Goal: Information Seeking & Learning: Learn about a topic

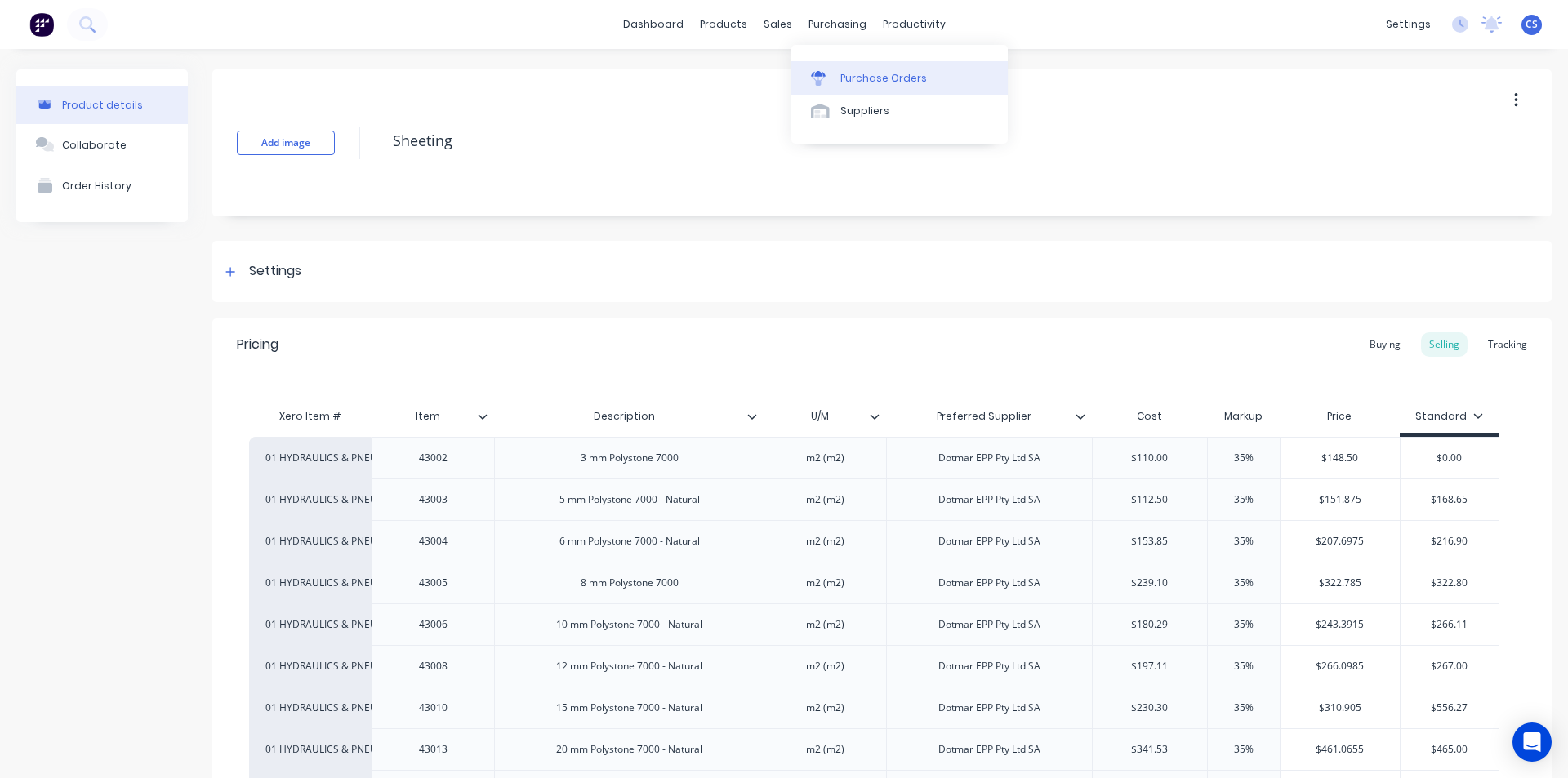
click at [861, 79] on div "Purchase Orders" at bounding box center [884, 78] width 87 height 14
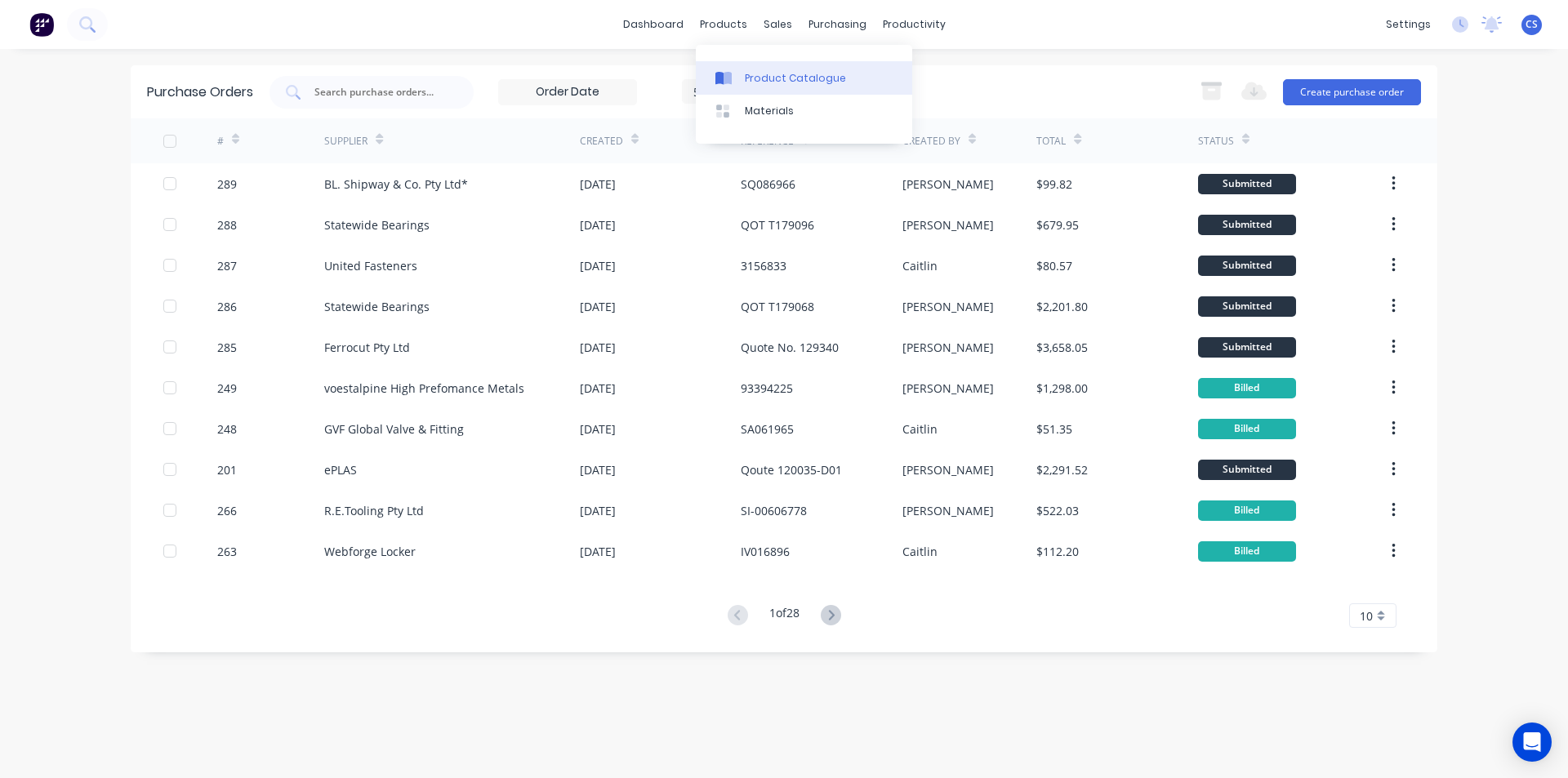
click at [756, 80] on div "Product Catalogue" at bounding box center [795, 78] width 101 height 14
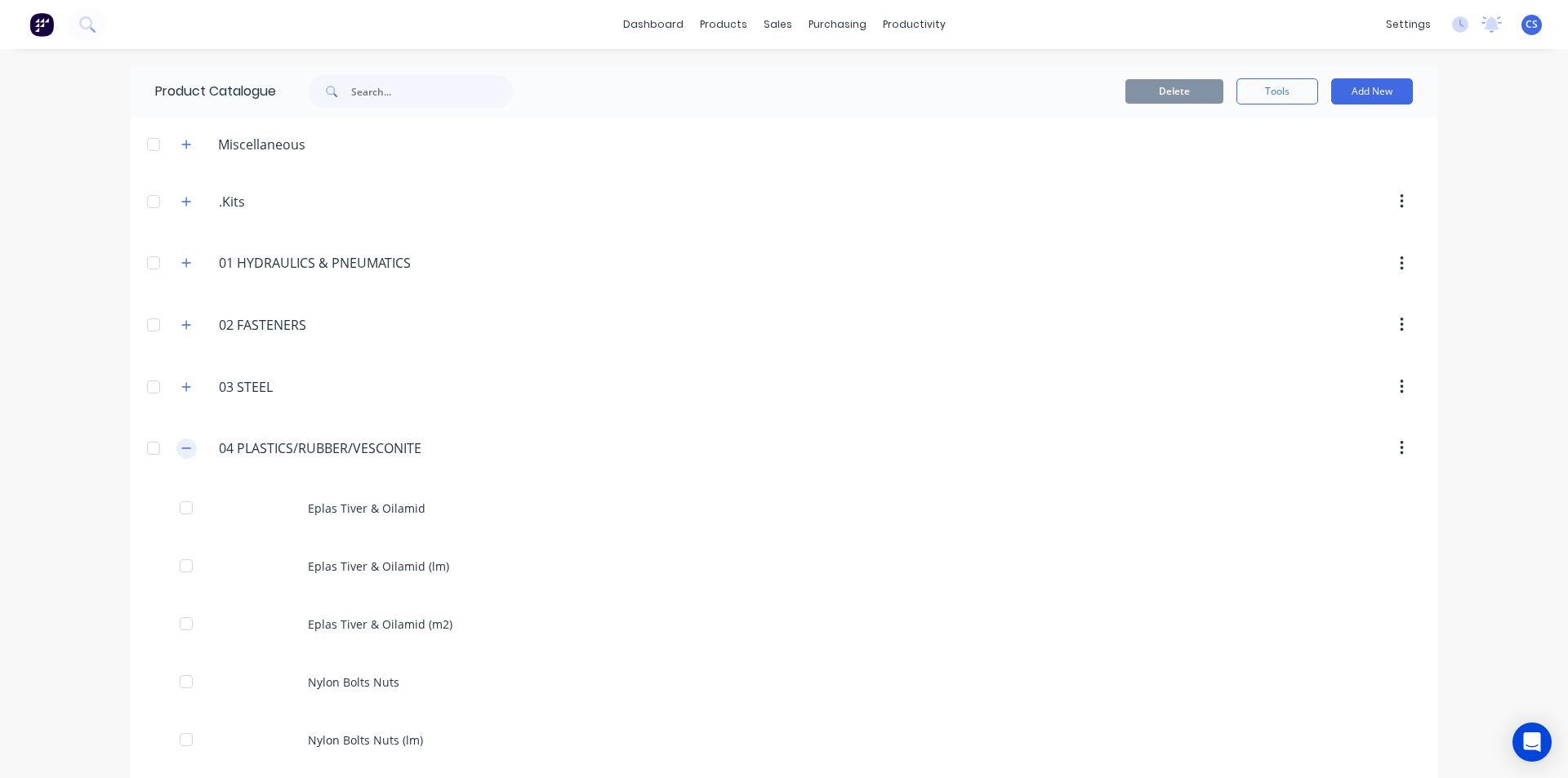
click at [182, 447] on icon "button" at bounding box center [186, 447] width 9 height 11
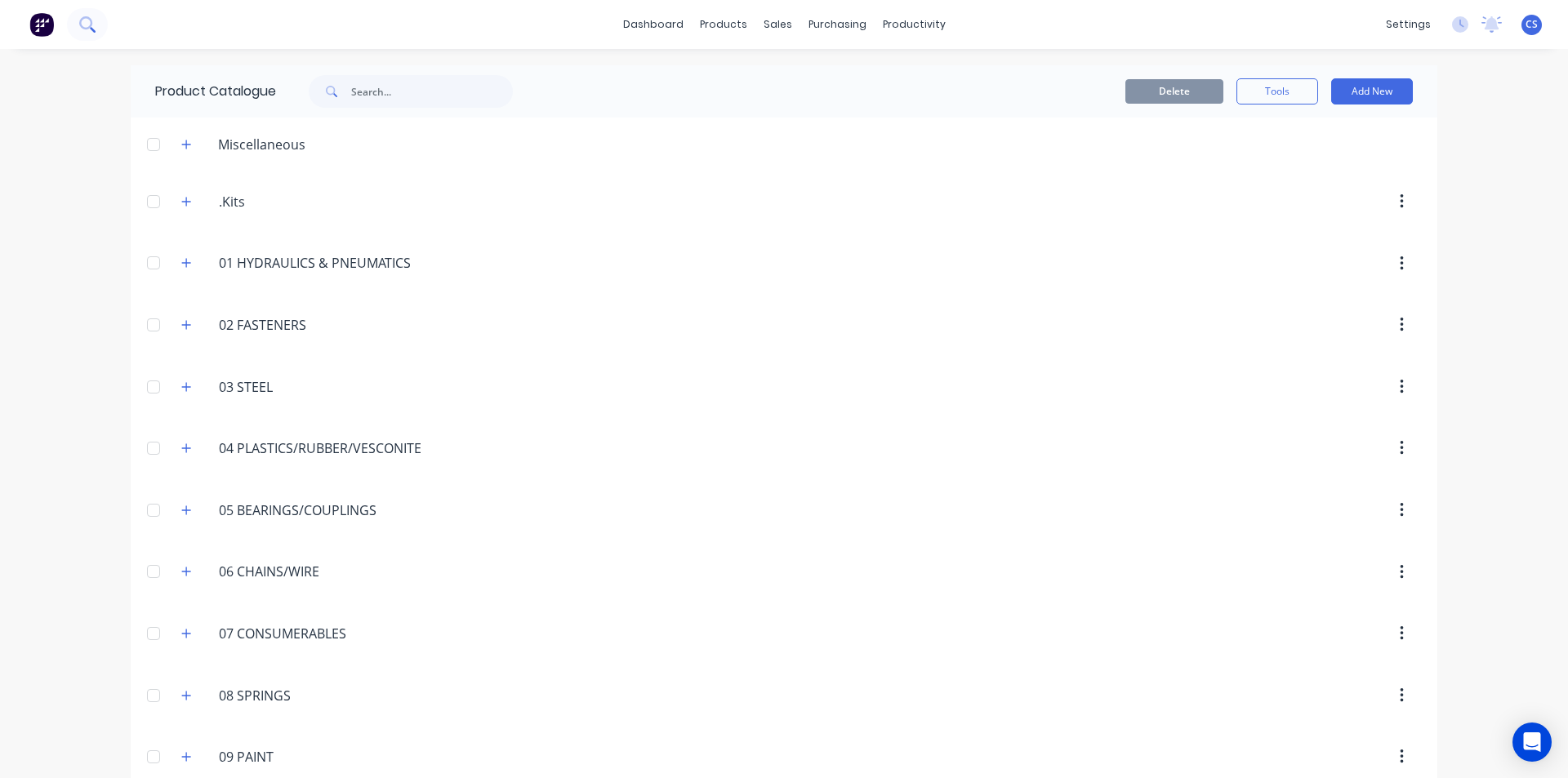
click at [78, 26] on button at bounding box center [88, 25] width 41 height 32
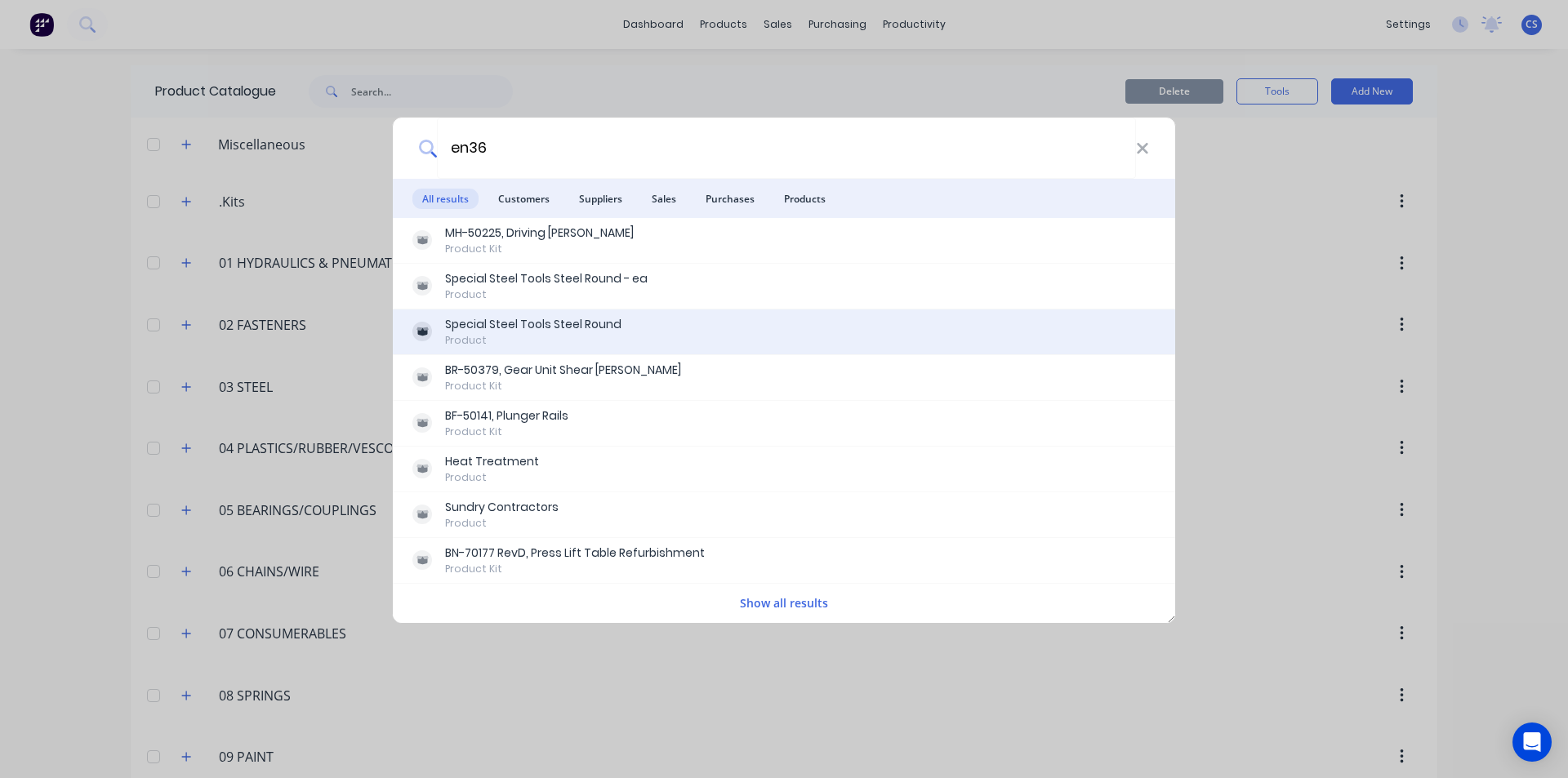
type input "en36"
click at [517, 319] on div "Special Steel Tools Steel Round" at bounding box center [533, 325] width 176 height 17
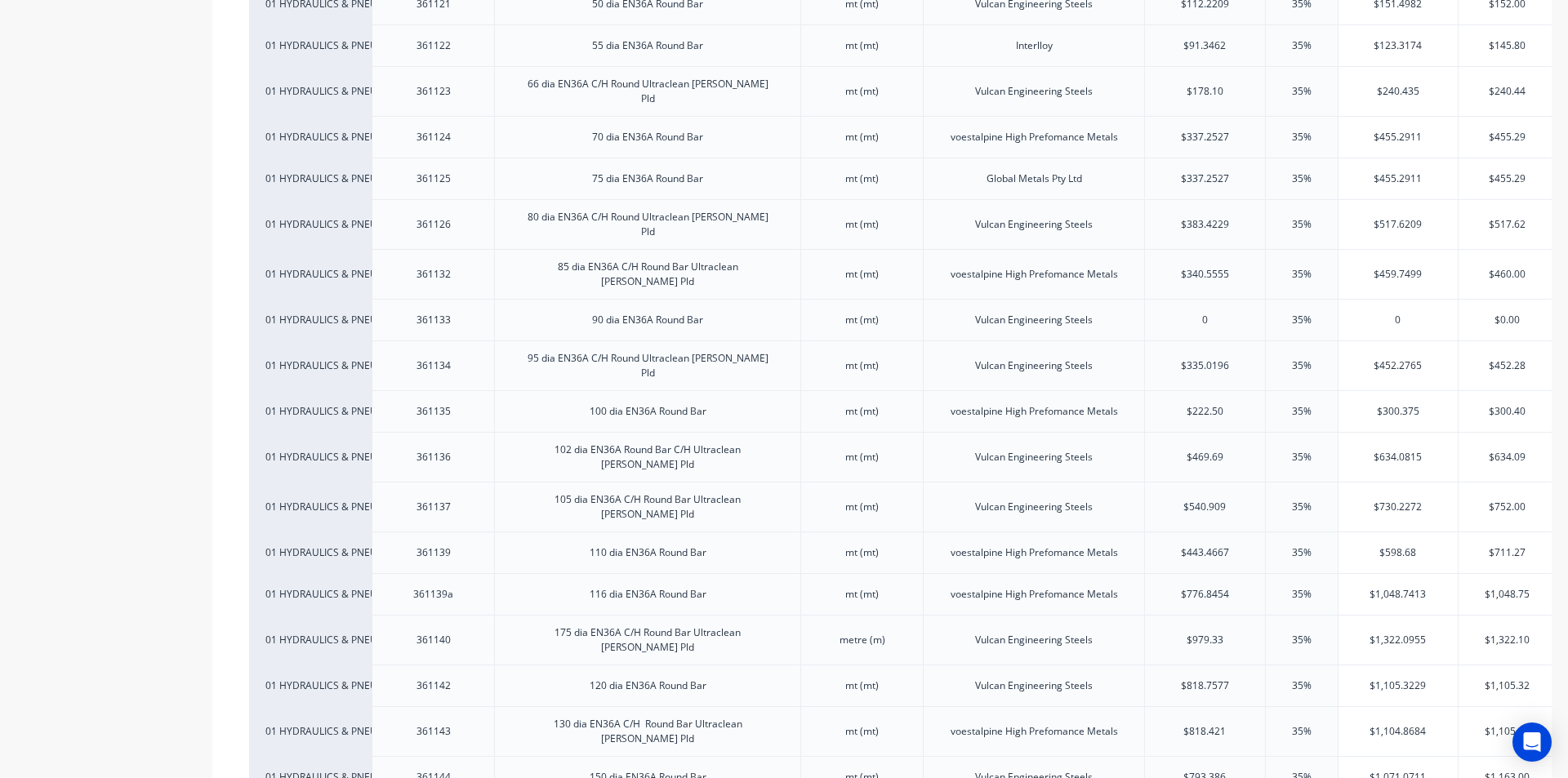
scroll to position [1062, 0]
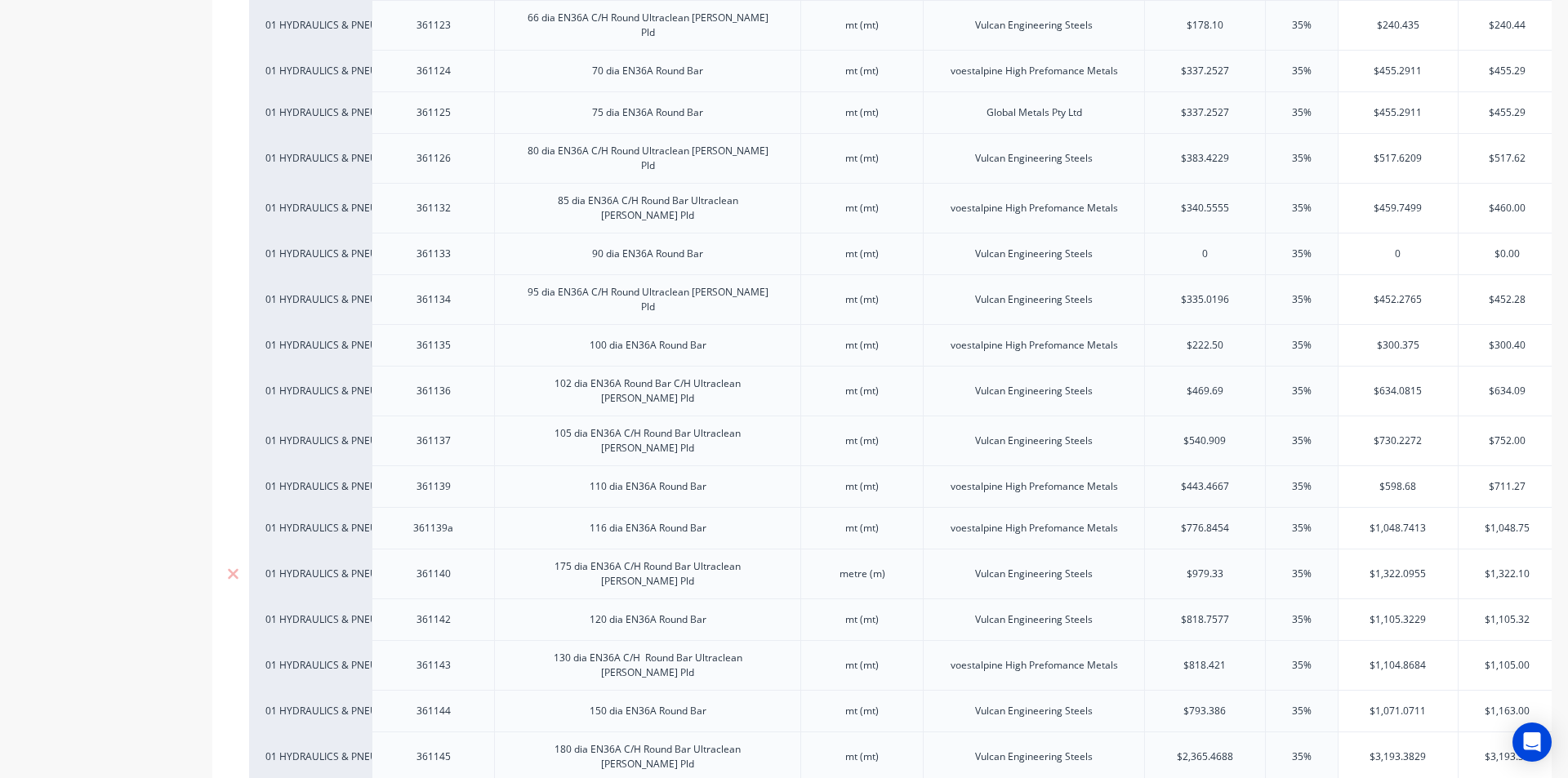
click at [640, 556] on div "175 dia EN36A C/H Round Bar Ultraclean [PERSON_NAME] Pld" at bounding box center [648, 574] width 269 height 36
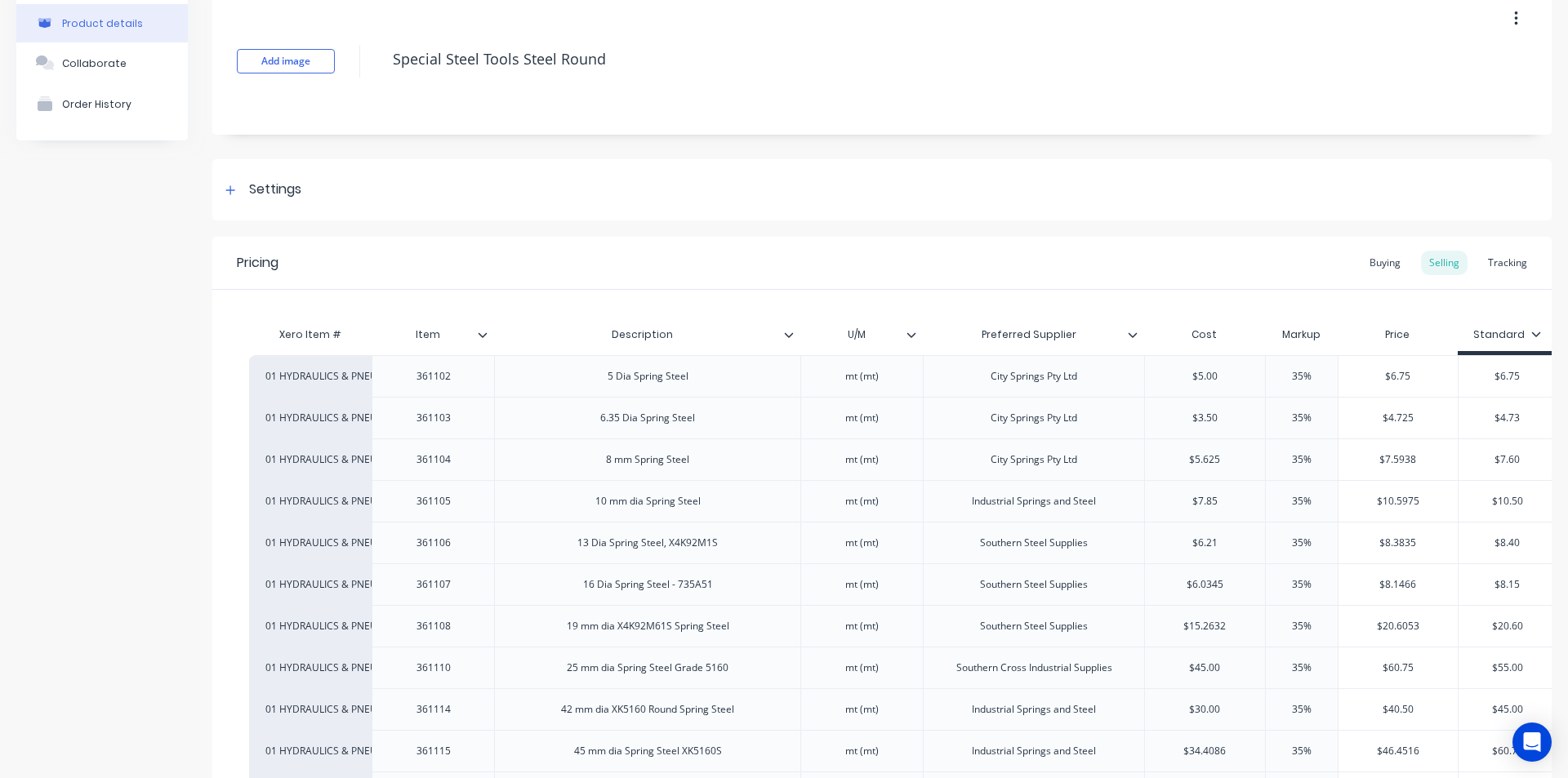
scroll to position [0, 0]
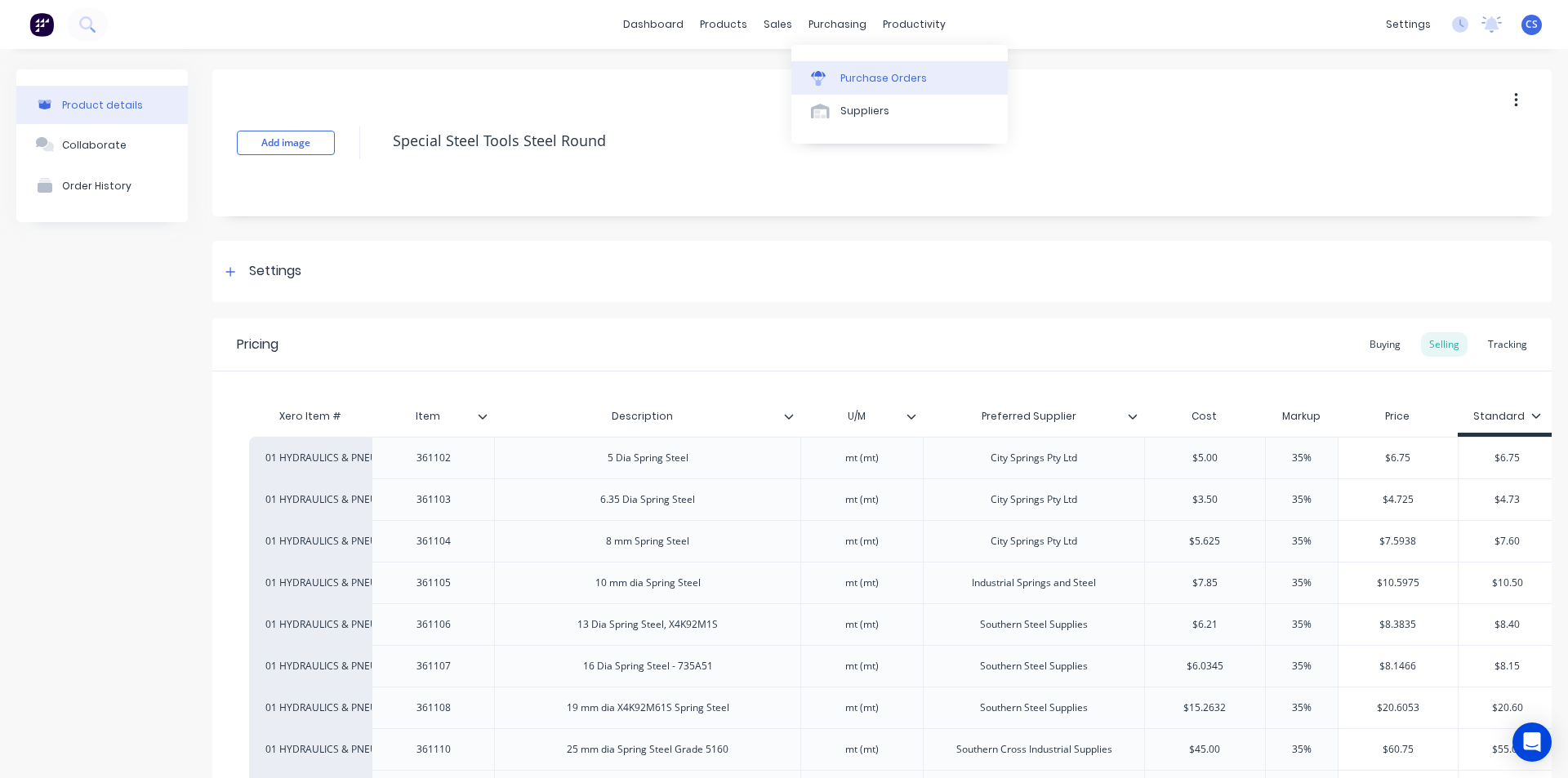
click at [866, 73] on div "Purchase Orders" at bounding box center [884, 78] width 87 height 14
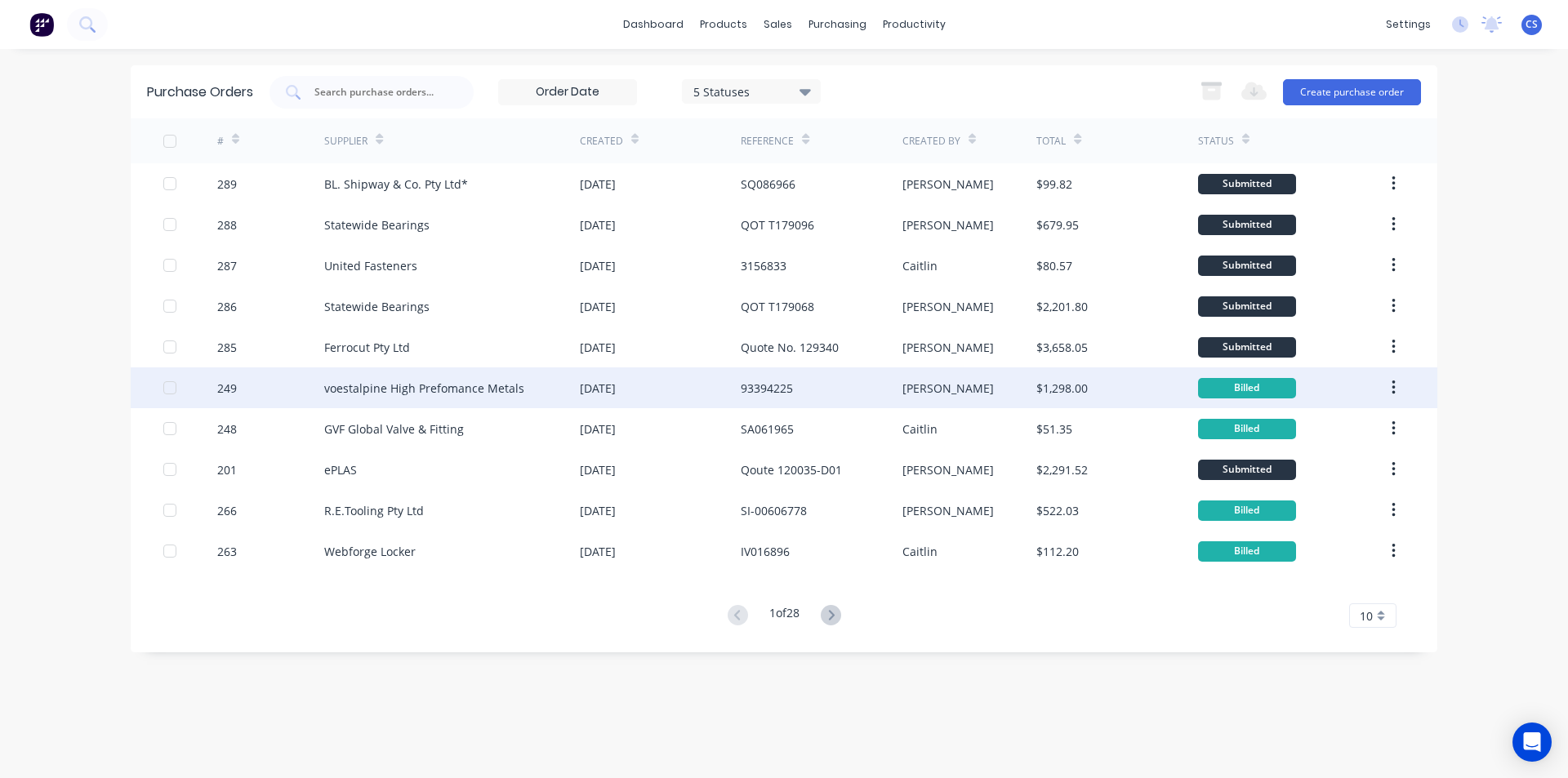
click at [600, 390] on div "[DATE]" at bounding box center [597, 389] width 36 height 17
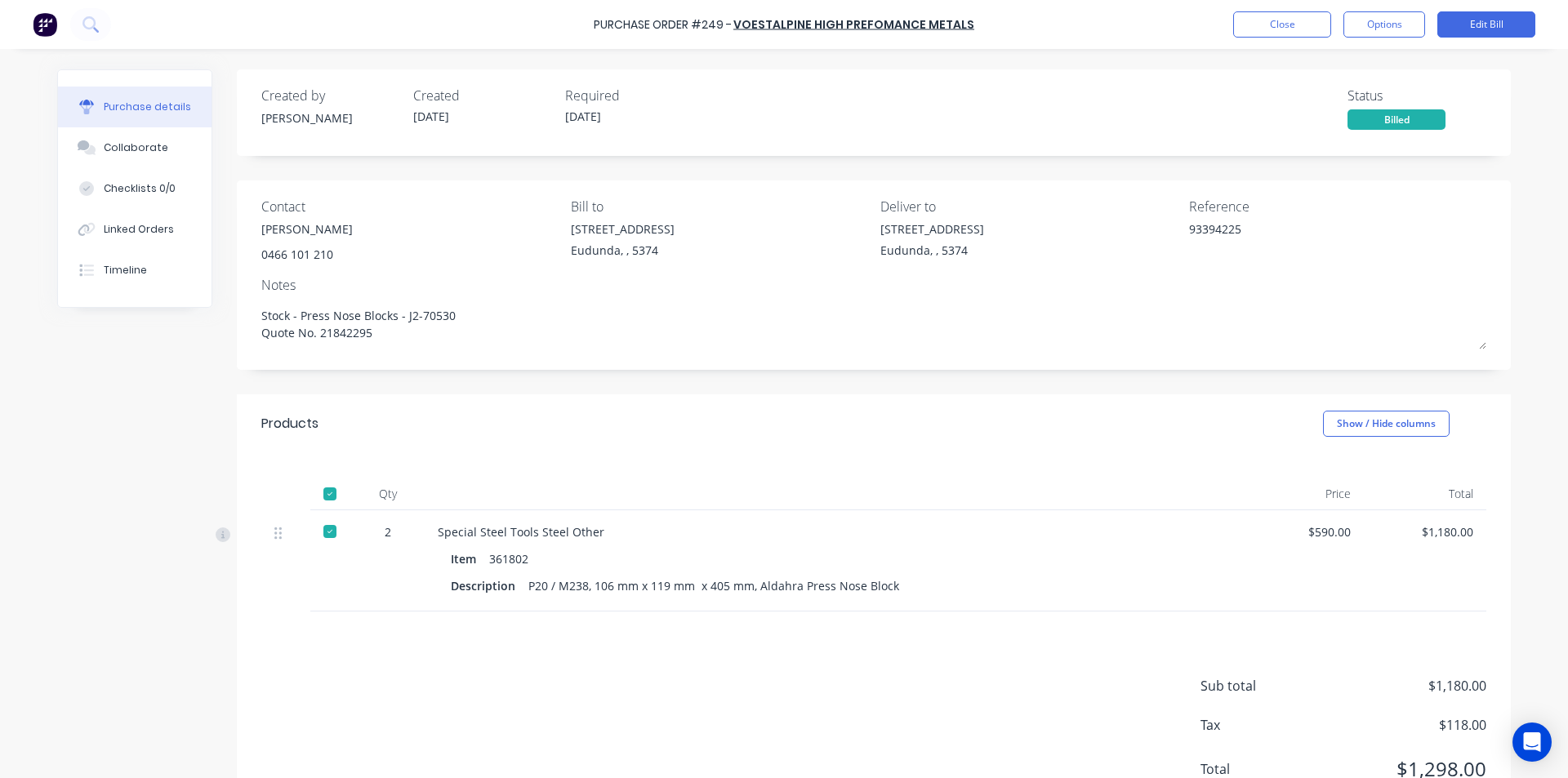
type textarea "x"
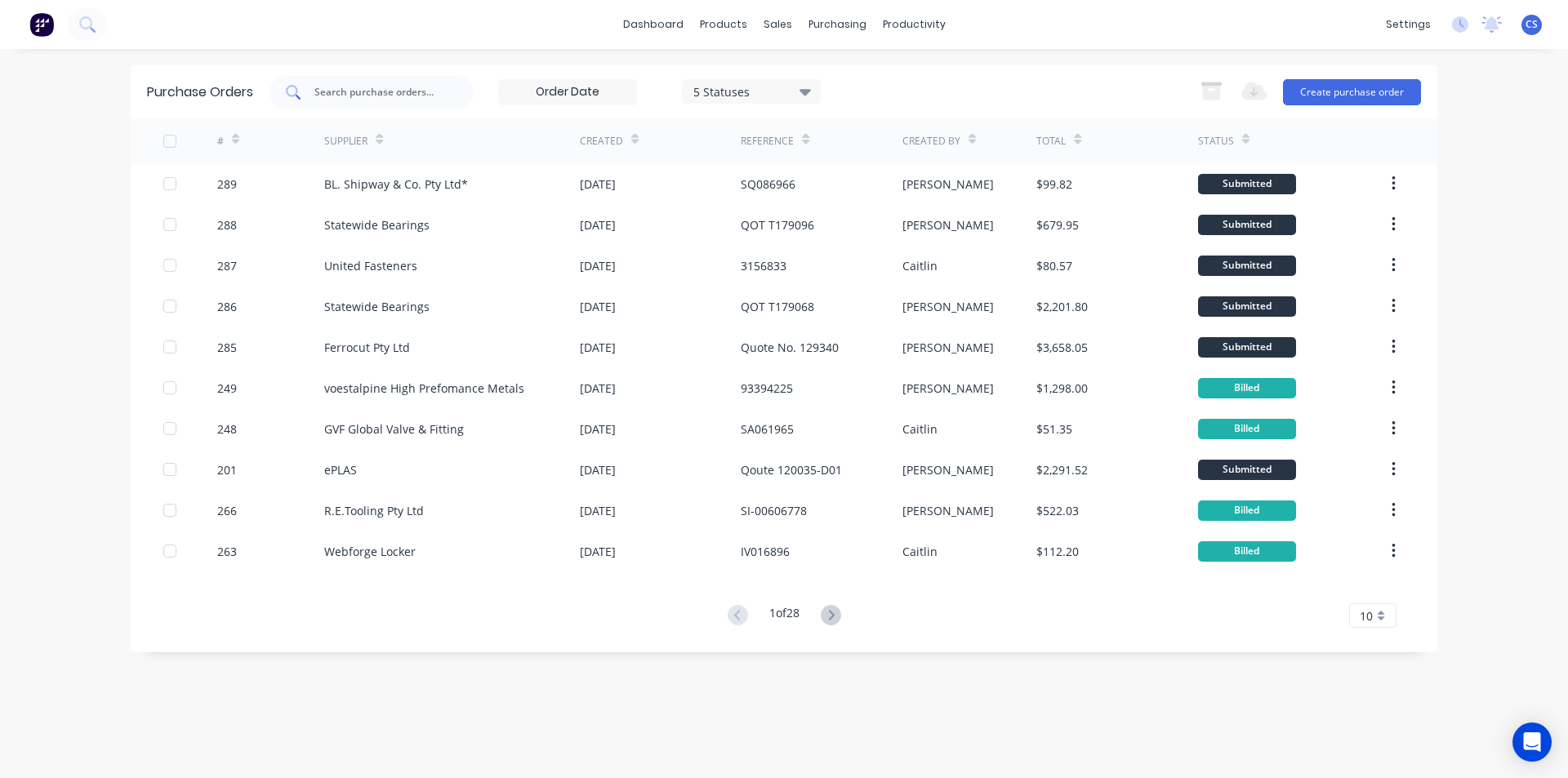
click at [366, 79] on div at bounding box center [372, 92] width 205 height 32
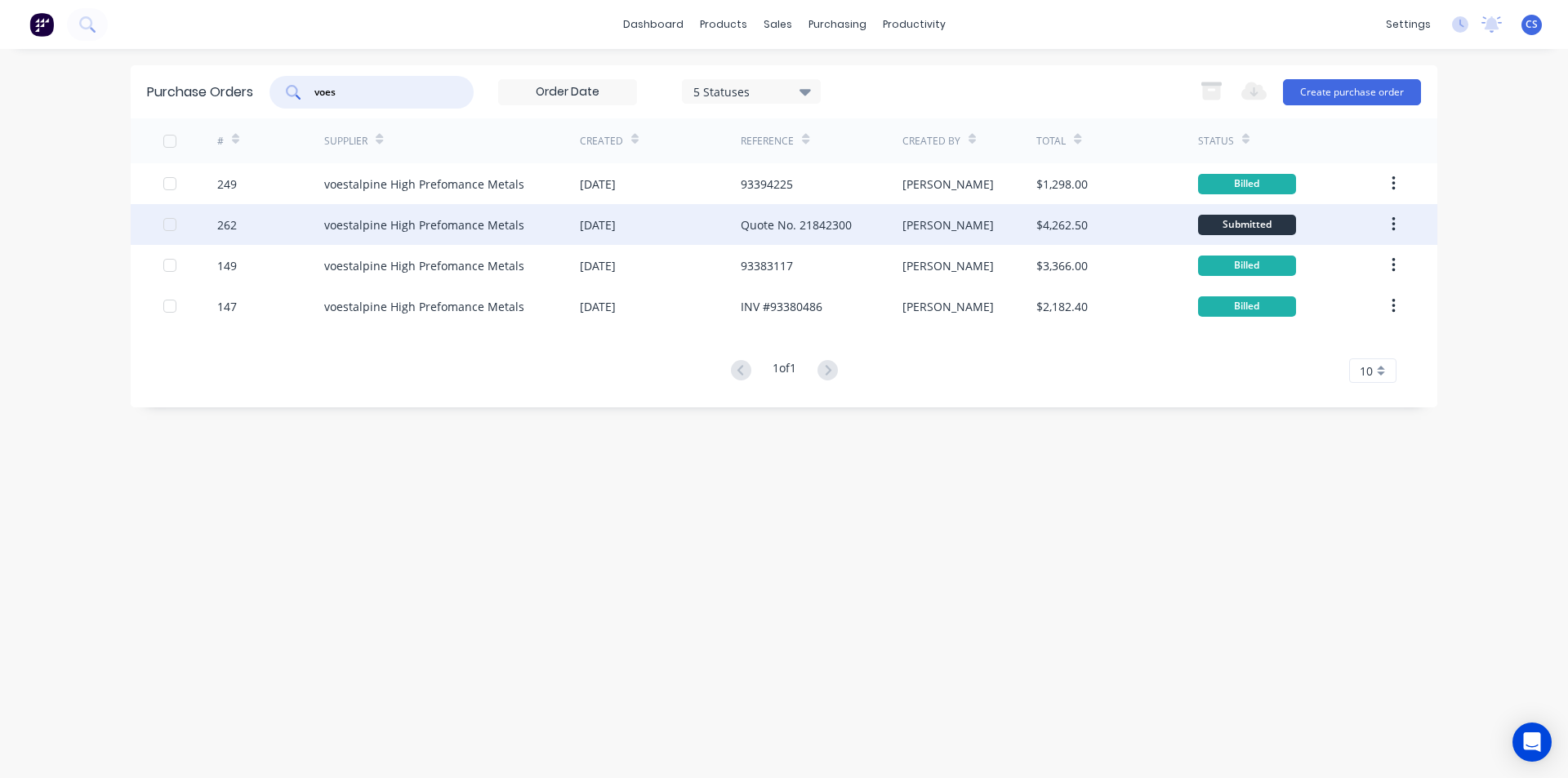
type input "voes"
click at [618, 214] on div "[DATE]" at bounding box center [660, 225] width 161 height 41
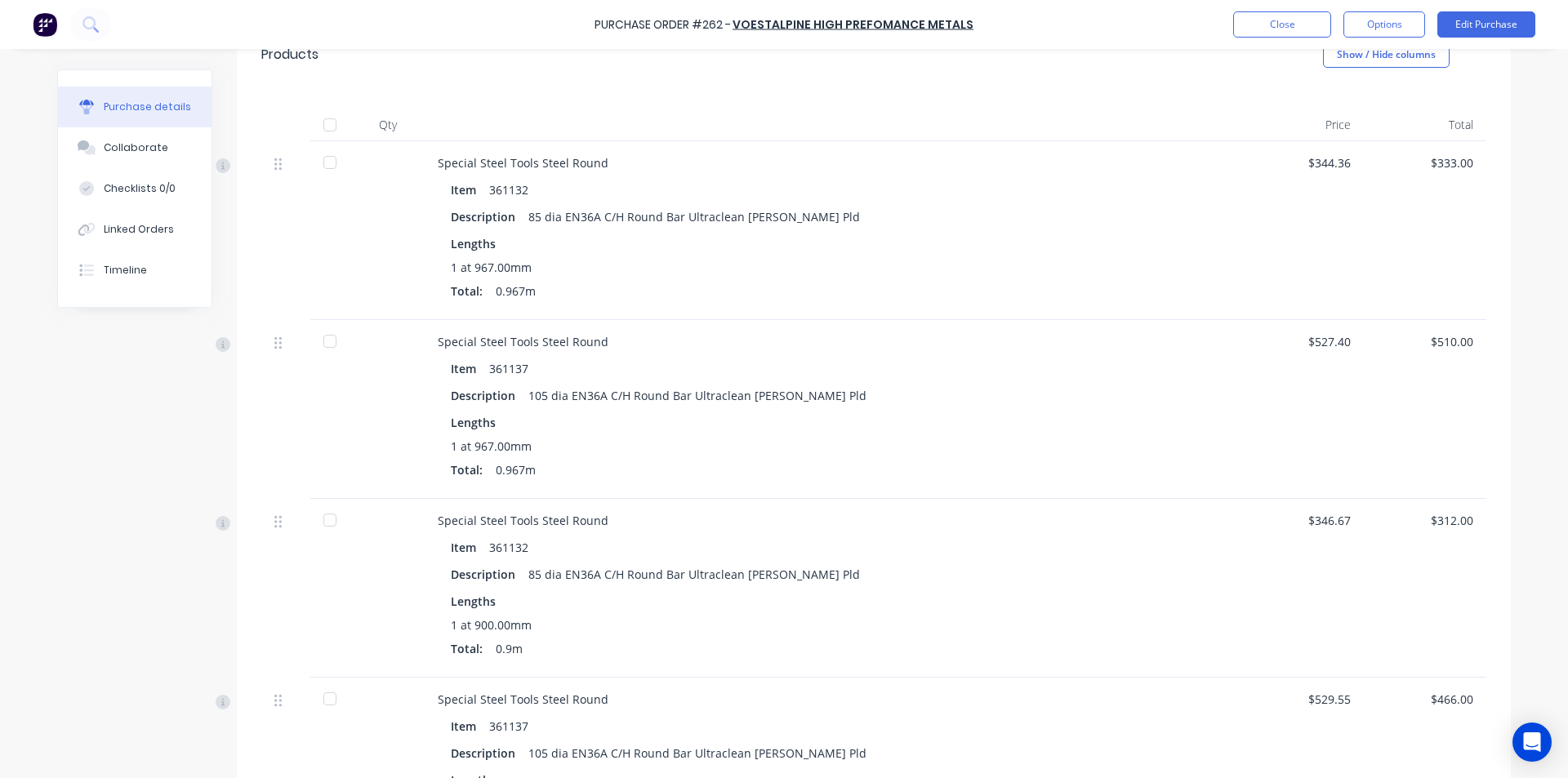
scroll to position [408, 0]
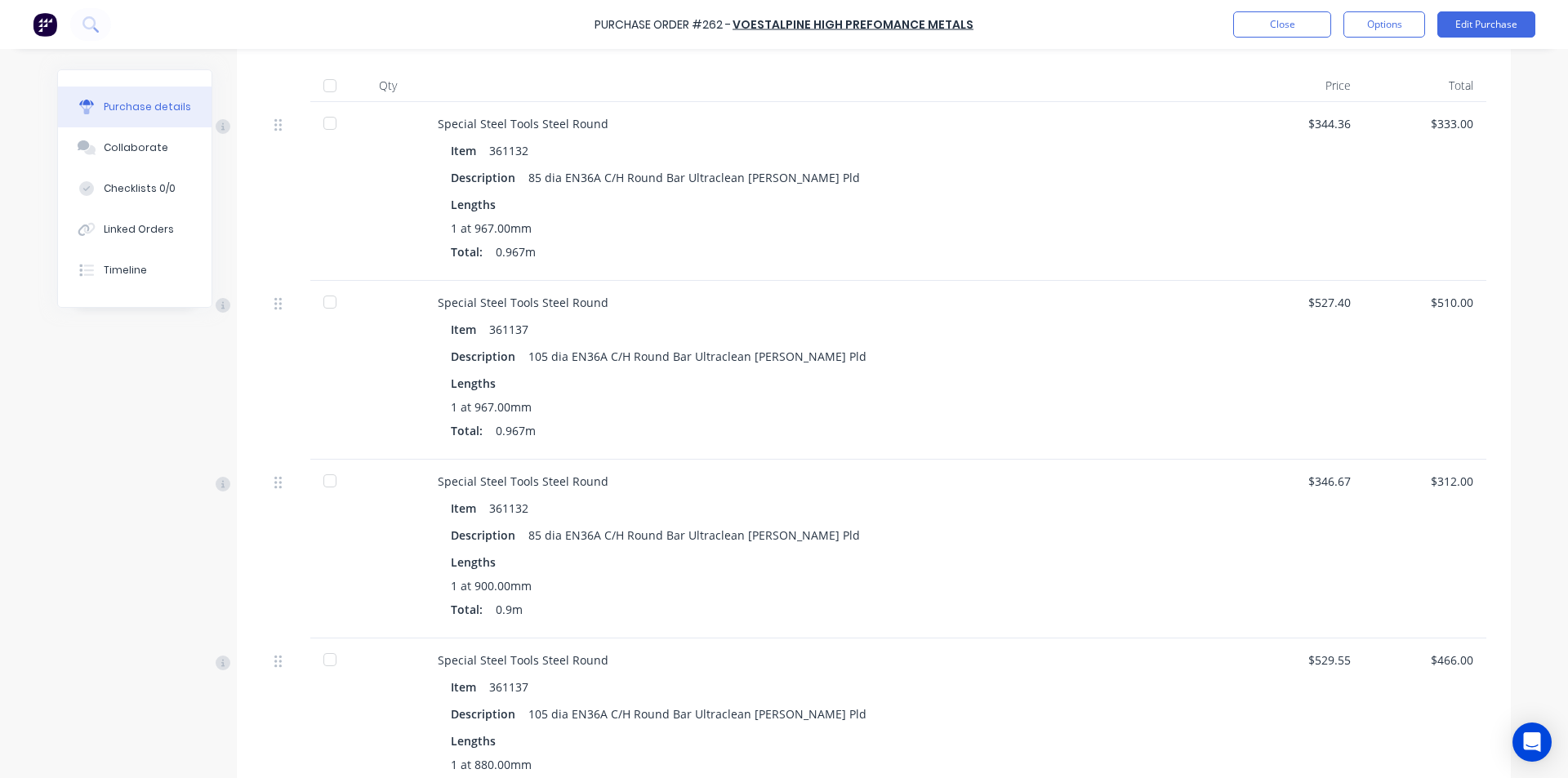
click at [32, 42] on div "Purchase Order #262 - voestalpine High Prefomance Metals Close Options Edit Pur…" at bounding box center [784, 24] width 1568 height 49
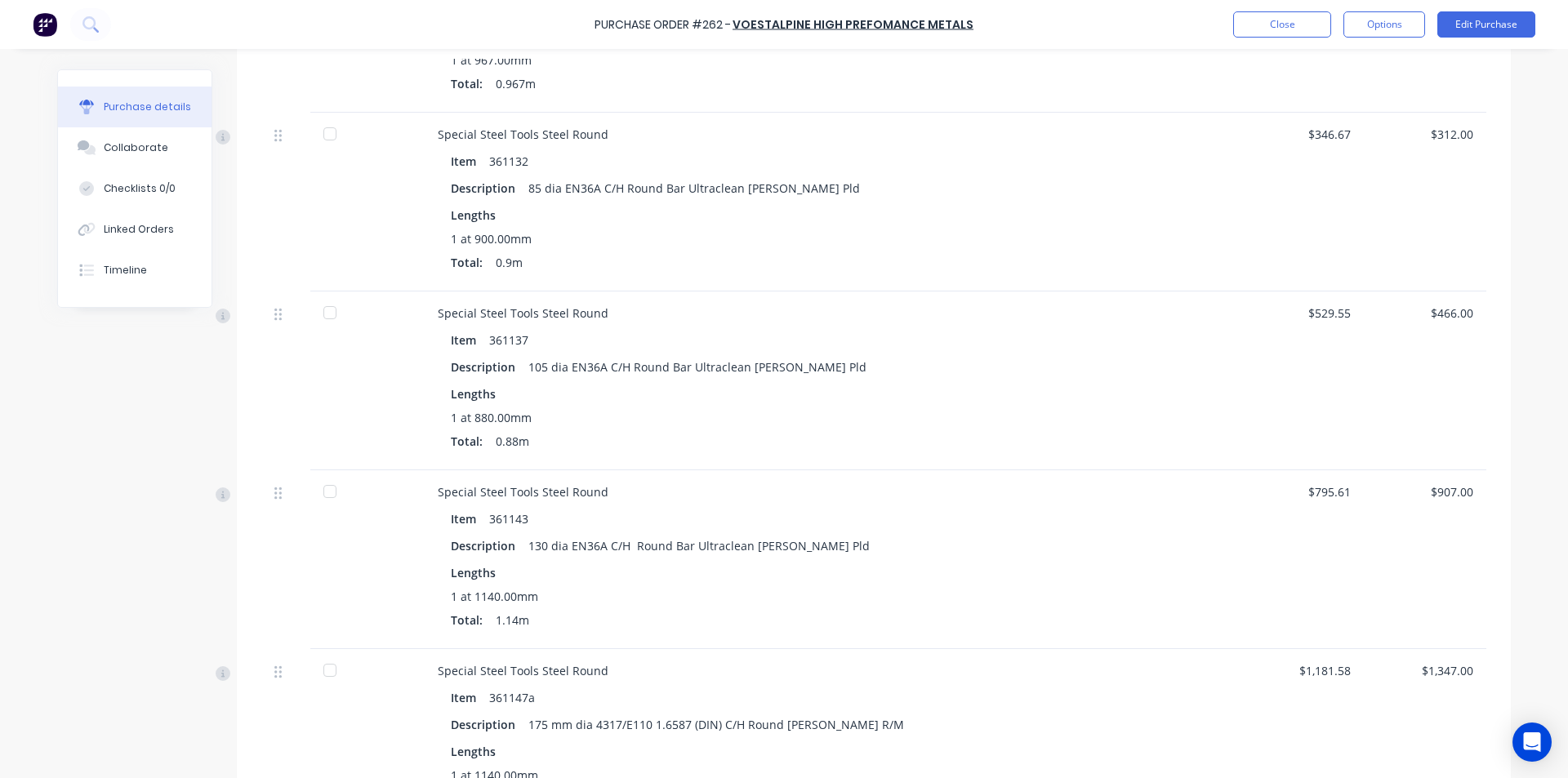
scroll to position [1038, 0]
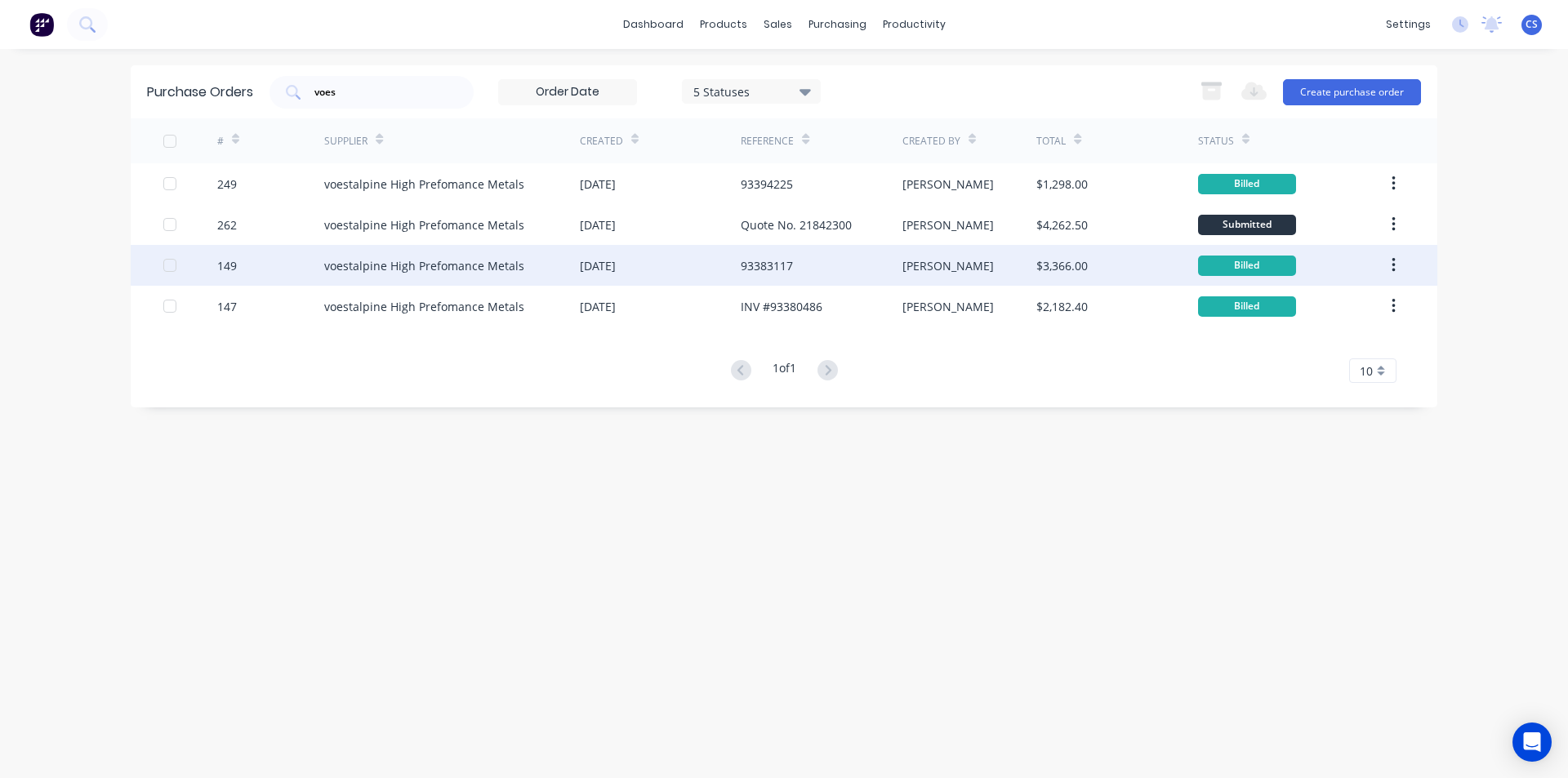
click at [787, 277] on div "93383117" at bounding box center [821, 265] width 161 height 41
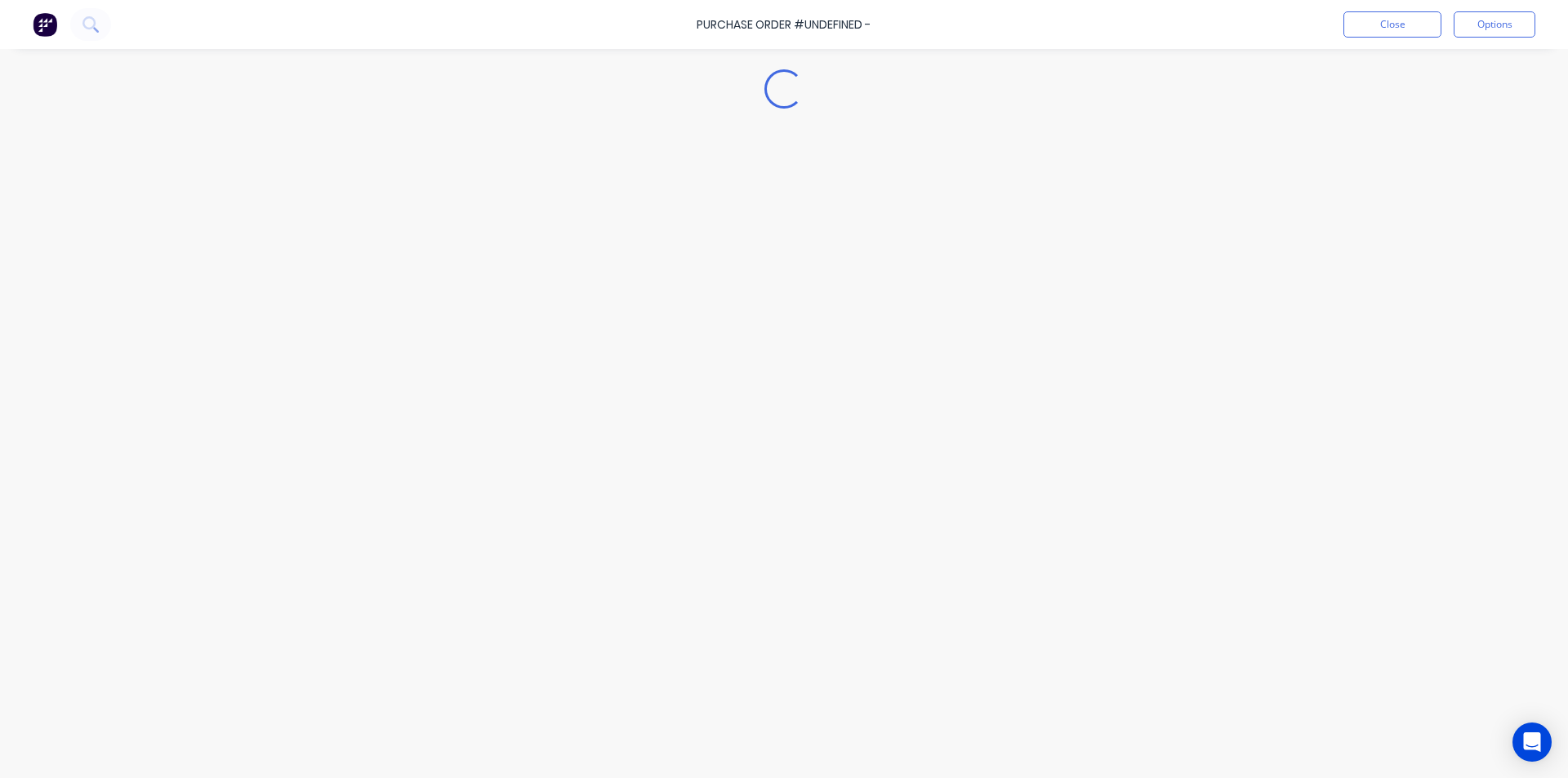
click at [787, 277] on div "Loading..." at bounding box center [784, 364] width 1486 height 696
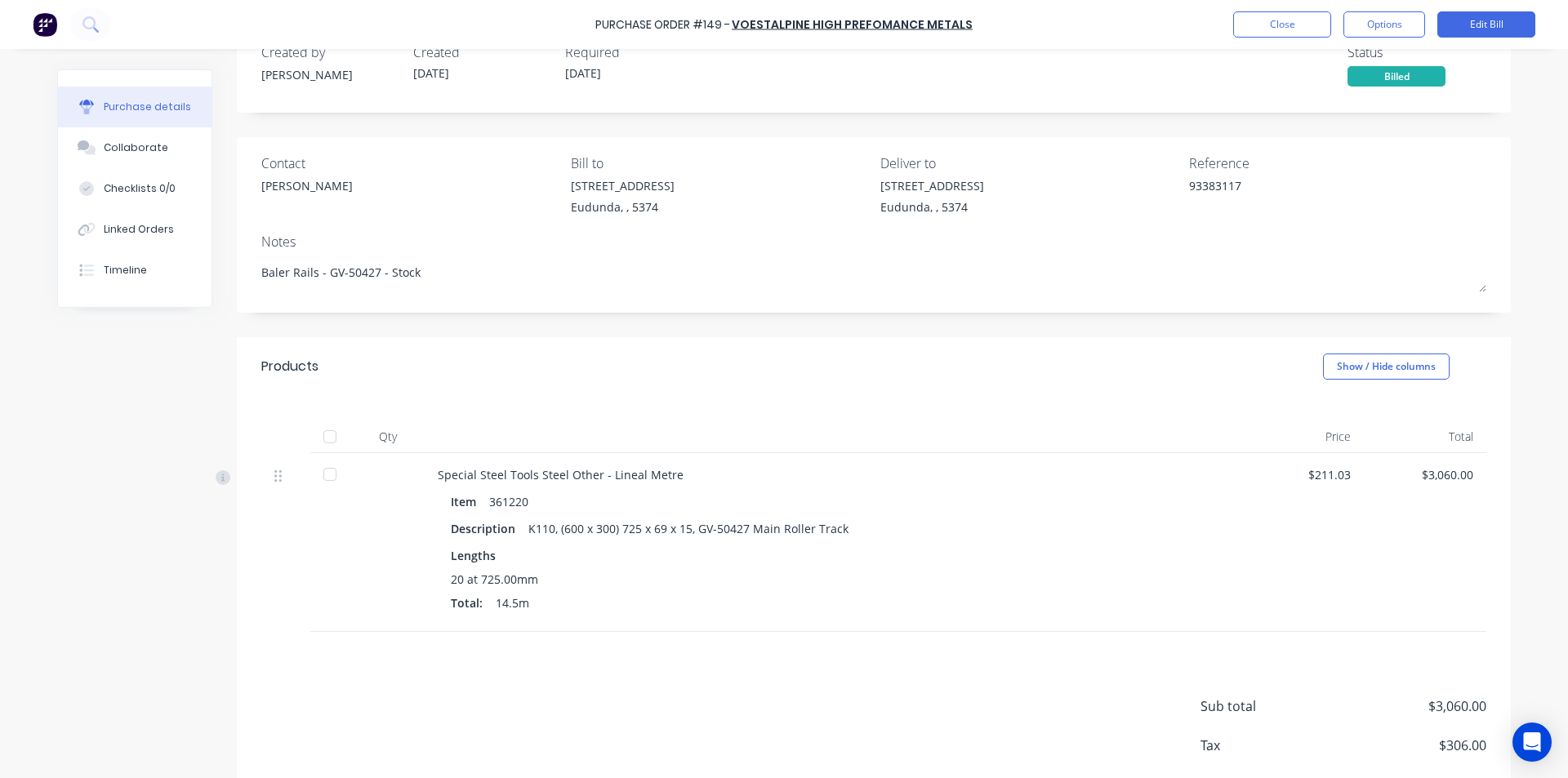
scroll to position [130, 0]
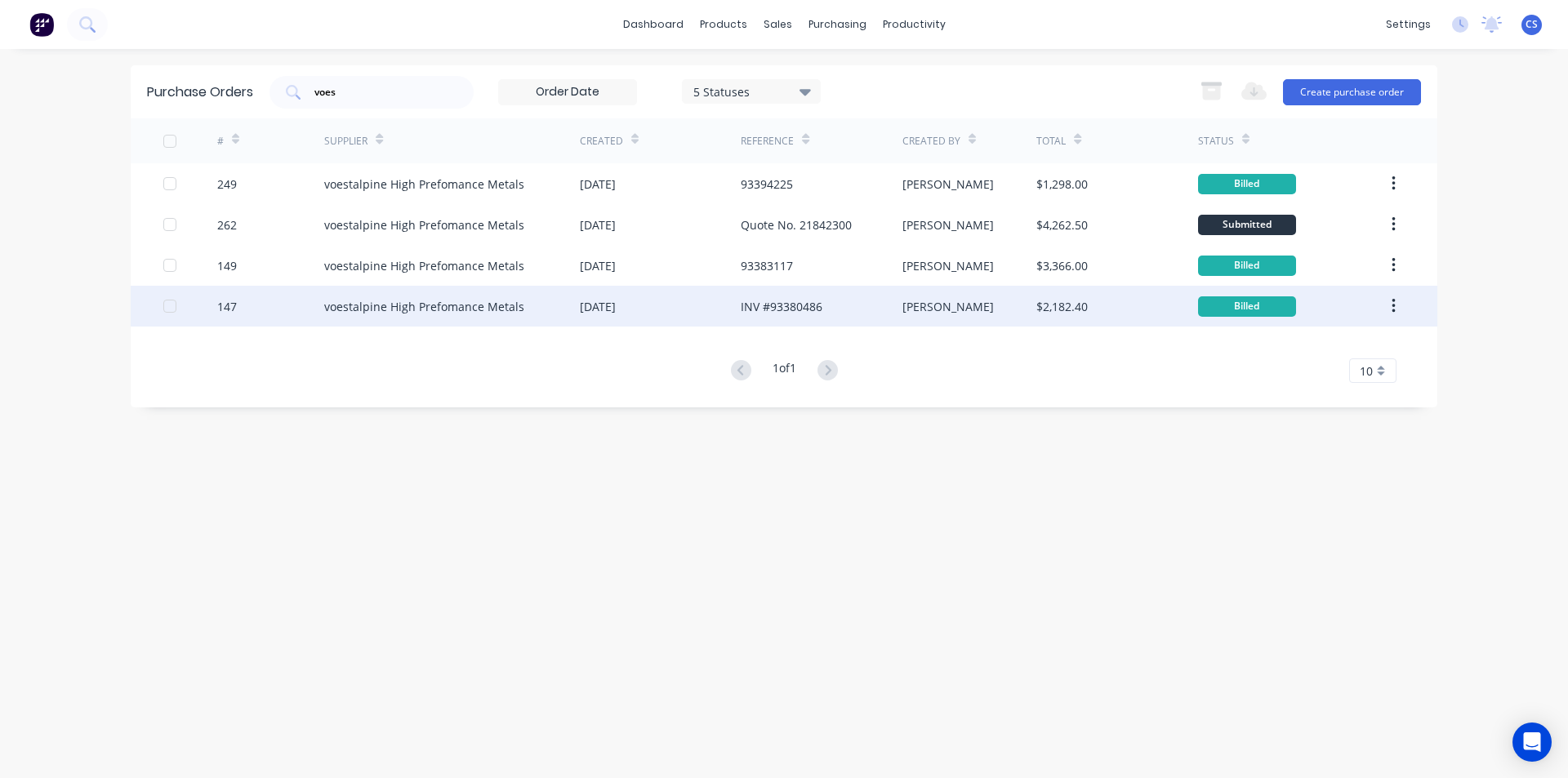
click at [615, 305] on div "[DATE]" at bounding box center [597, 307] width 36 height 17
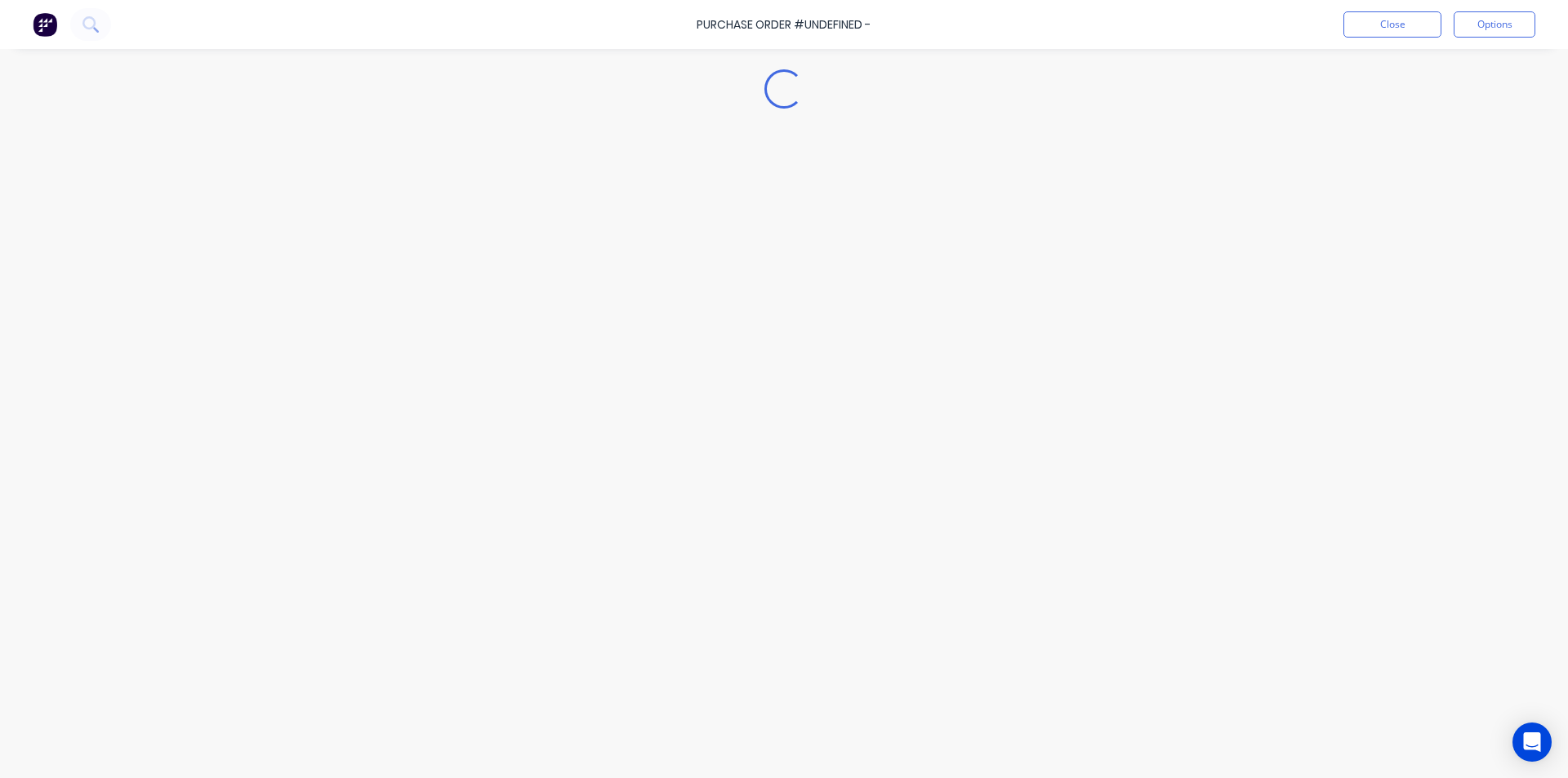
type textarea "x"
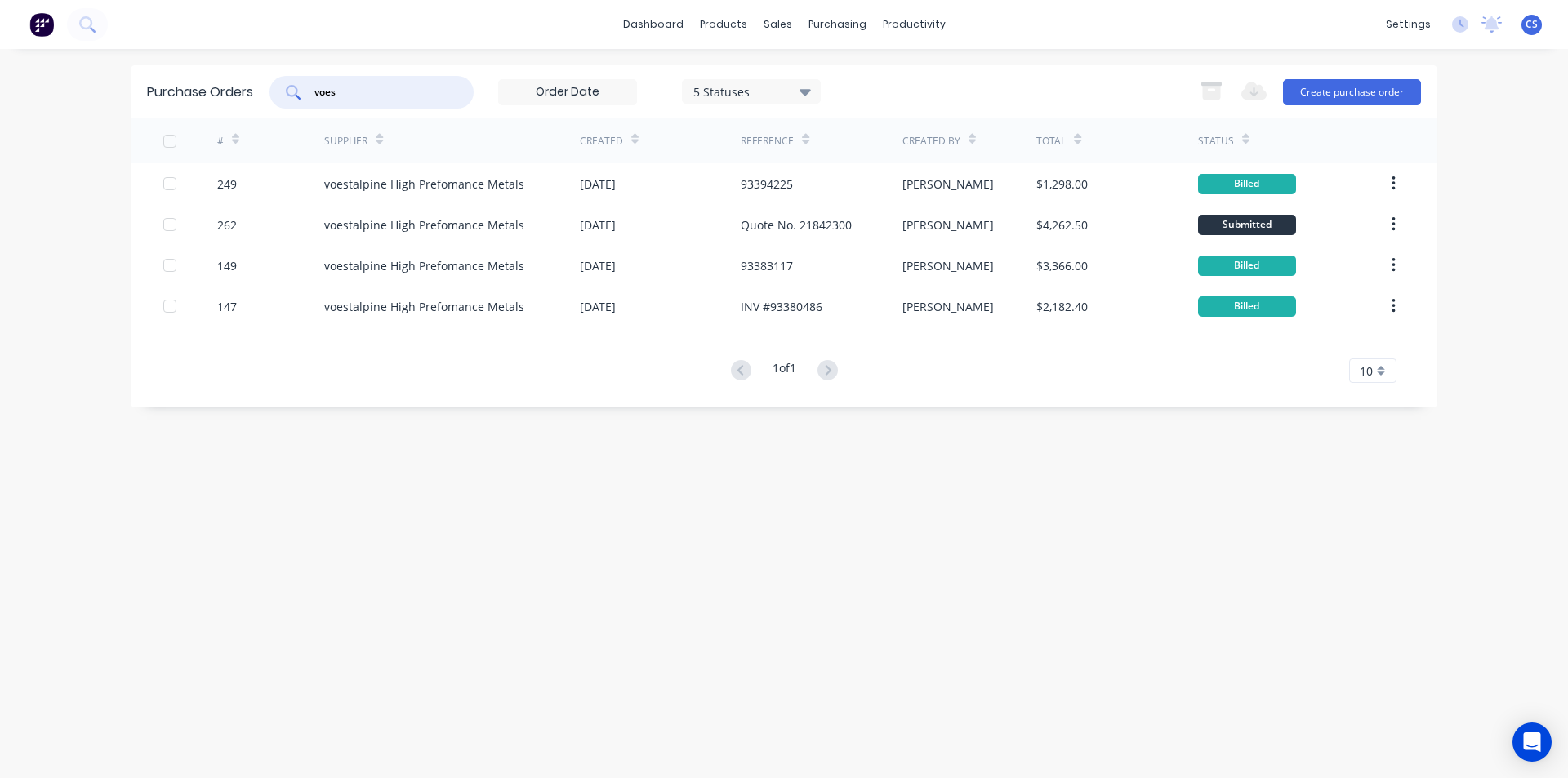
drag, startPoint x: 357, startPoint y: 90, endPoint x: 278, endPoint y: 99, distance: 79.5
click at [278, 99] on div "voes" at bounding box center [372, 92] width 205 height 32
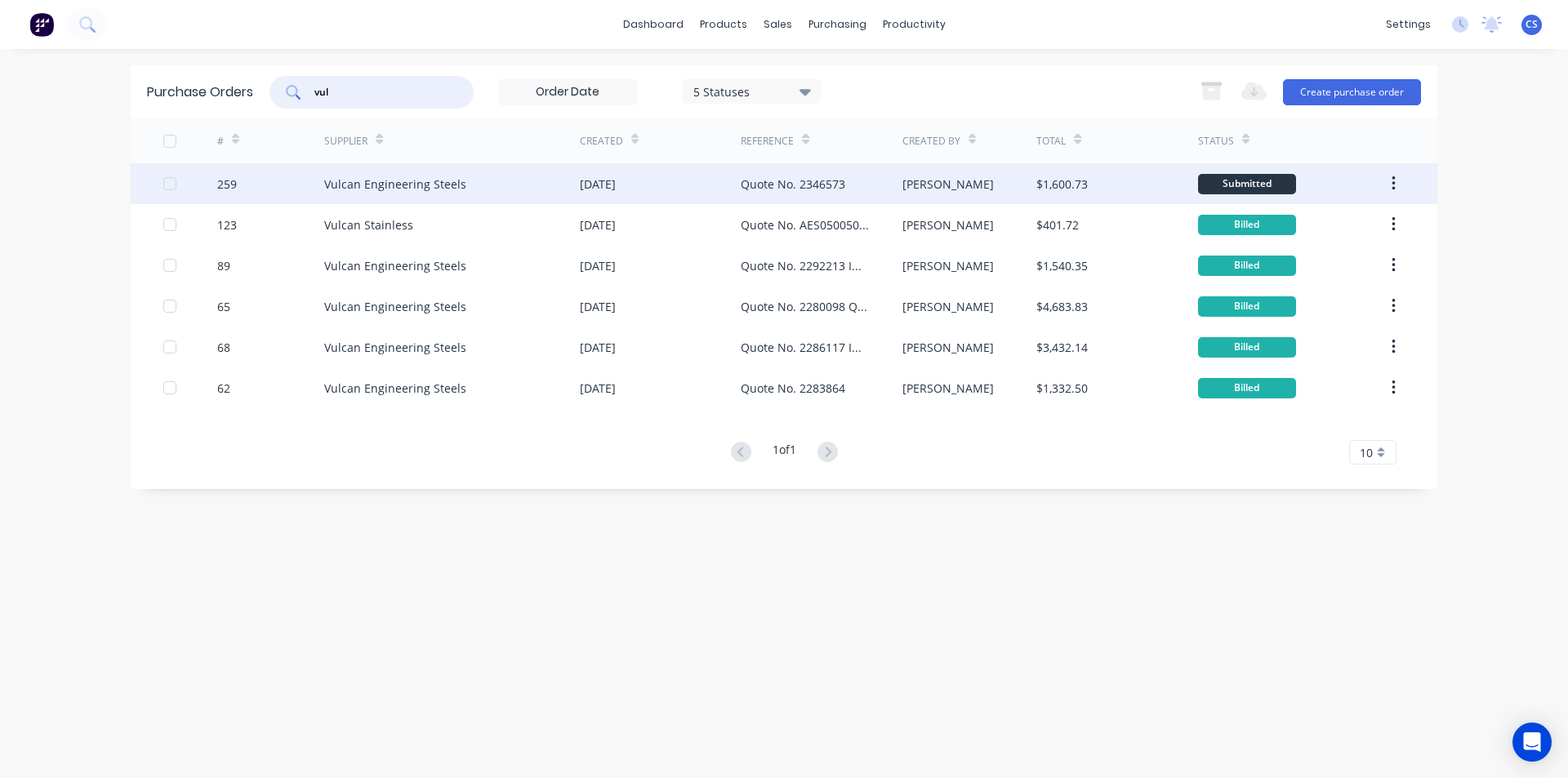
type input "vul"
click at [766, 183] on div "Quote No. 2346573" at bounding box center [793, 184] width 105 height 17
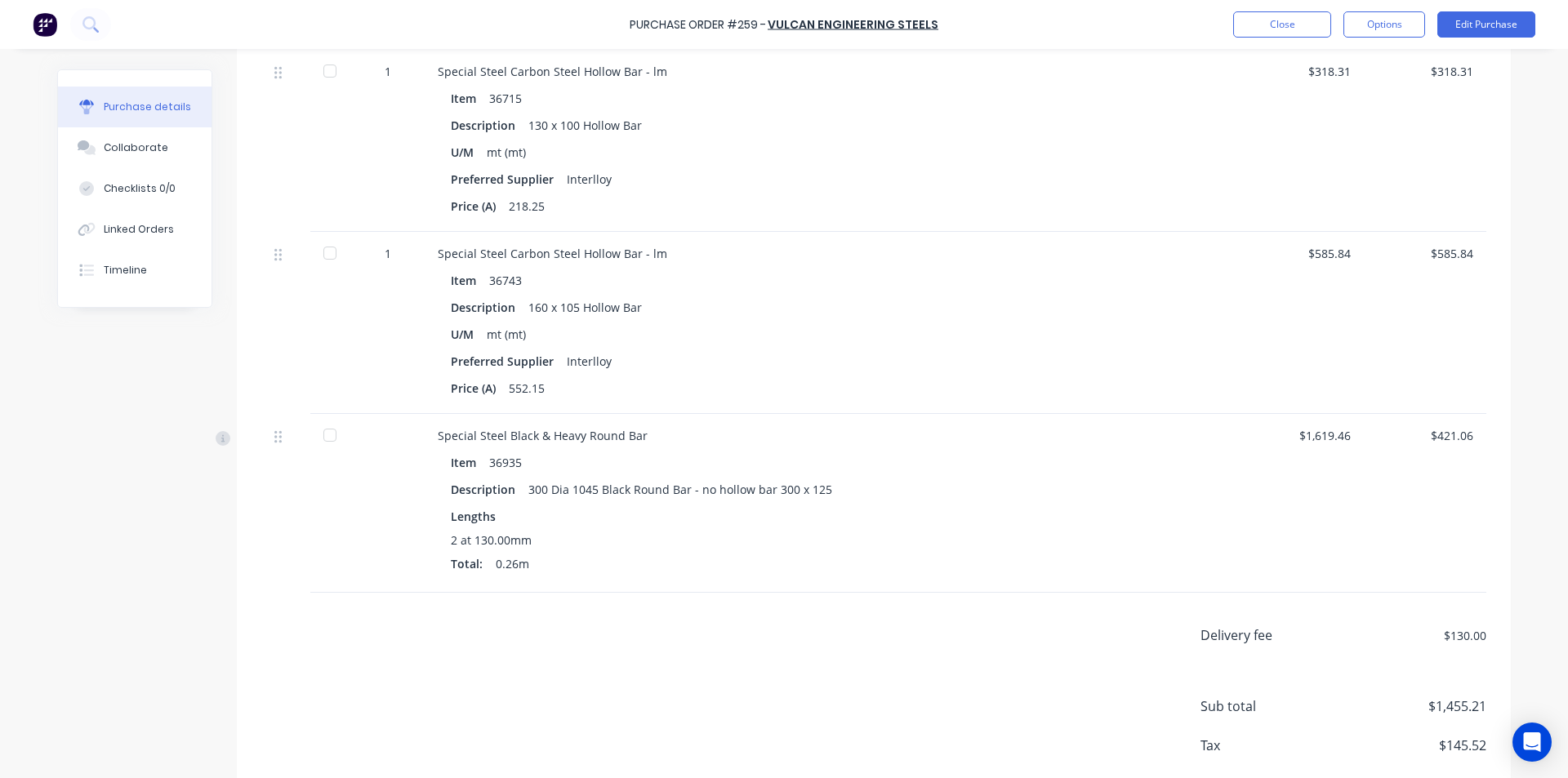
scroll to position [533, 0]
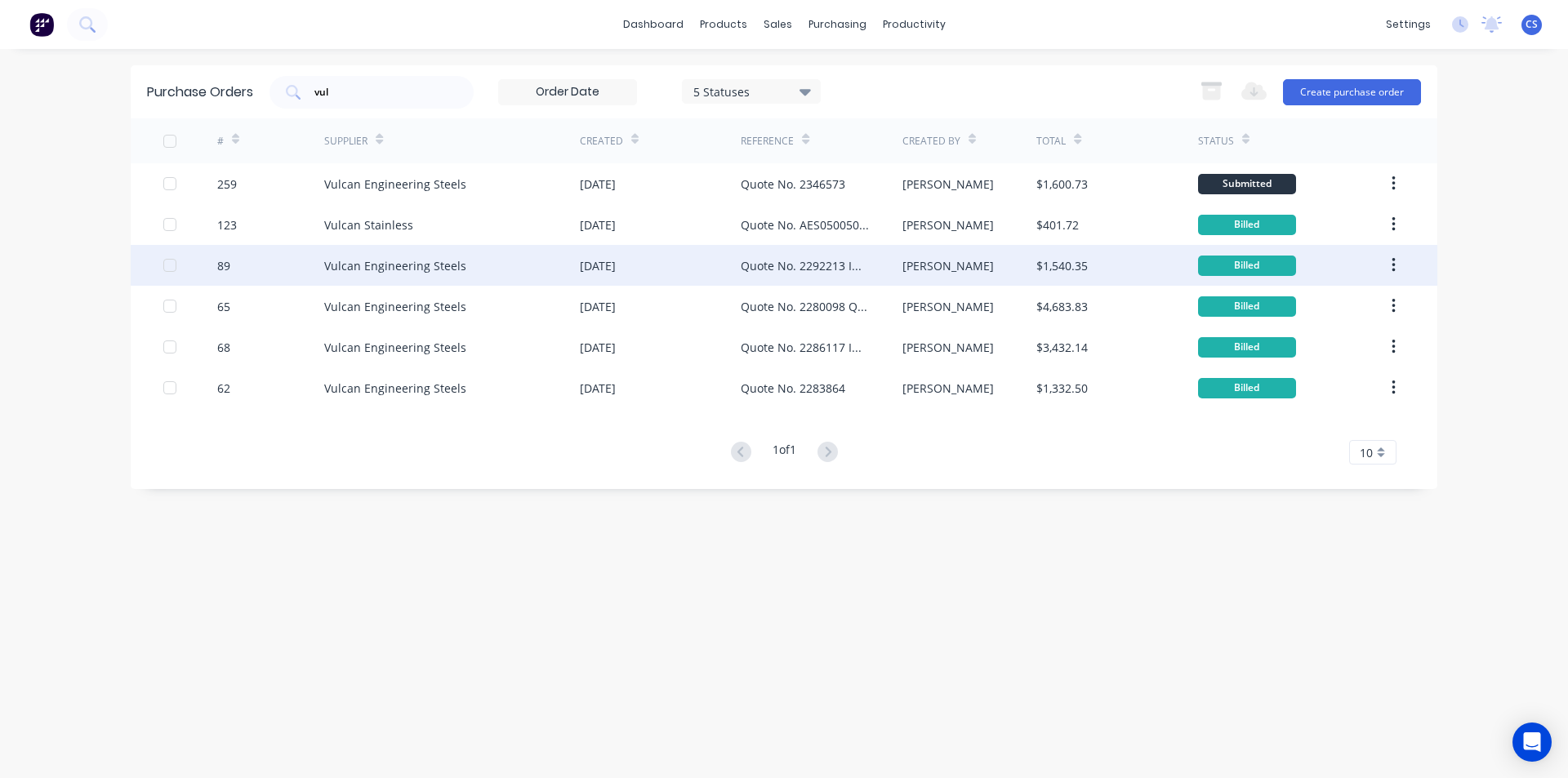
click at [488, 268] on div "Vulcan Engineering Steels" at bounding box center [452, 265] width 256 height 41
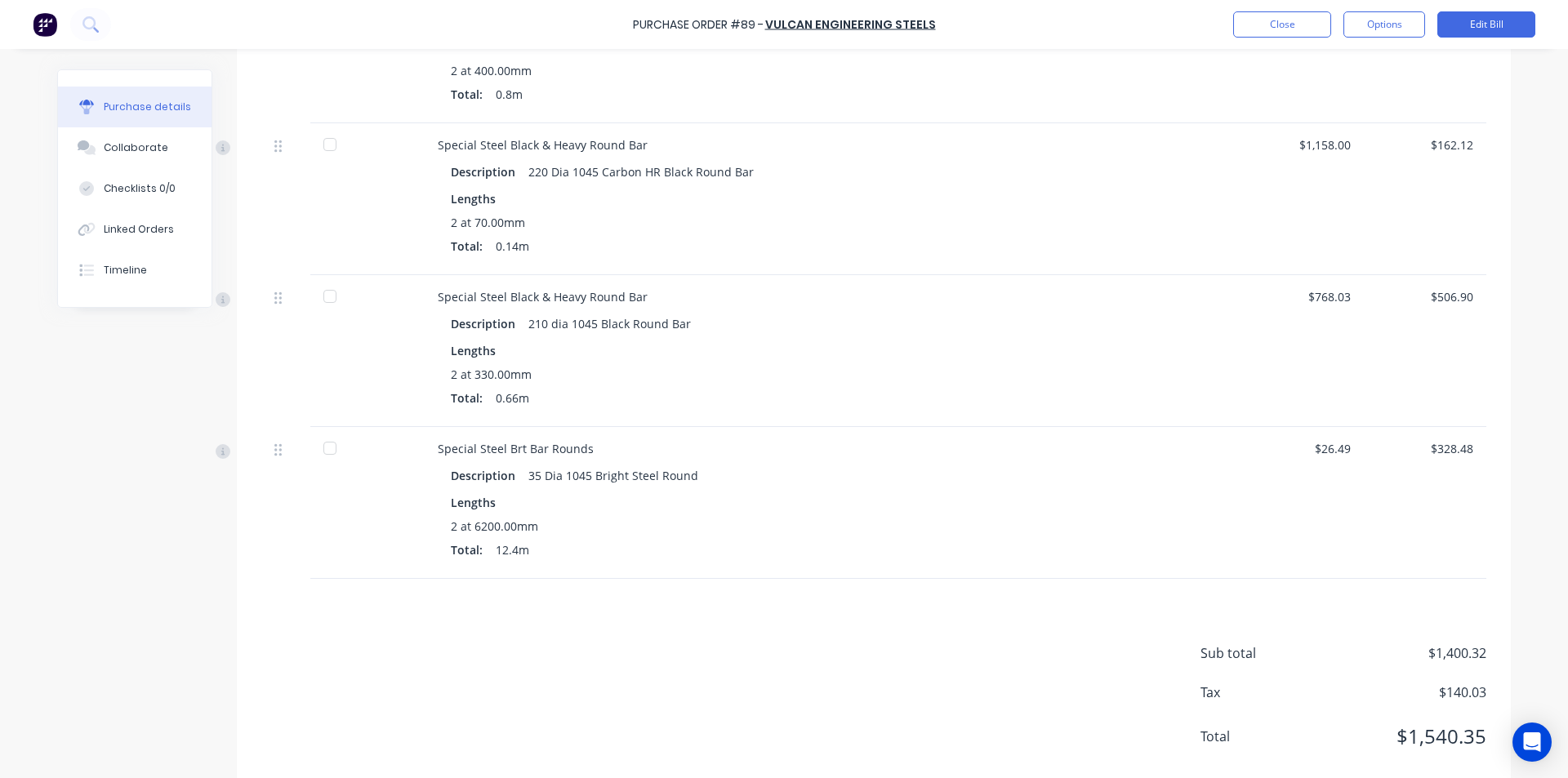
scroll to position [572, 0]
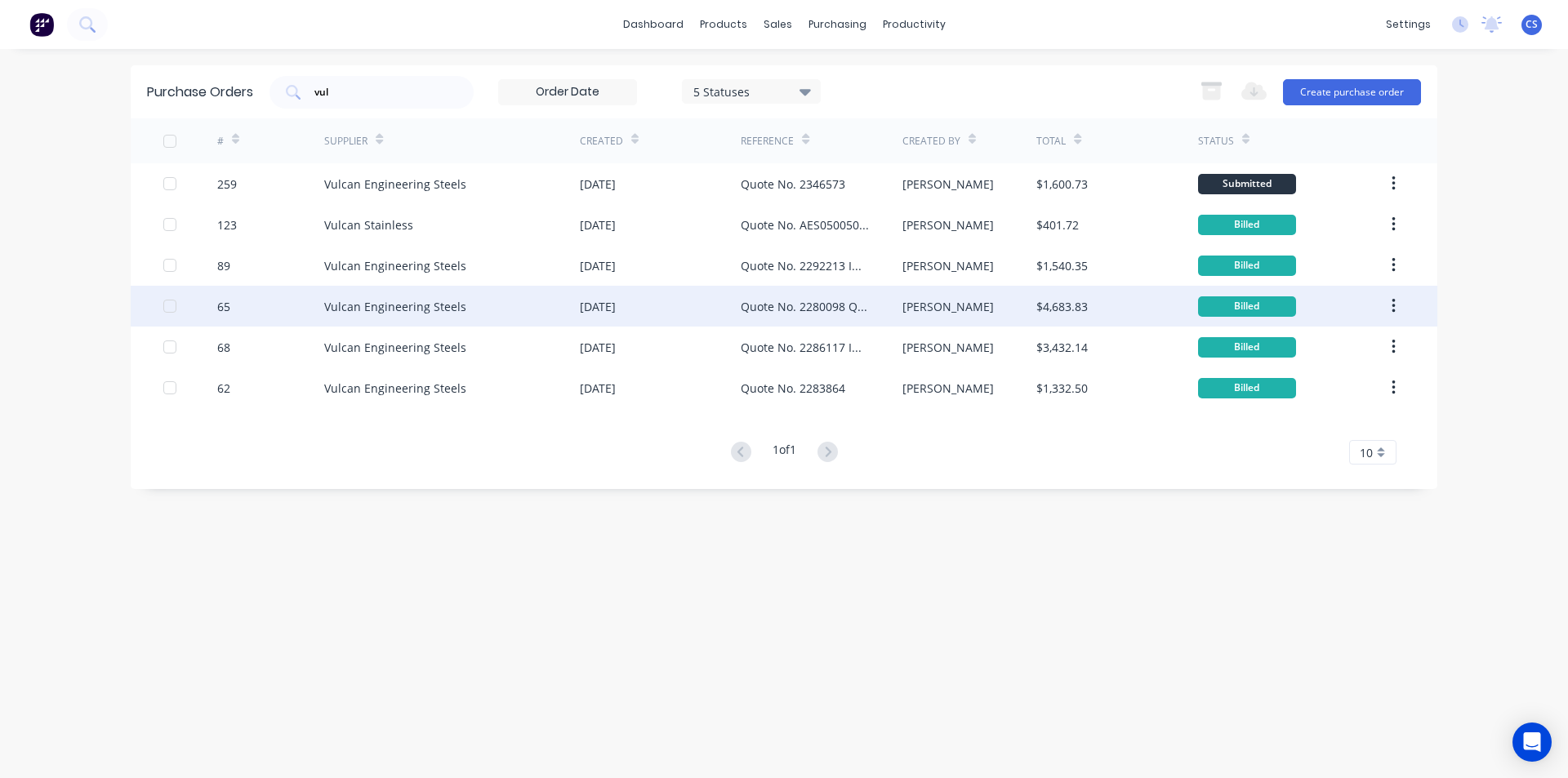
click at [673, 314] on div "[DATE]" at bounding box center [660, 306] width 161 height 41
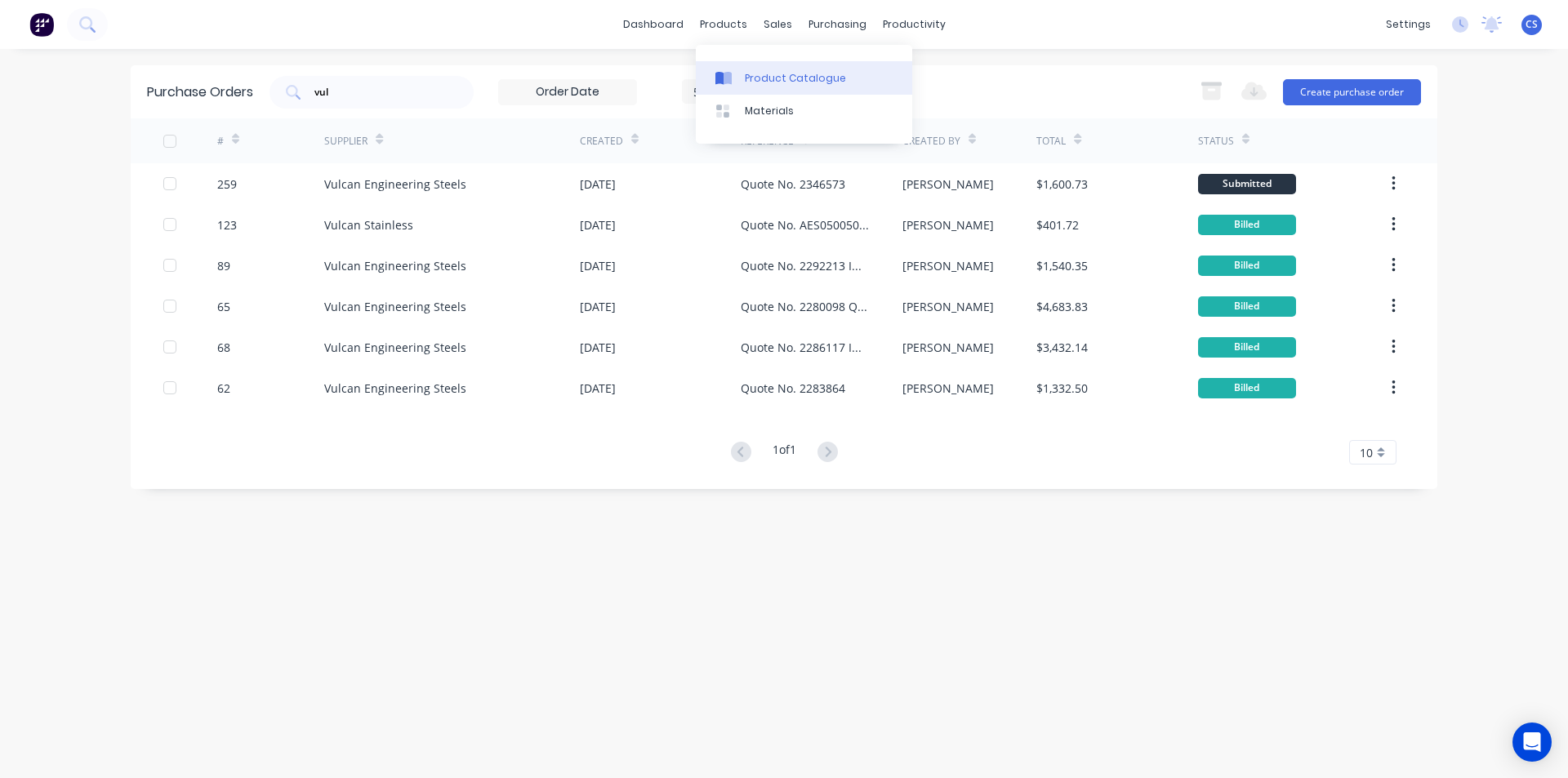
click at [753, 63] on link "Product Catalogue" at bounding box center [804, 78] width 216 height 32
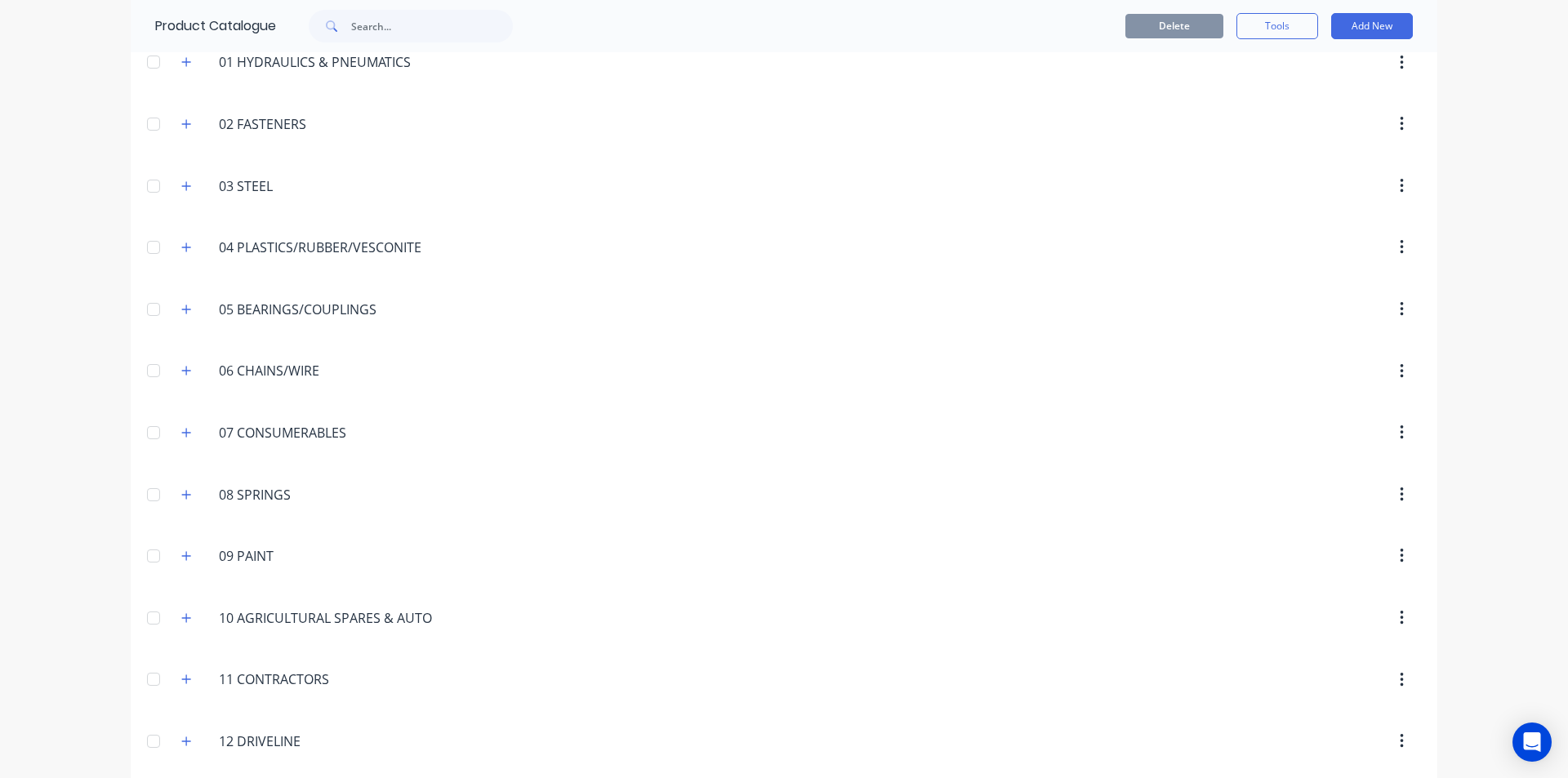
scroll to position [245, 0]
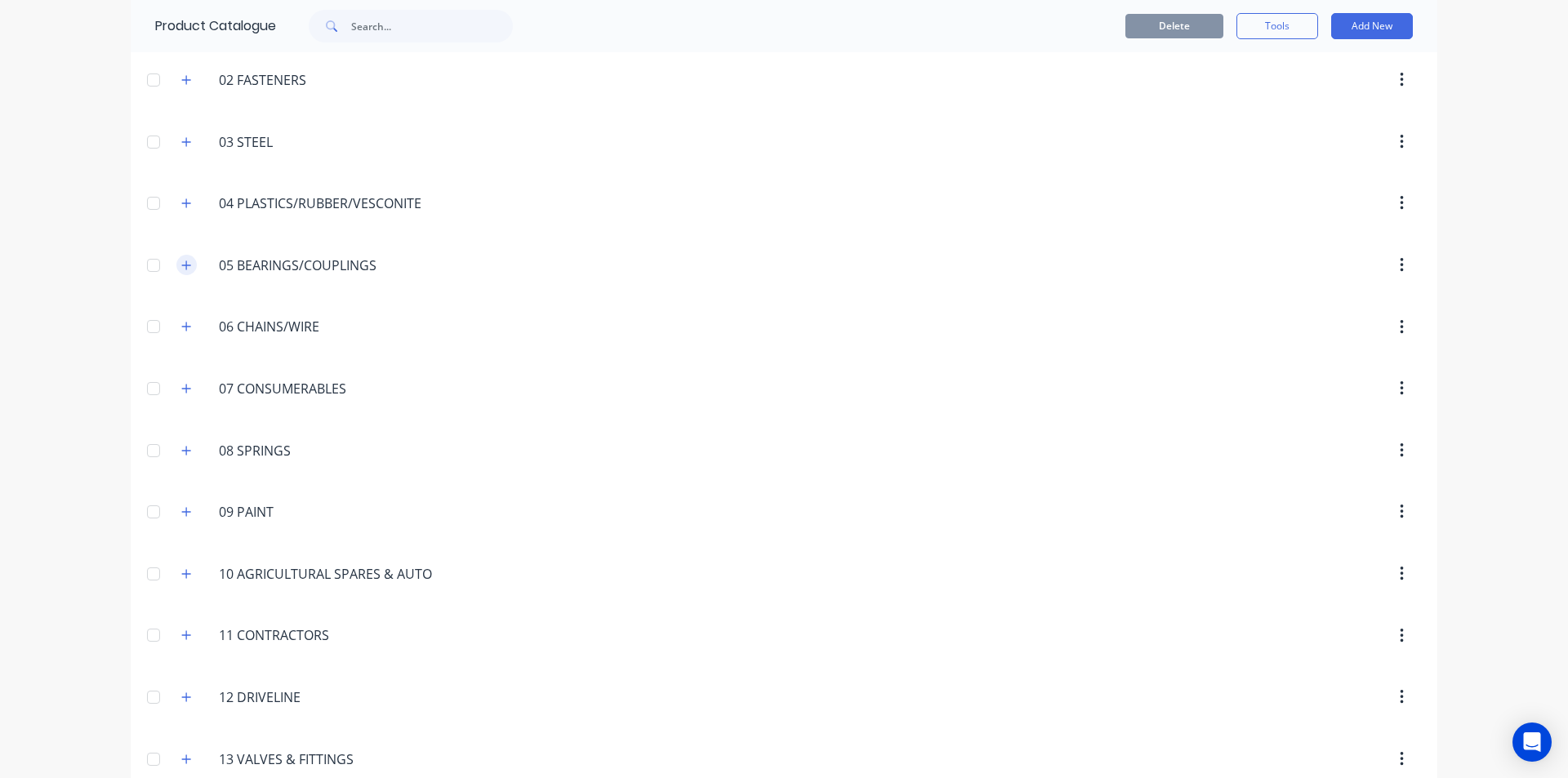
click at [182, 268] on icon "button" at bounding box center [186, 265] width 9 height 11
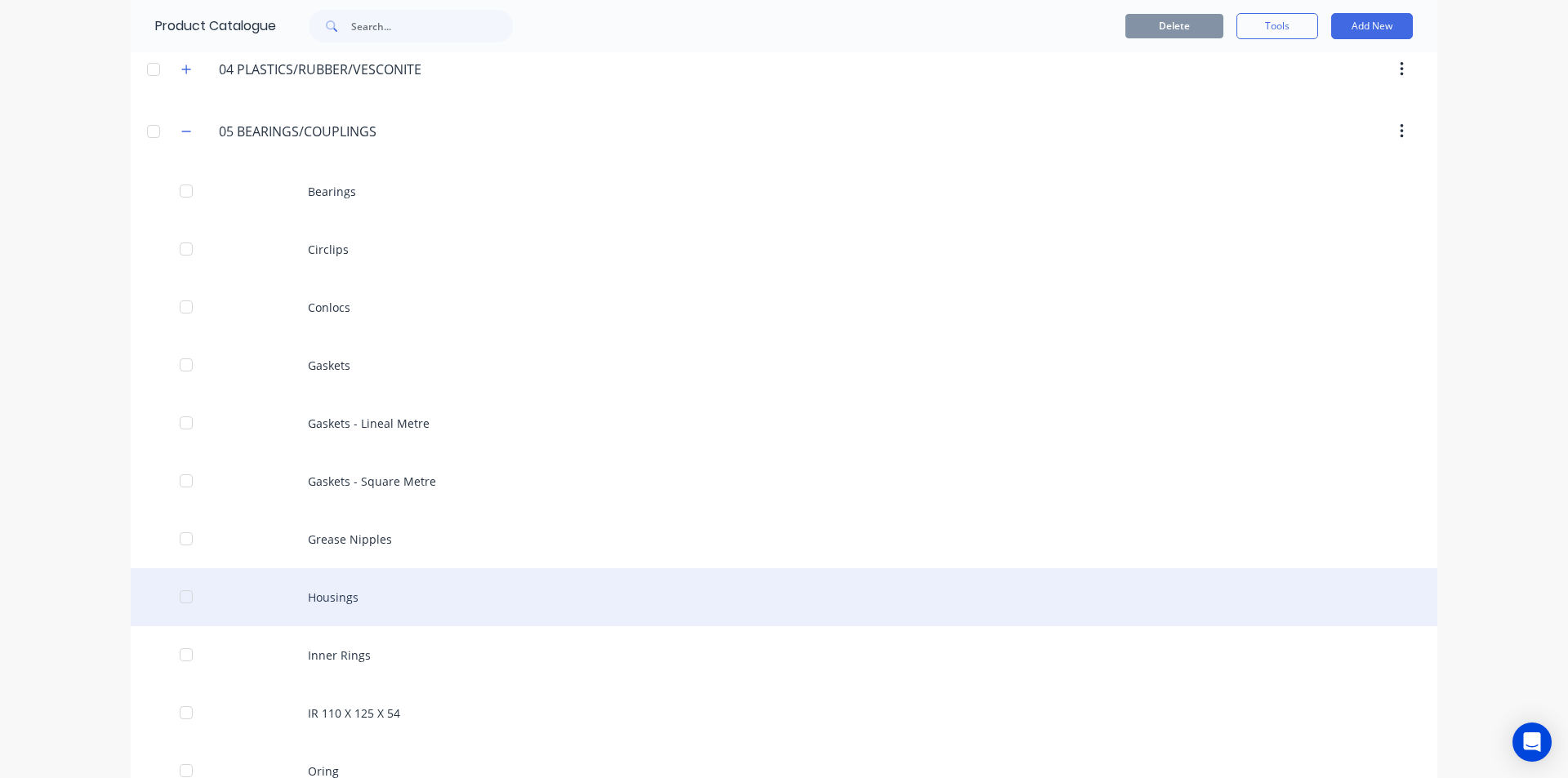
scroll to position [408, 0]
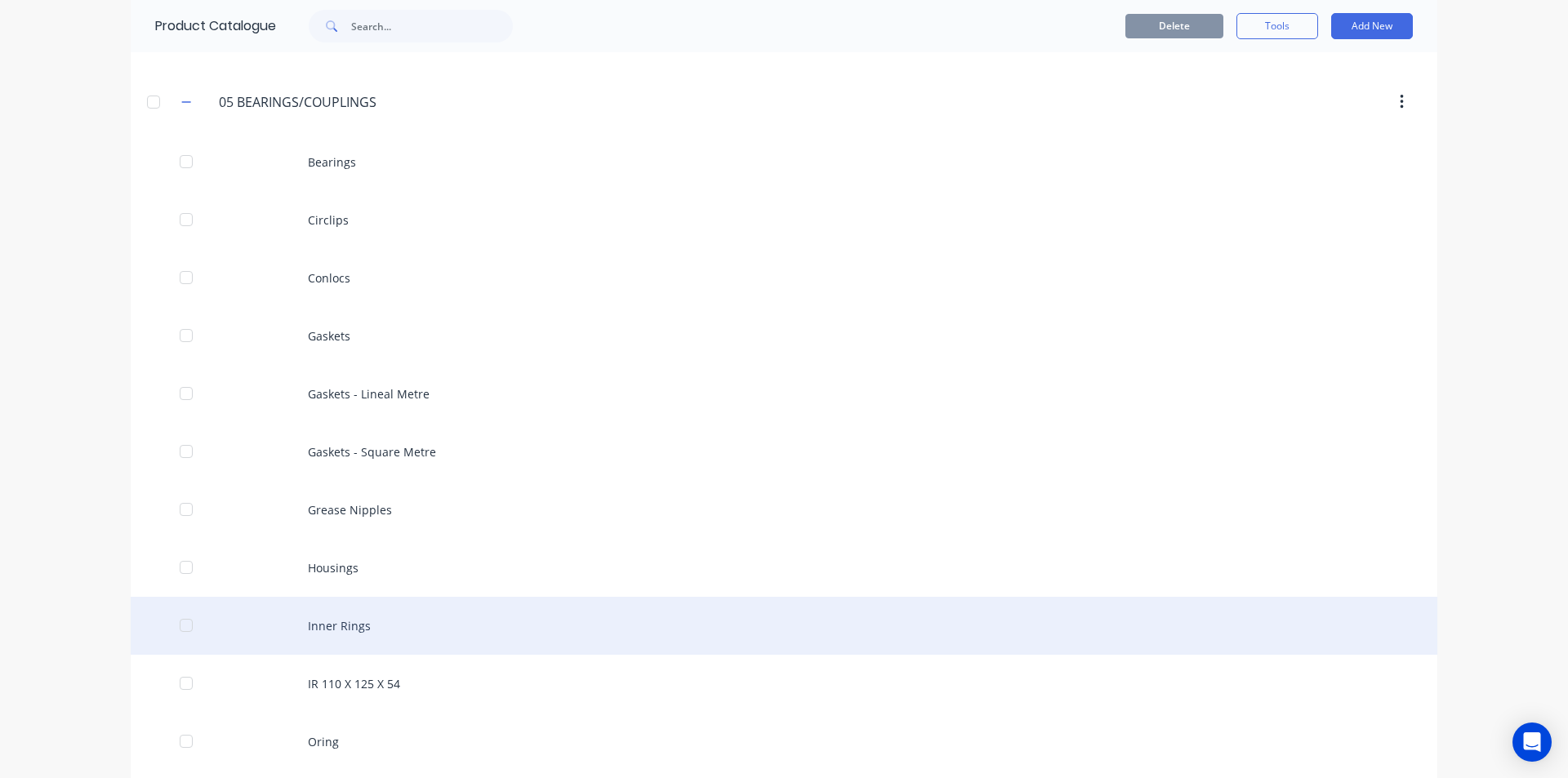
click at [366, 622] on div "Inner Rings" at bounding box center [783, 625] width 1306 height 58
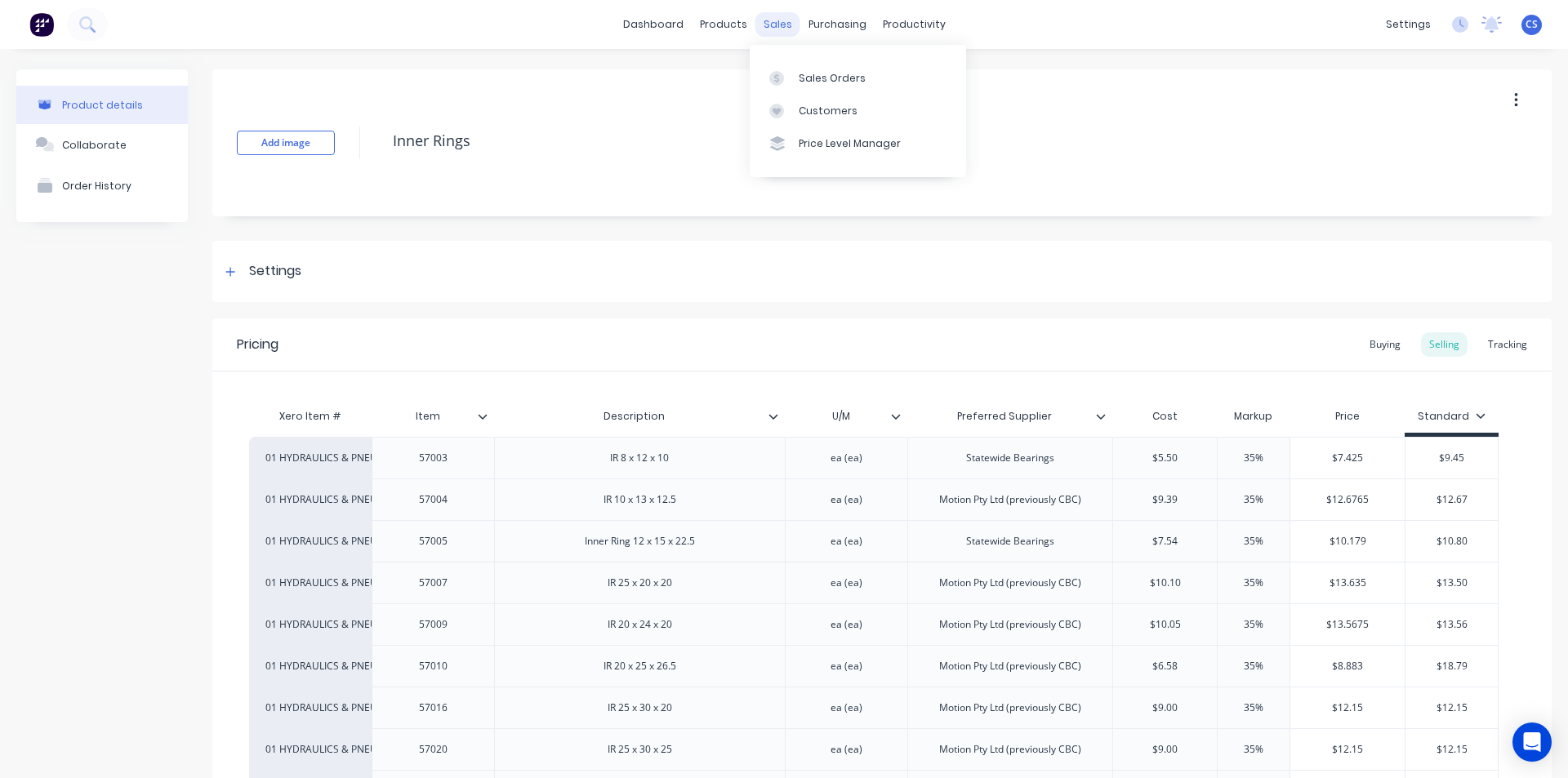
click at [777, 20] on div "sales" at bounding box center [777, 24] width 45 height 25
click at [837, 68] on link "Sales Orders" at bounding box center [858, 78] width 216 height 32
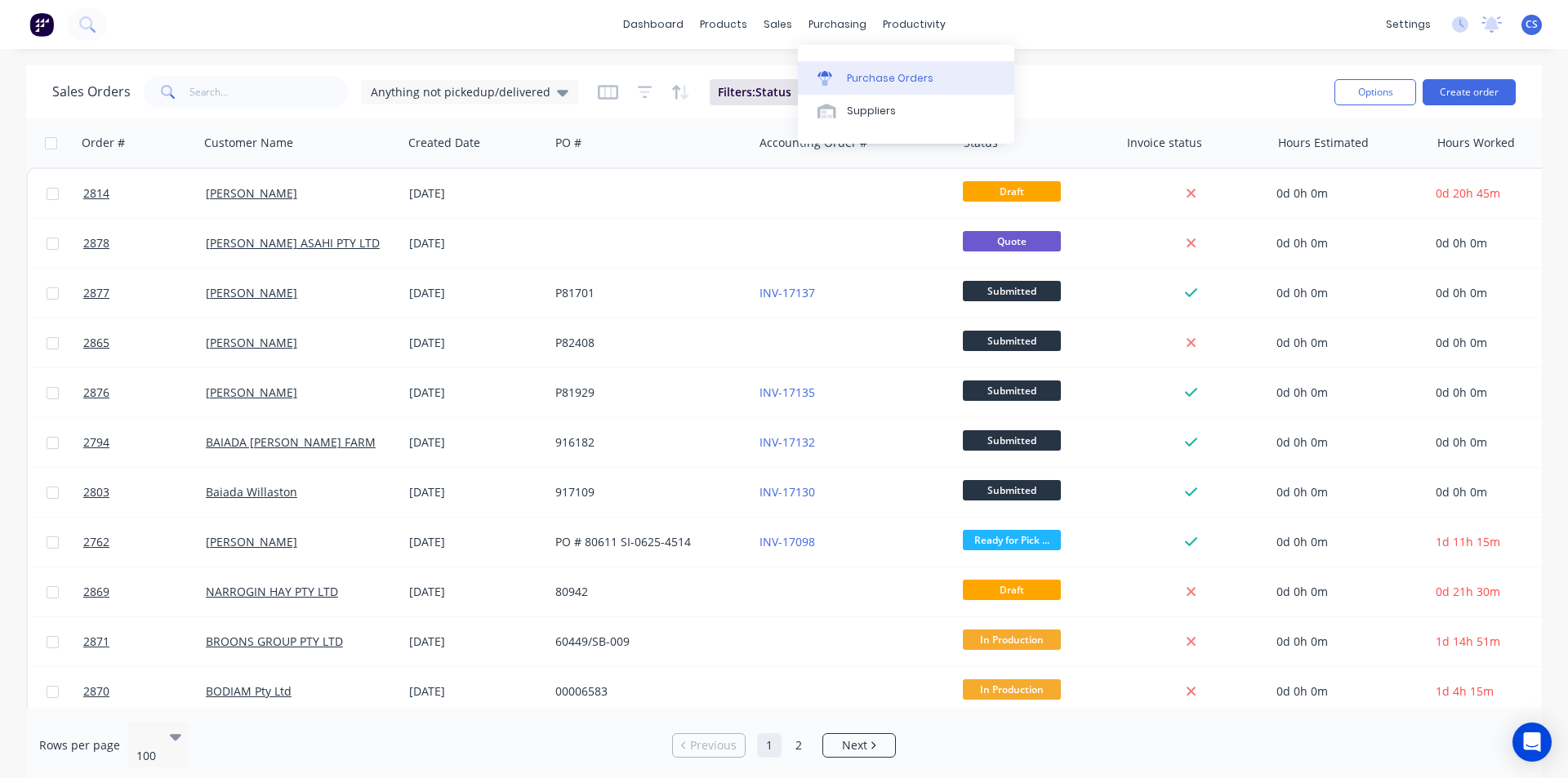
click at [850, 73] on div "Purchase Orders" at bounding box center [891, 78] width 87 height 14
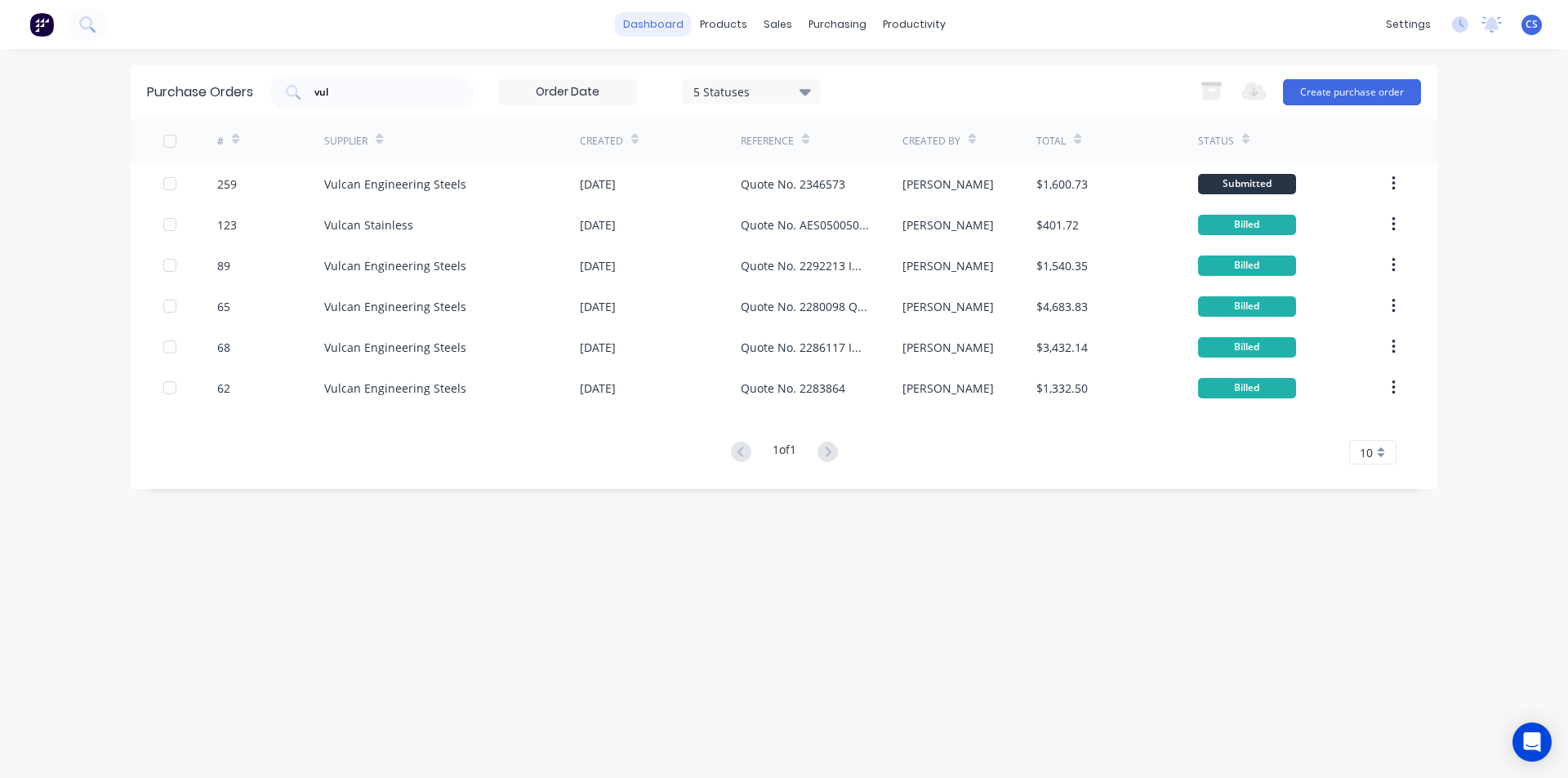
click at [677, 28] on link "dashboard" at bounding box center [654, 24] width 77 height 25
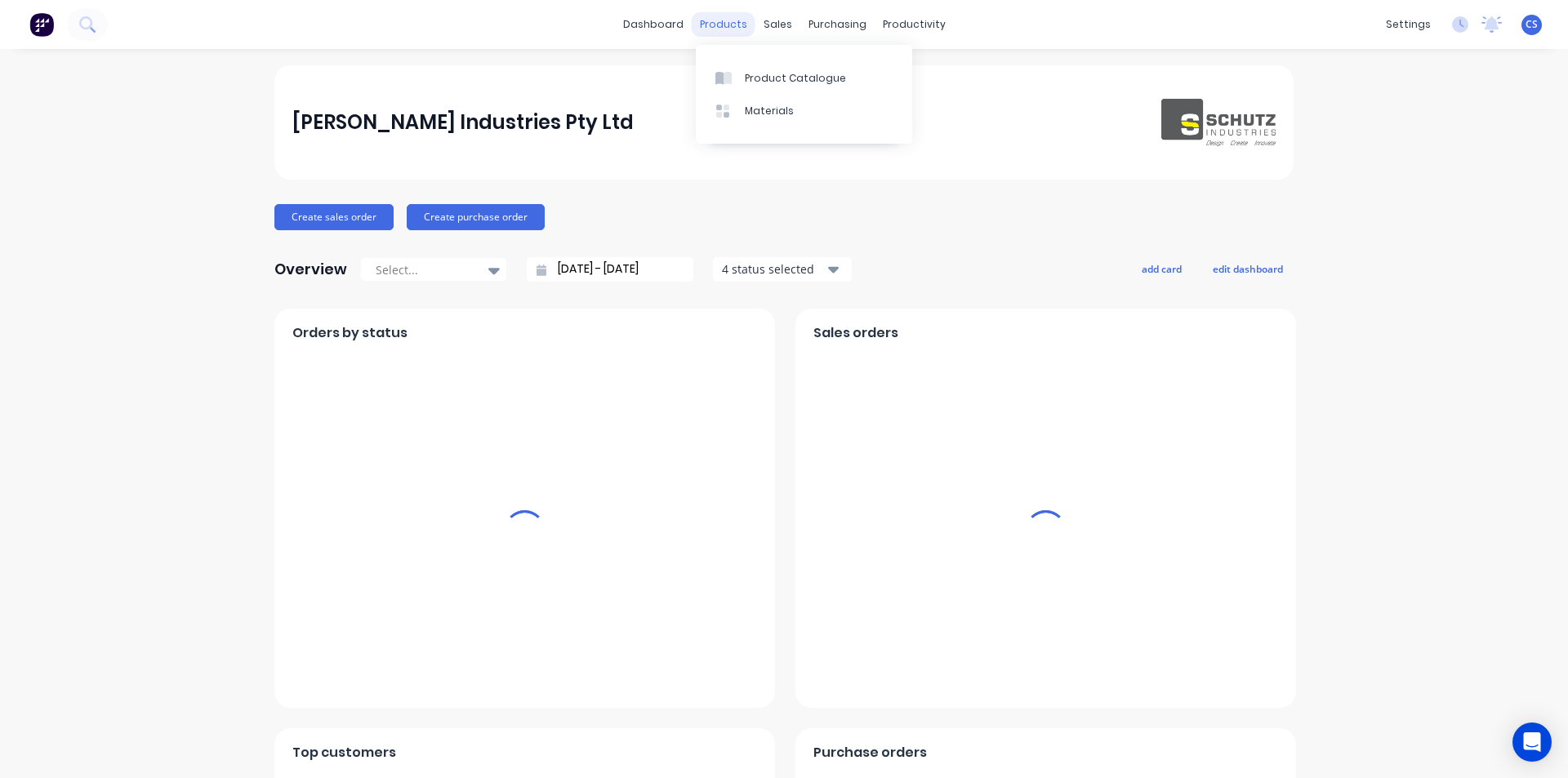
click at [725, 18] on div "products" at bounding box center [723, 24] width 64 height 25
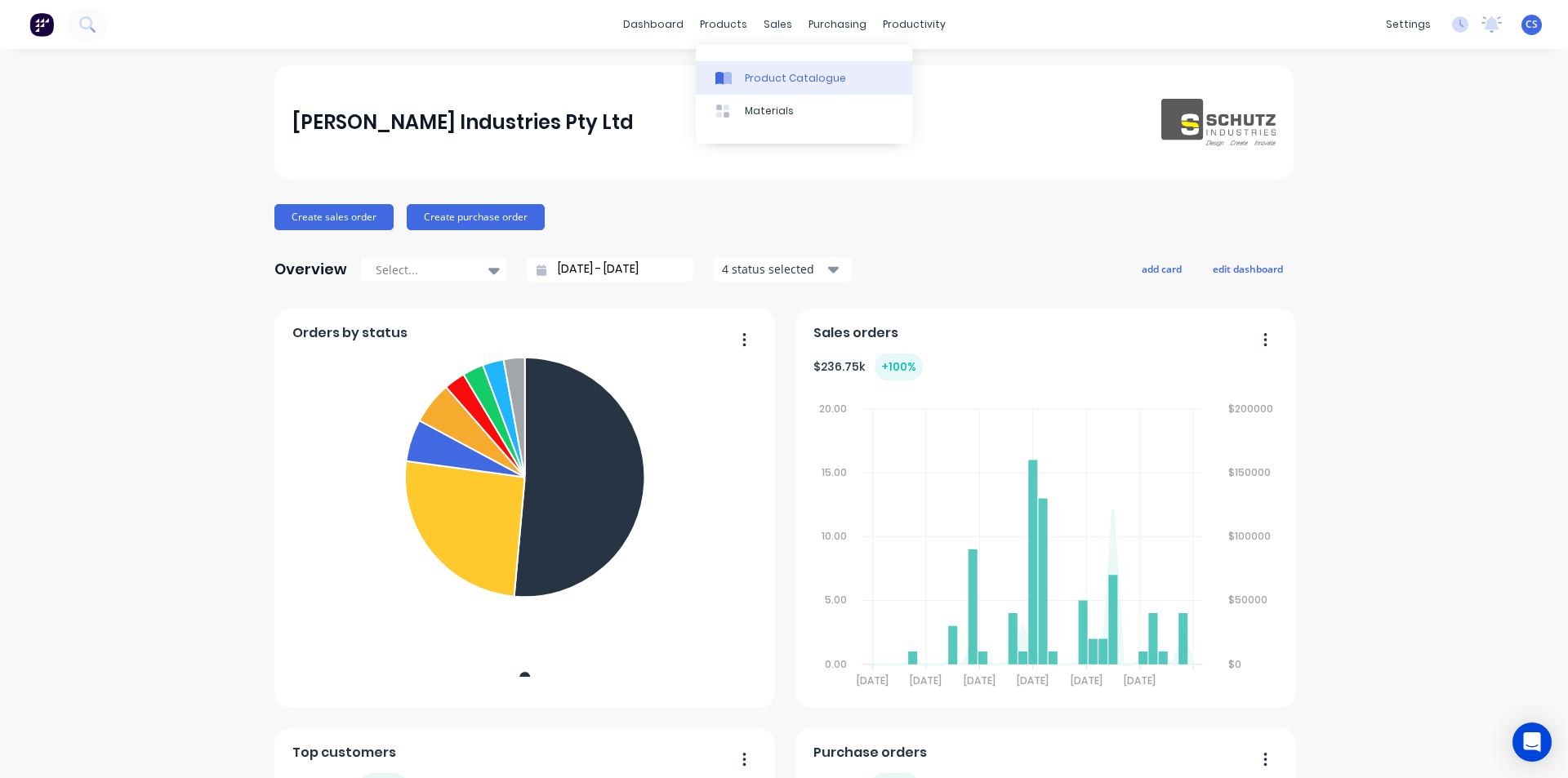
click at [743, 74] on link "Product Catalogue" at bounding box center [804, 78] width 216 height 32
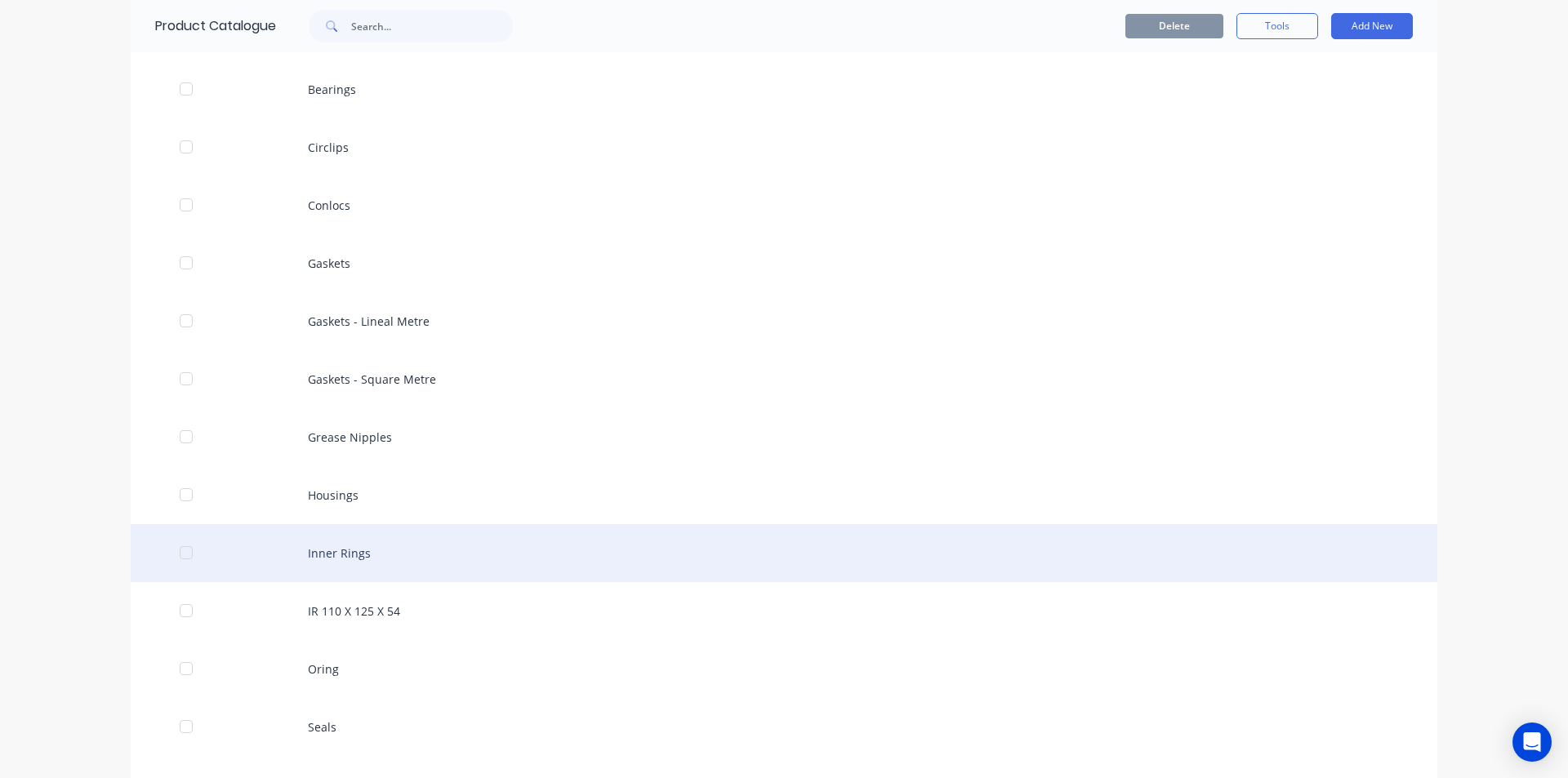
scroll to position [490, 0]
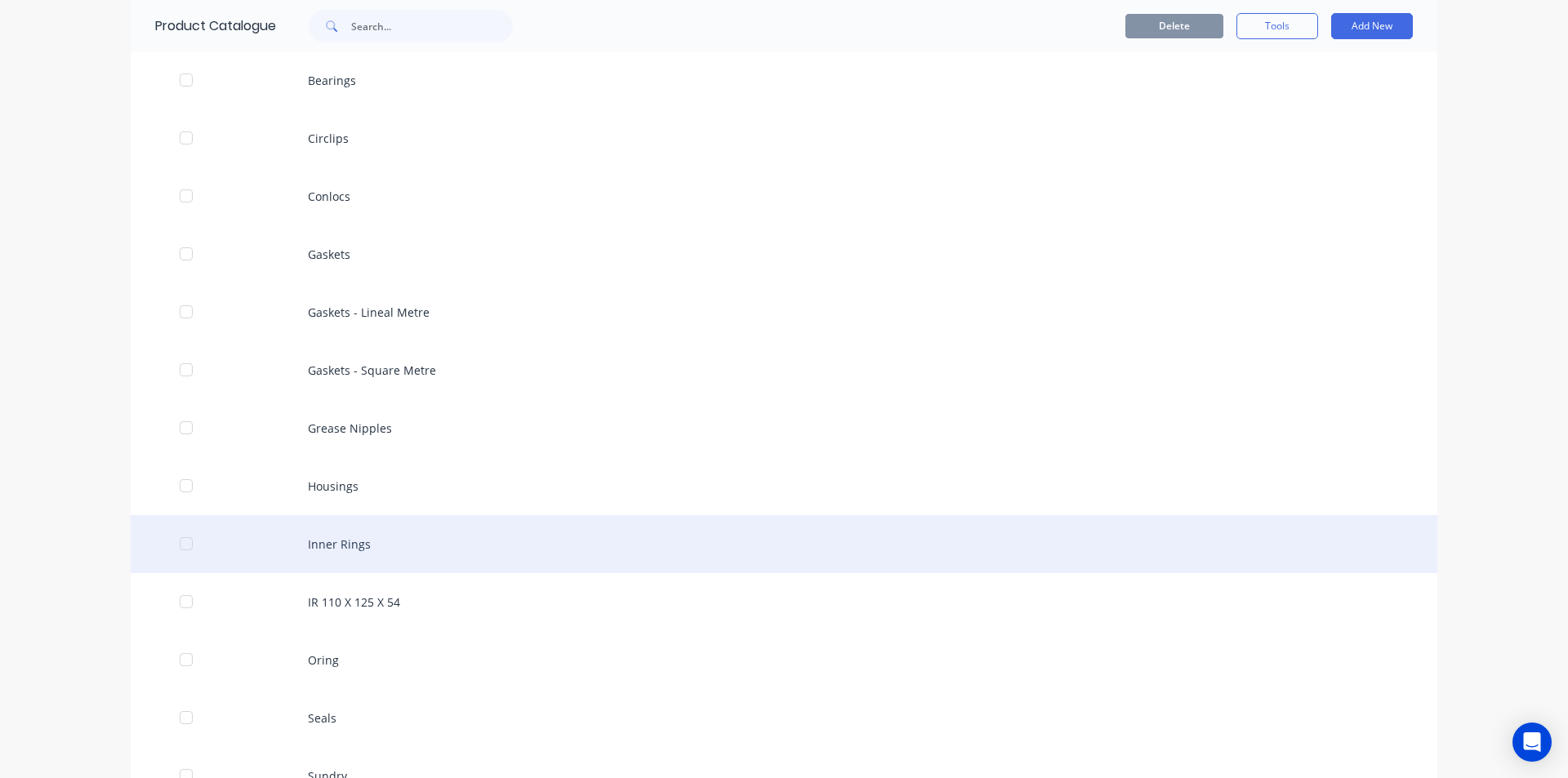
click at [393, 558] on div "Inner Rings" at bounding box center [783, 545] width 1306 height 58
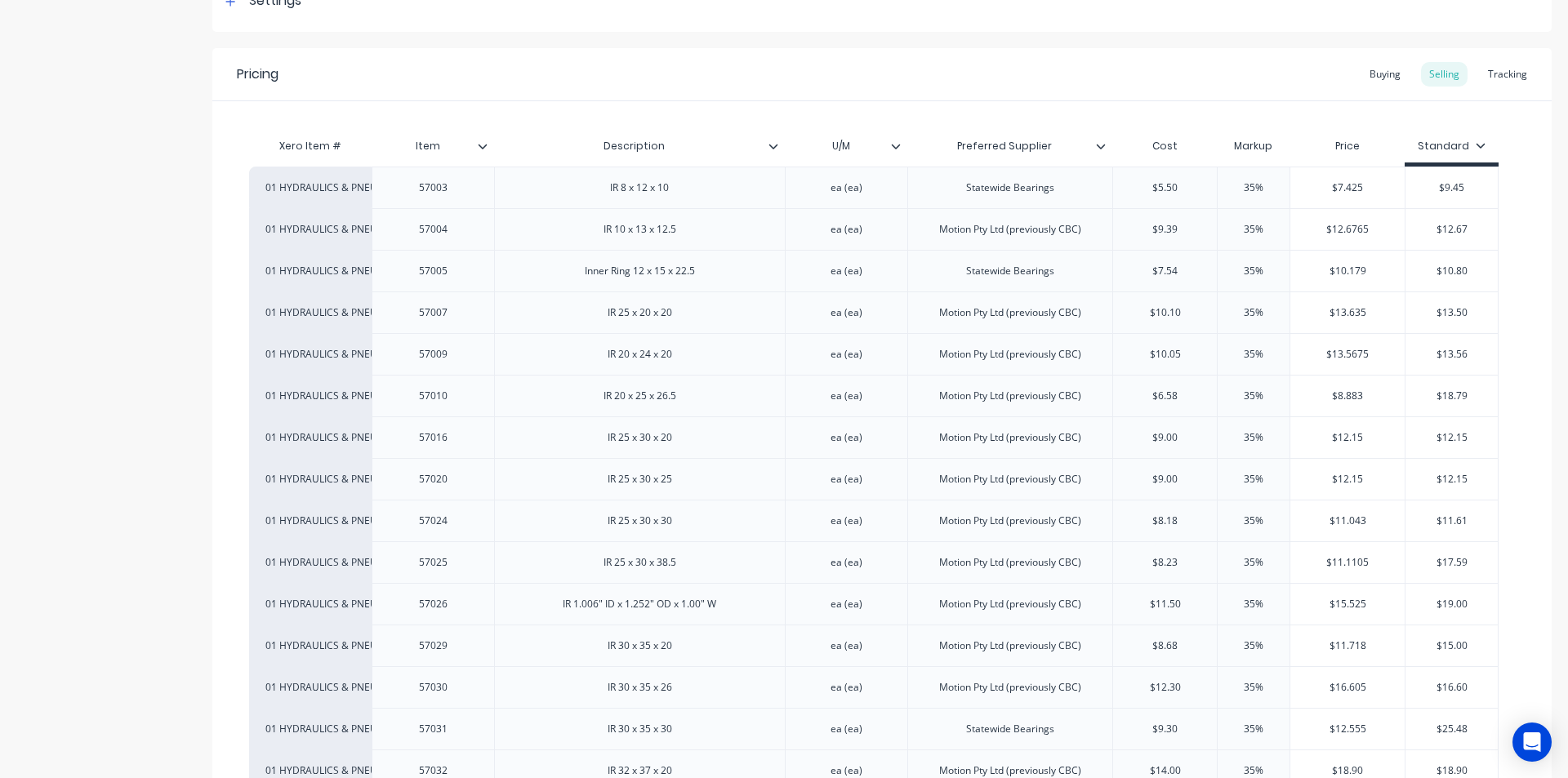
scroll to position [408, 0]
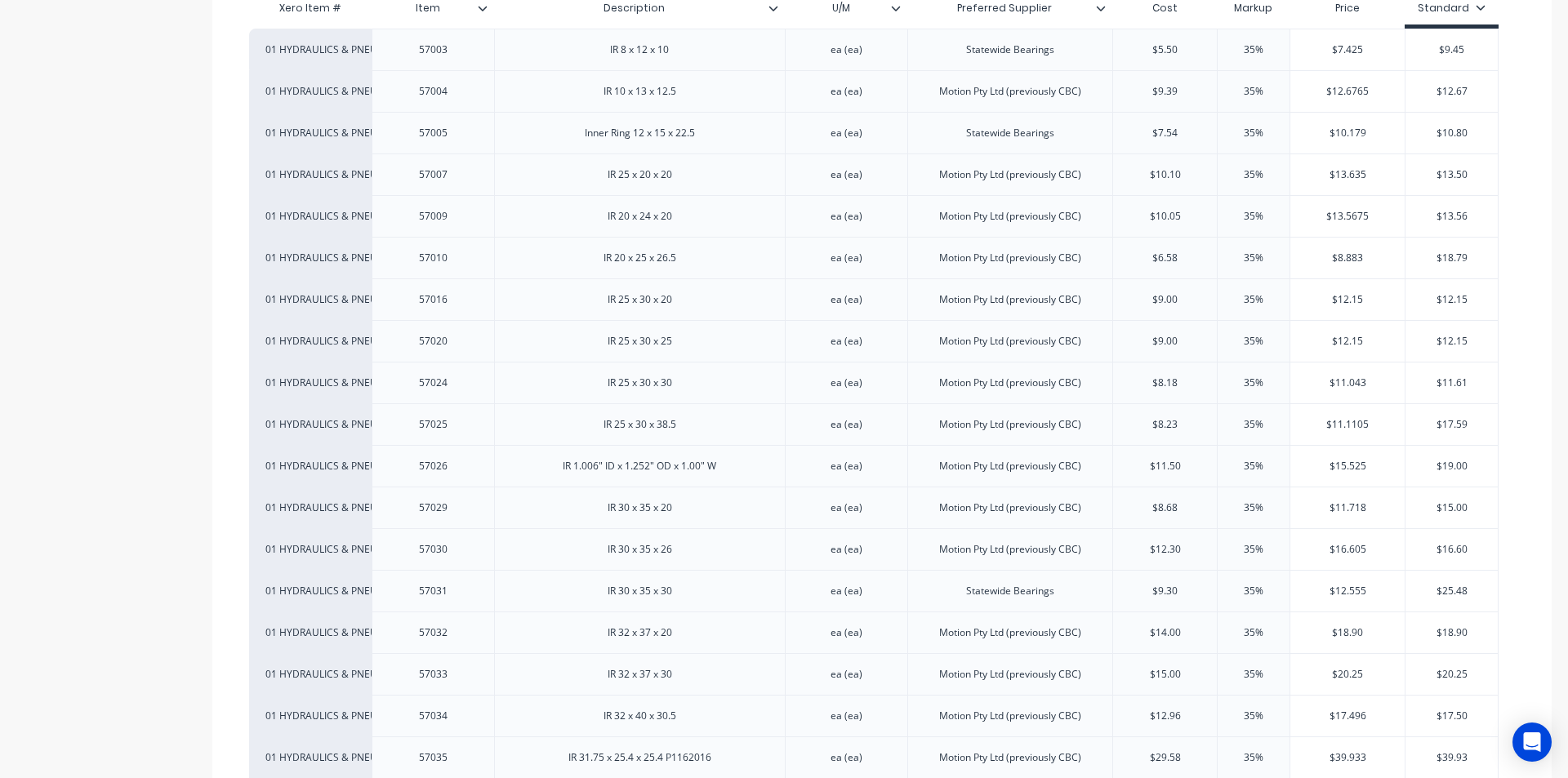
type textarea "x"
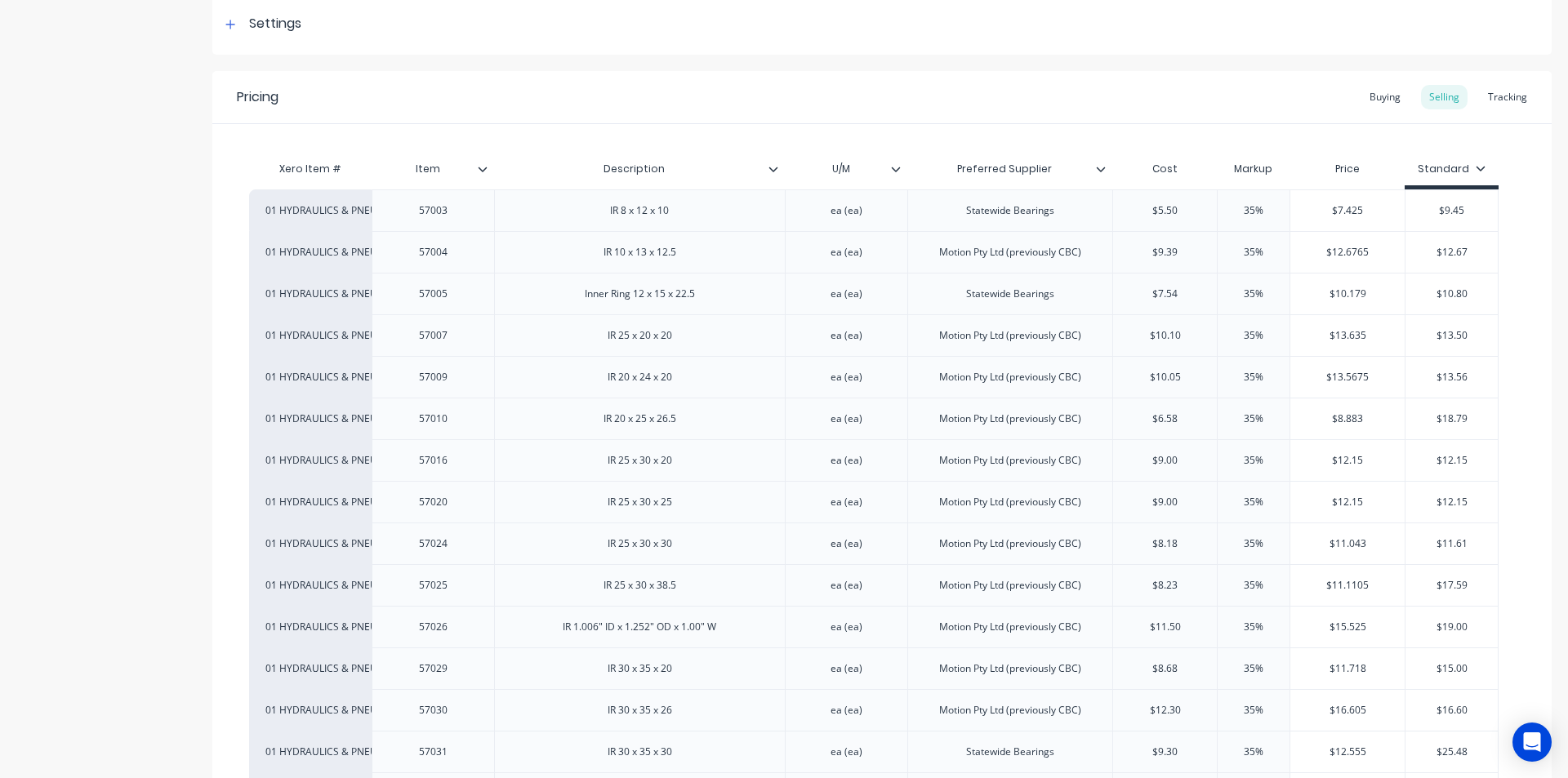
scroll to position [0, 0]
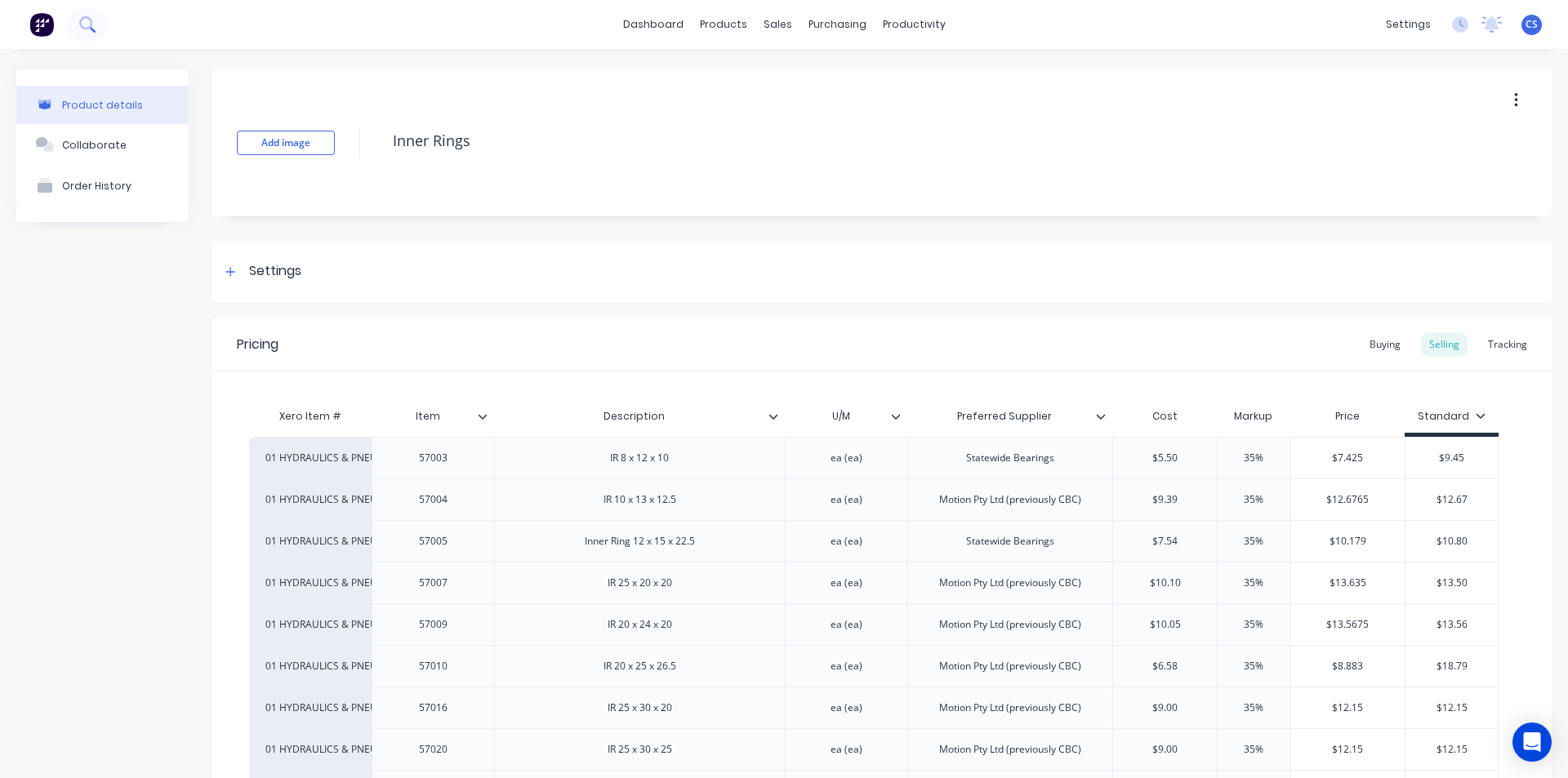
click at [82, 20] on icon at bounding box center [85, 22] width 13 height 13
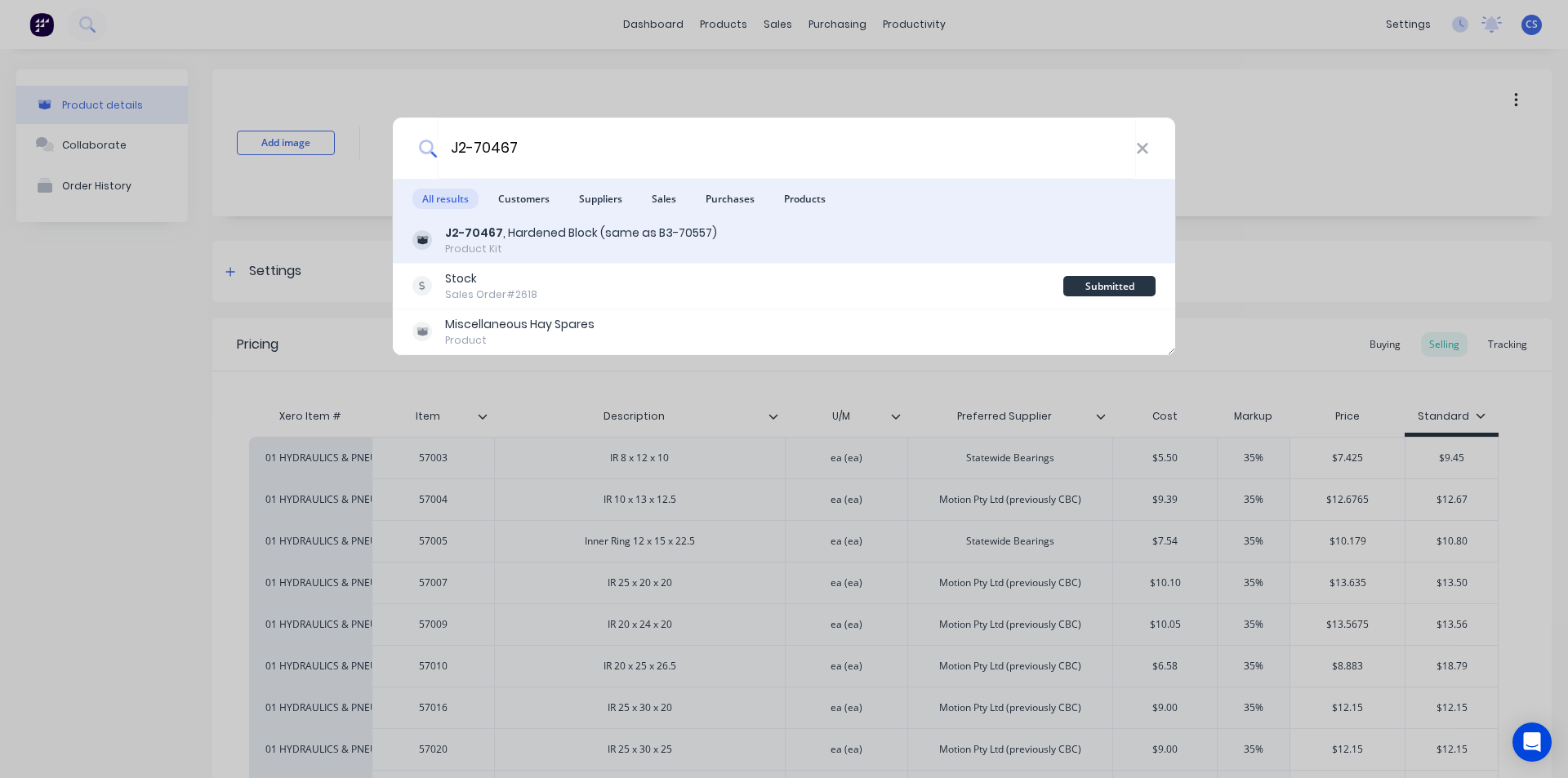
type input "J2-70467"
click at [521, 237] on div "J2-70467 , Hardened Block (same as B3-70557)" at bounding box center [580, 233] width 272 height 17
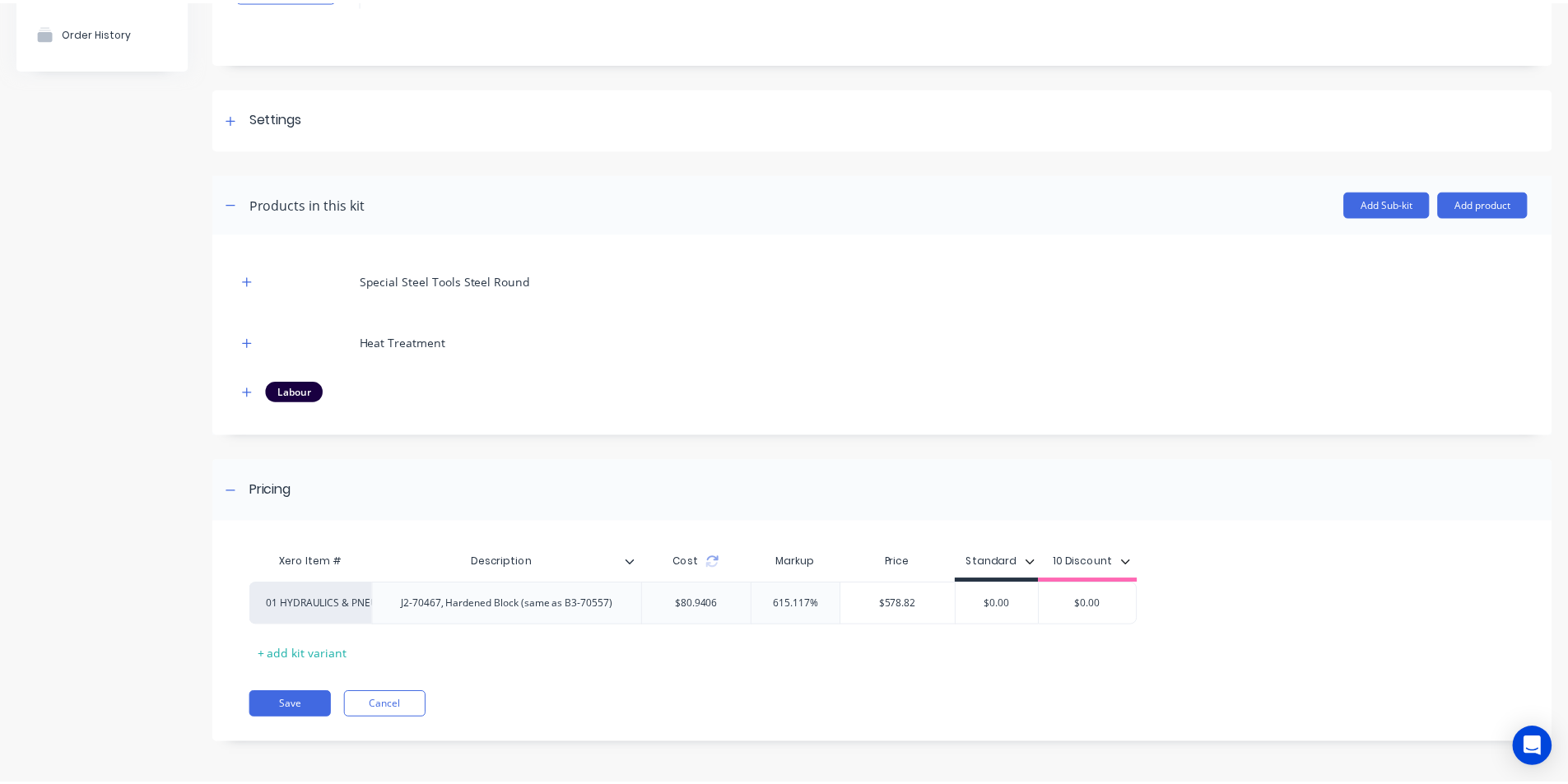
scroll to position [151, 0]
type input "$578.82"
drag, startPoint x: 924, startPoint y: 602, endPoint x: 853, endPoint y: 605, distance: 71.1
click at [853, 605] on input "$578.82" at bounding box center [905, 604] width 115 height 15
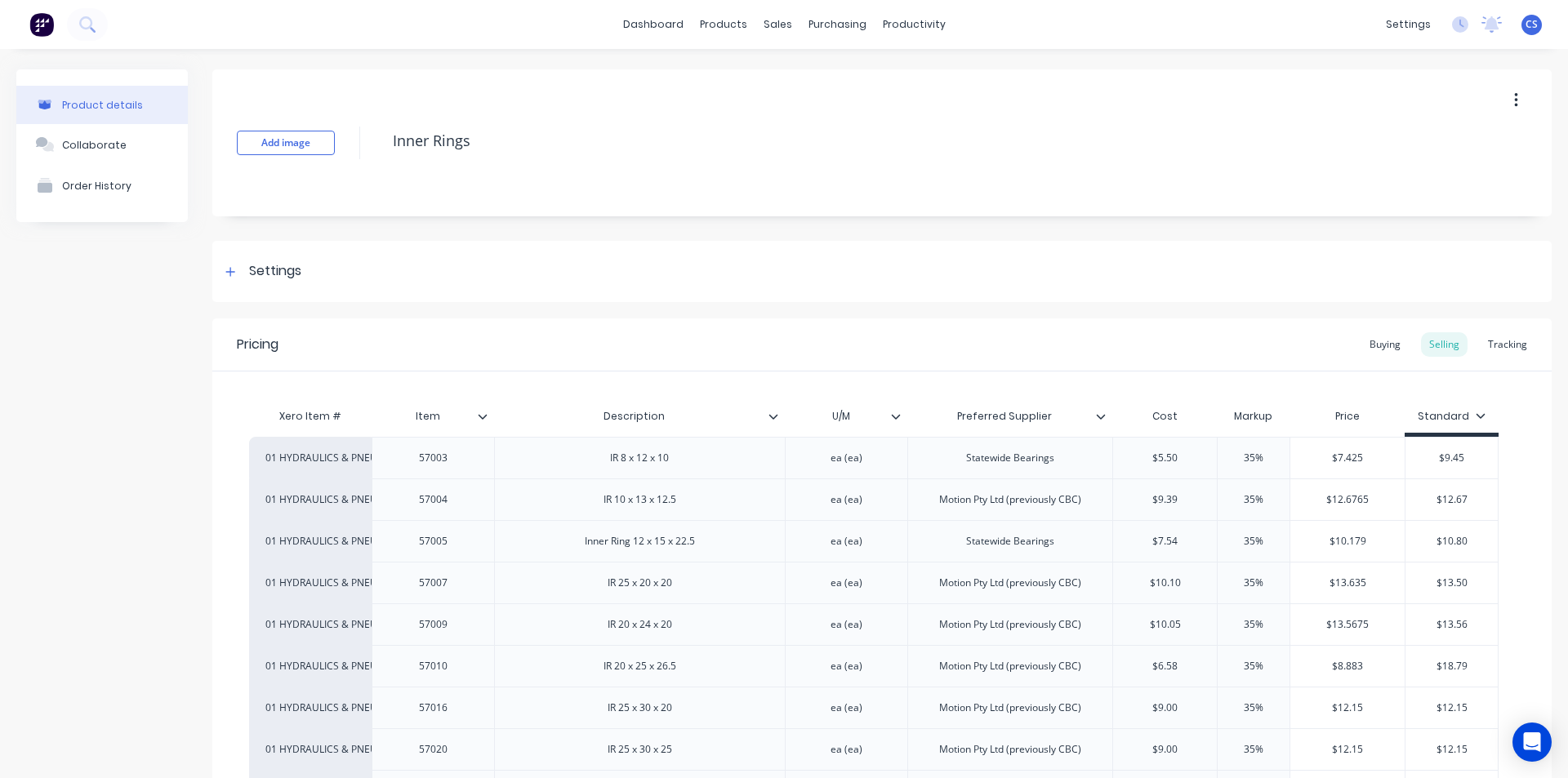
type textarea "x"
click at [89, 21] on icon at bounding box center [87, 24] width 15 height 15
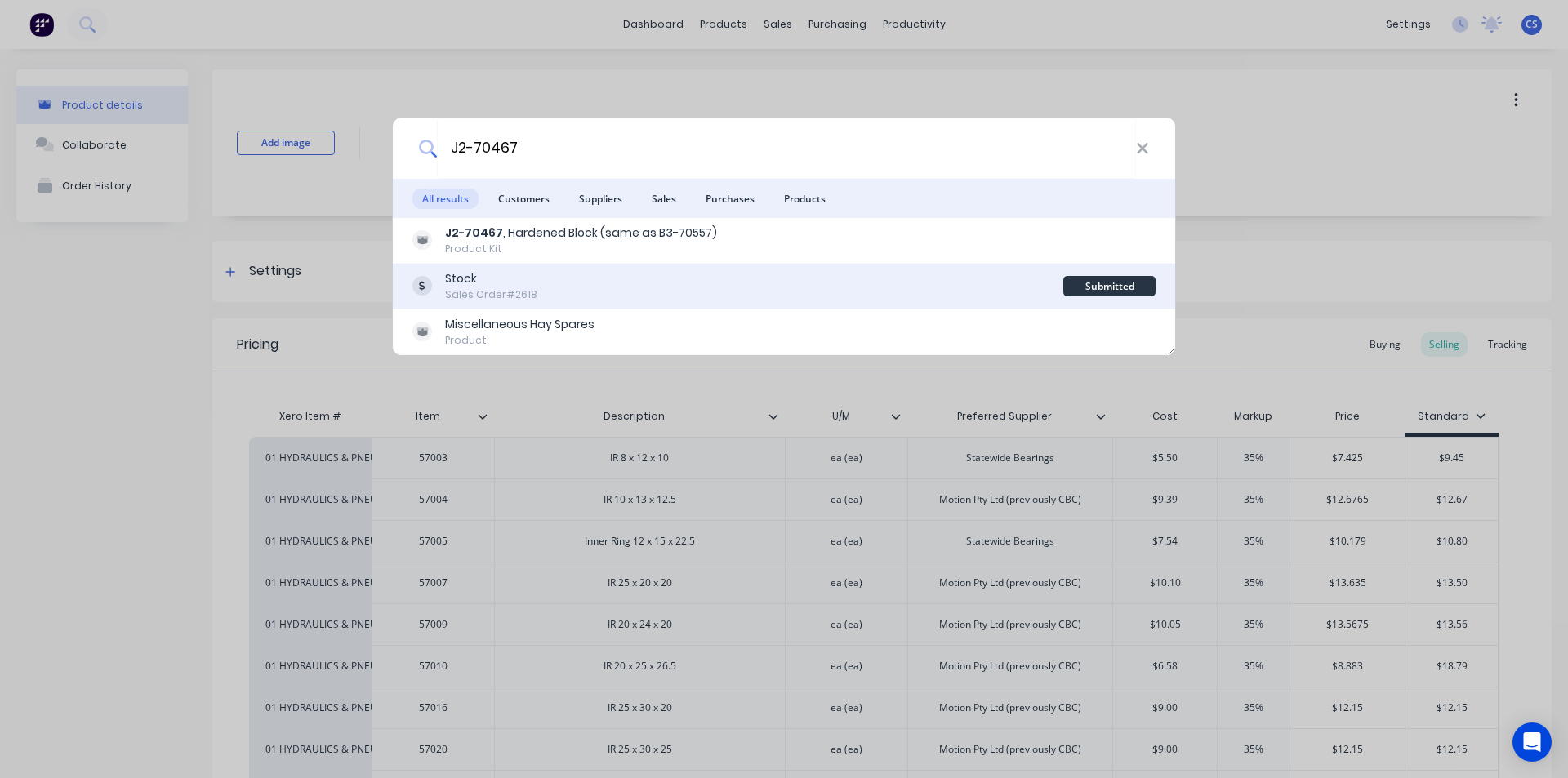
type input "J2-70467"
click at [478, 278] on div "Stock" at bounding box center [491, 279] width 92 height 17
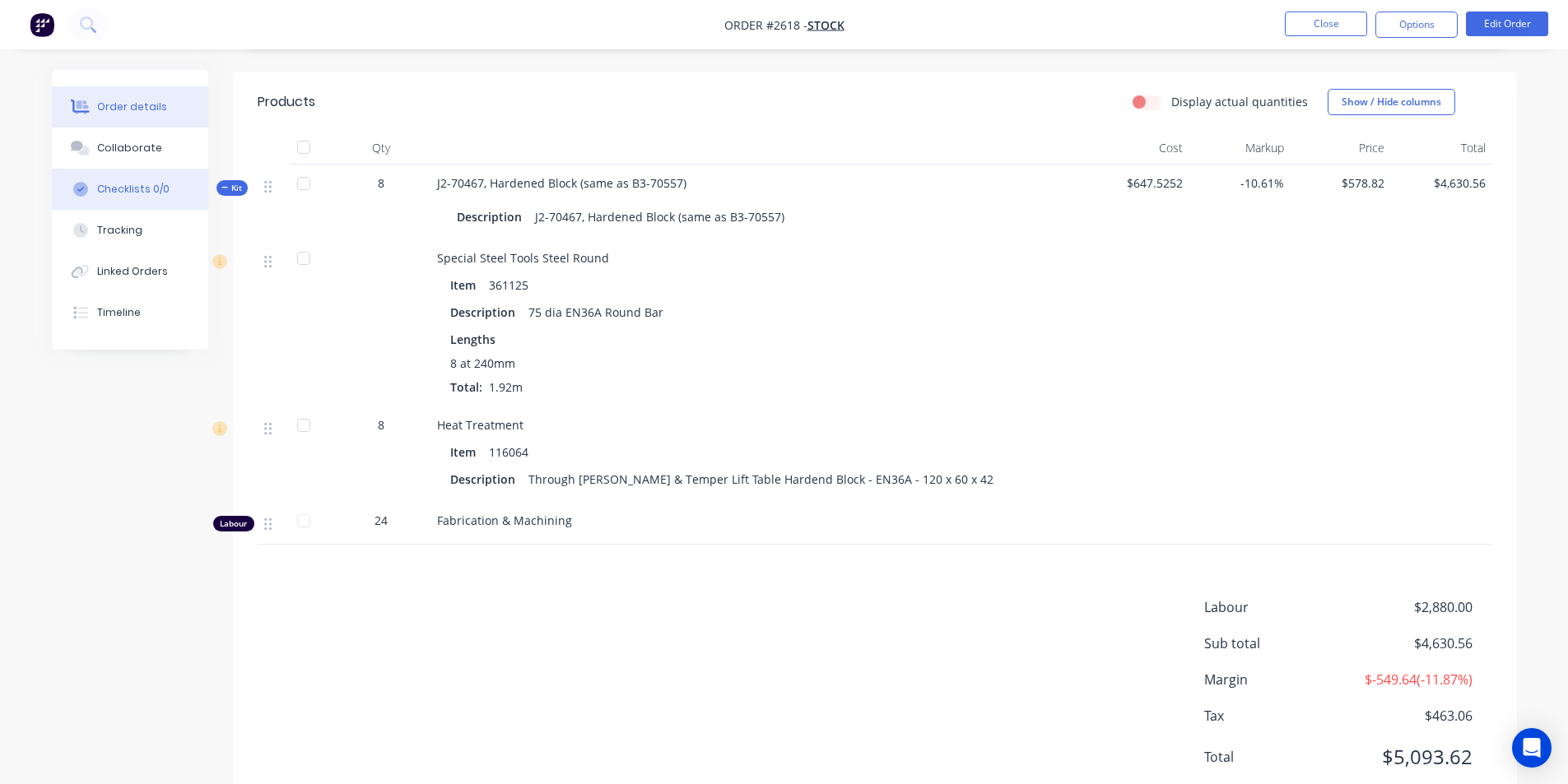
scroll to position [340, 0]
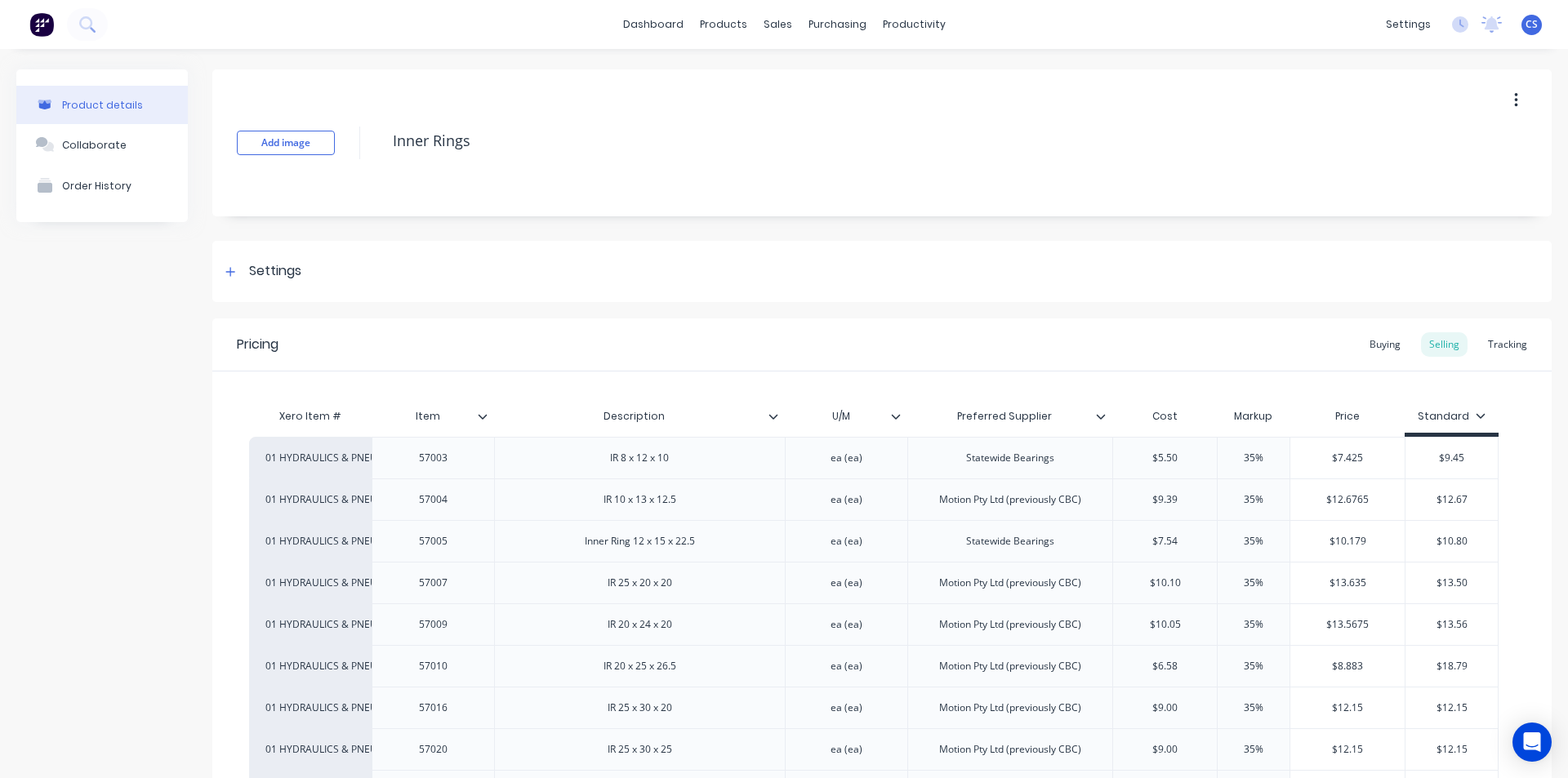
drag, startPoint x: 144, startPoint y: 26, endPoint x: 125, endPoint y: 17, distance: 21.0
click at [144, 26] on div "dashboard products sales purchasing productivity dashboard products Product Cat…" at bounding box center [784, 24] width 1568 height 49
type textarea "x"
click at [91, 16] on icon at bounding box center [87, 24] width 15 height 15
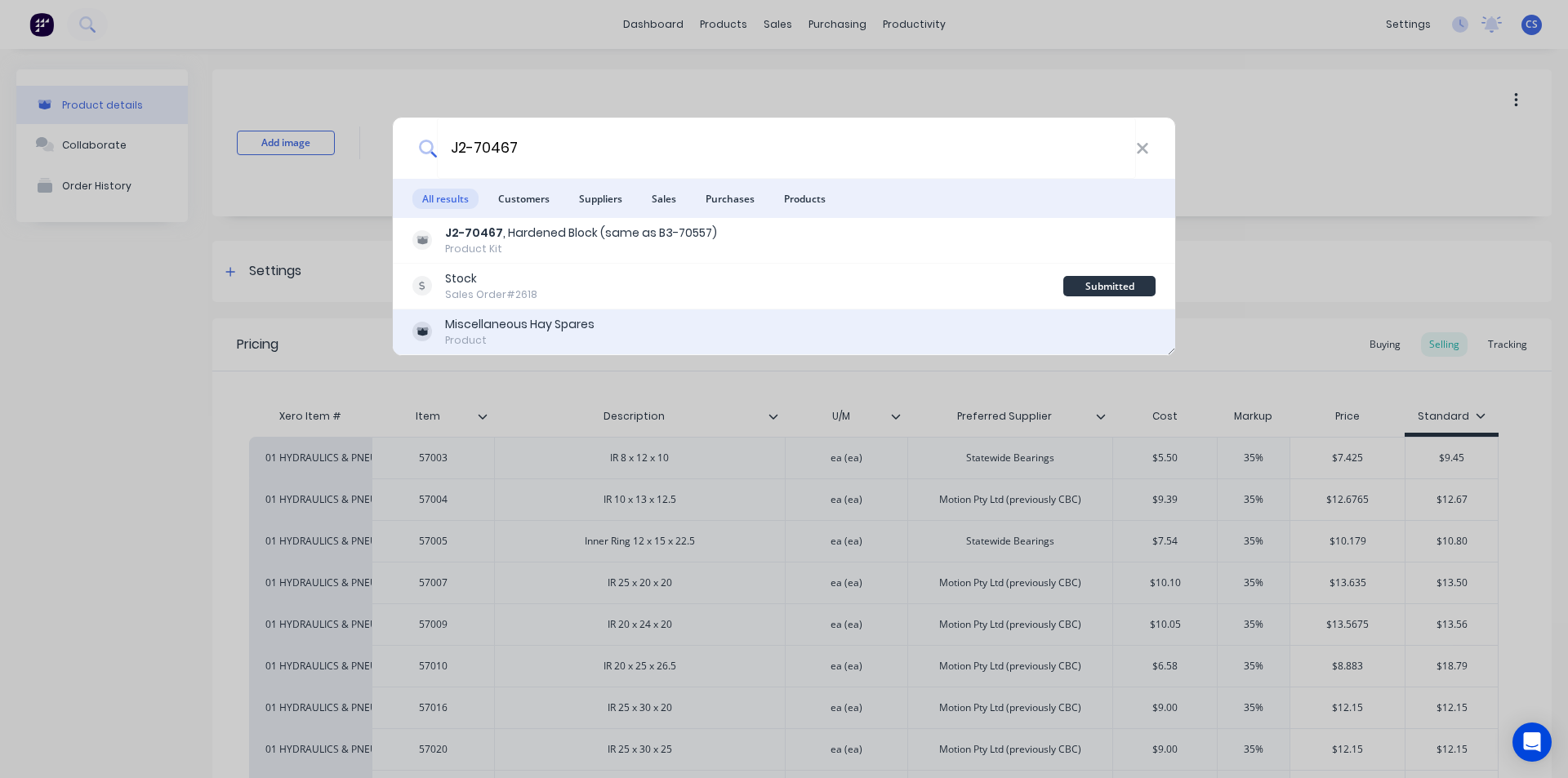
type input "J2-70467"
click at [561, 320] on div "Miscellaneous Hay Spares" at bounding box center [519, 325] width 149 height 17
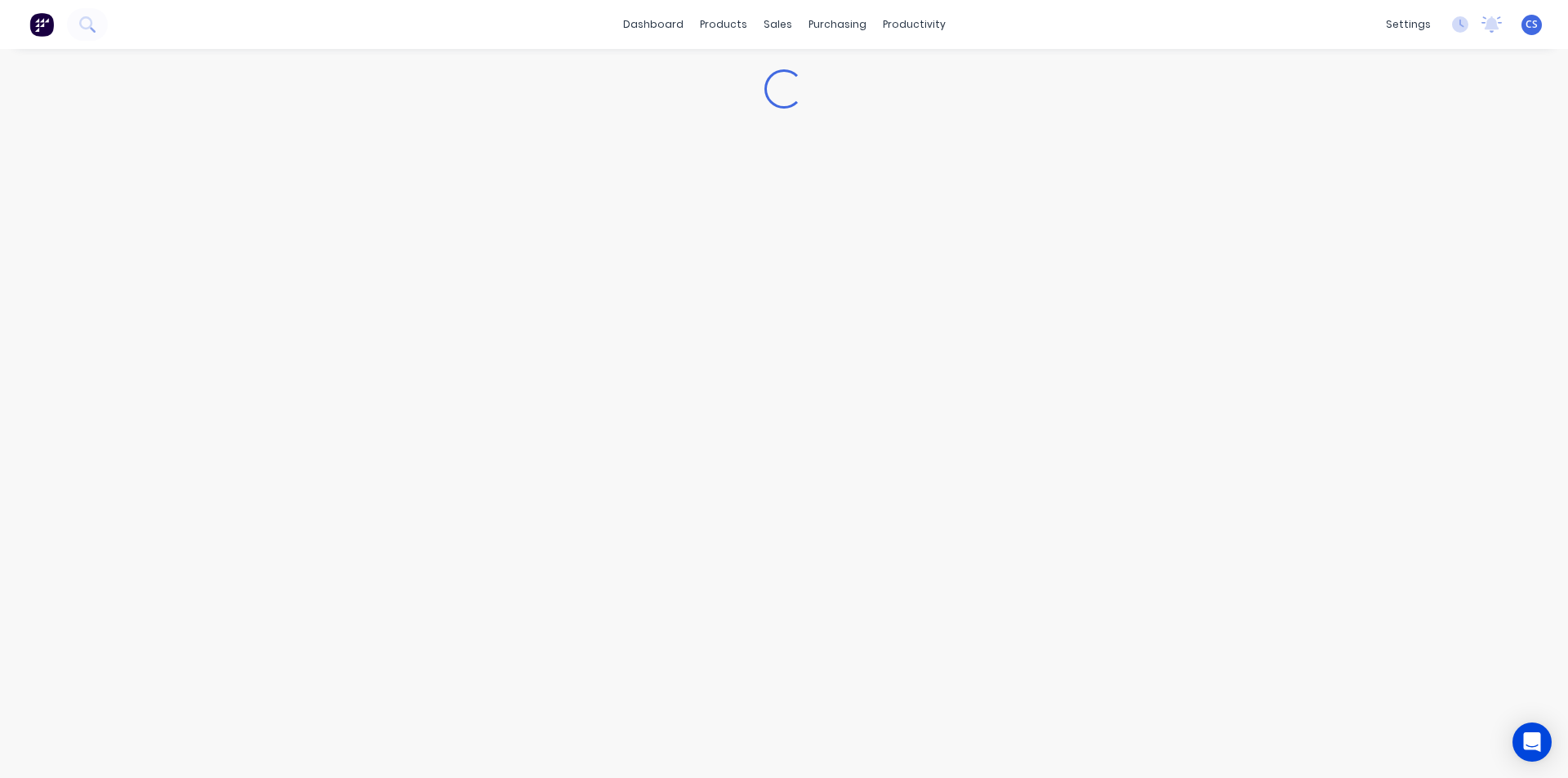
click at [1138, 141] on div "Loading..." at bounding box center [784, 396] width 1568 height 696
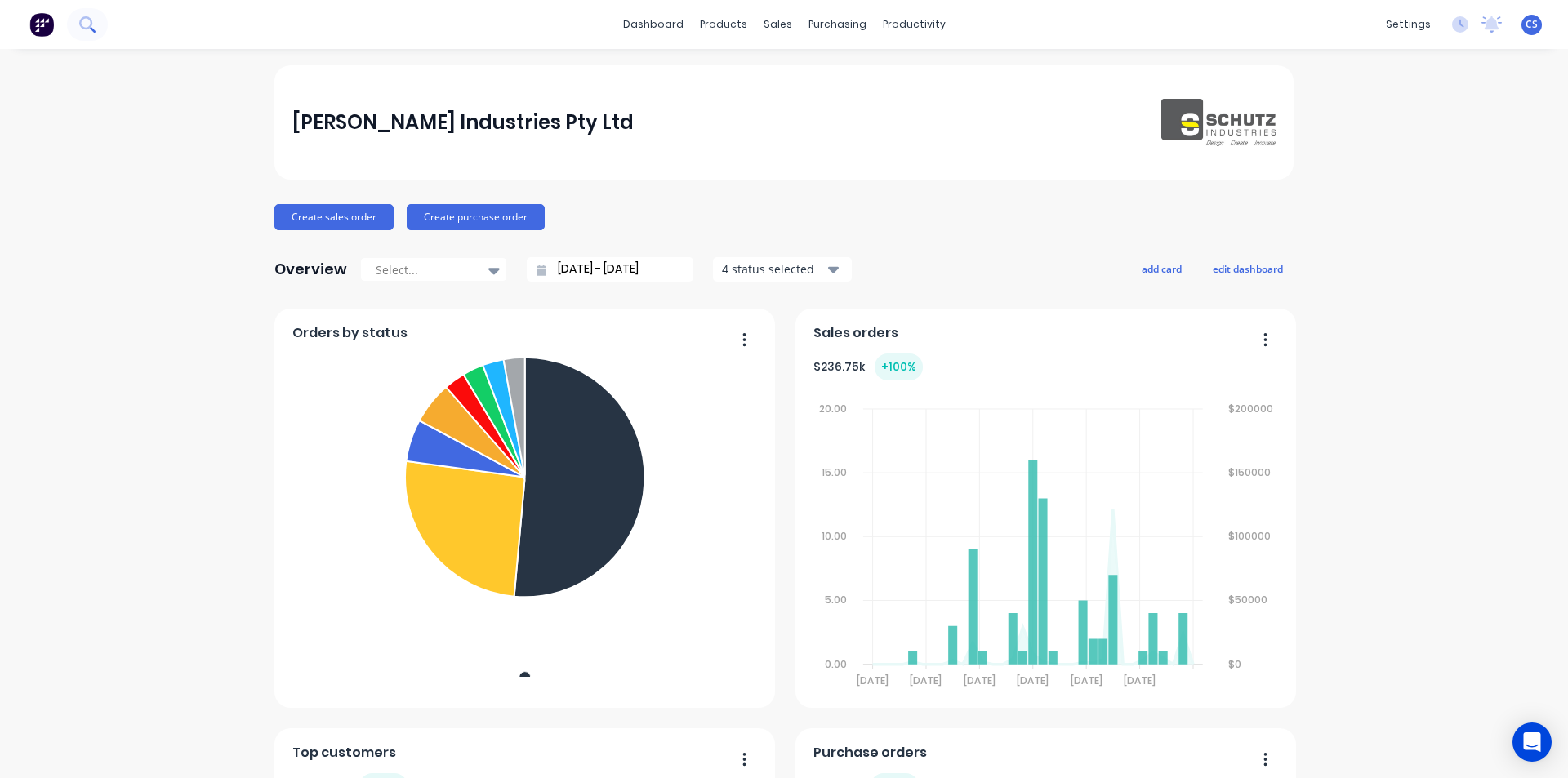
click at [78, 29] on button at bounding box center [88, 25] width 41 height 32
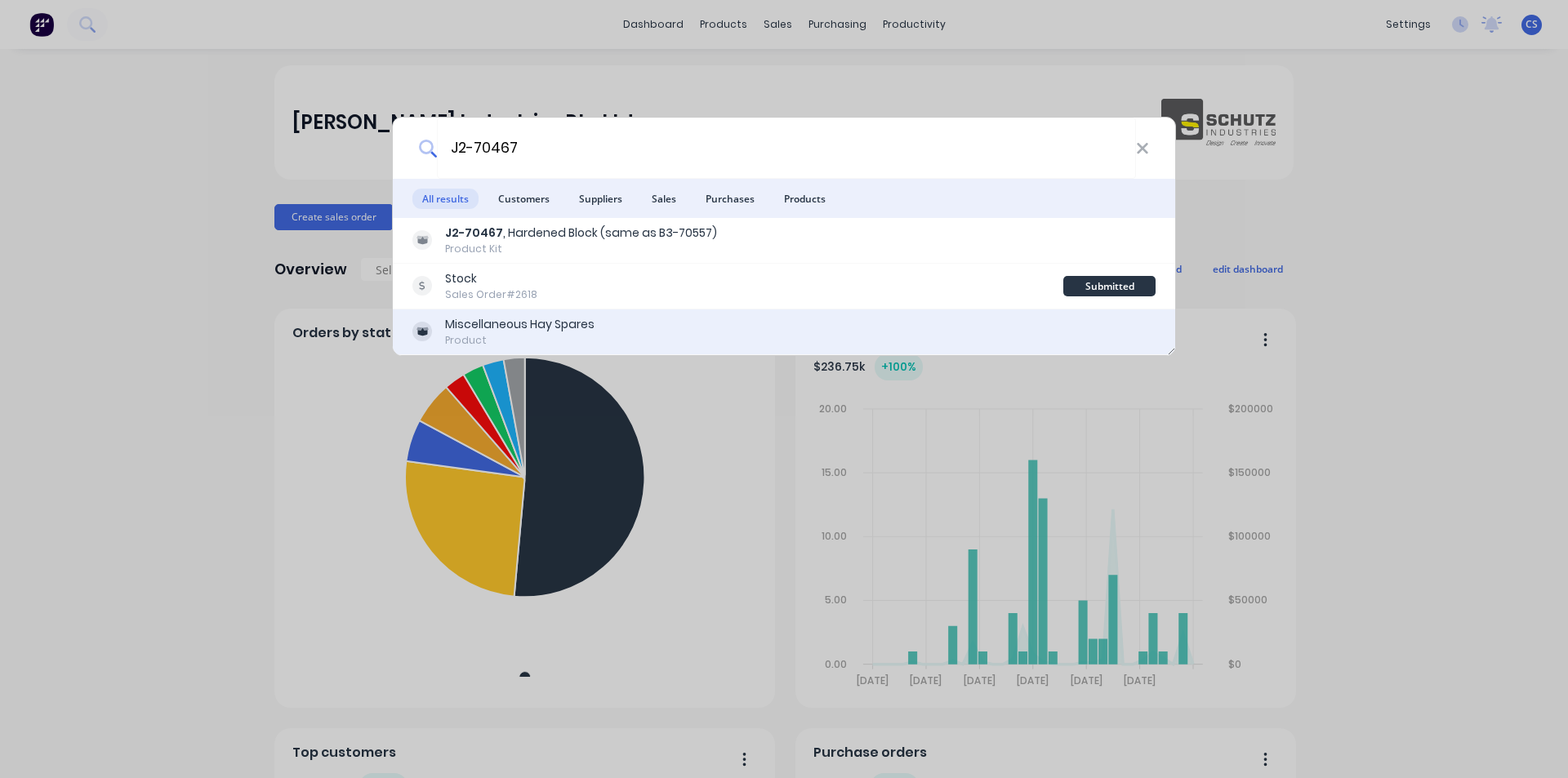
type input "J2-70467"
click at [499, 329] on div "Miscellaneous Hay Spares" at bounding box center [519, 325] width 149 height 17
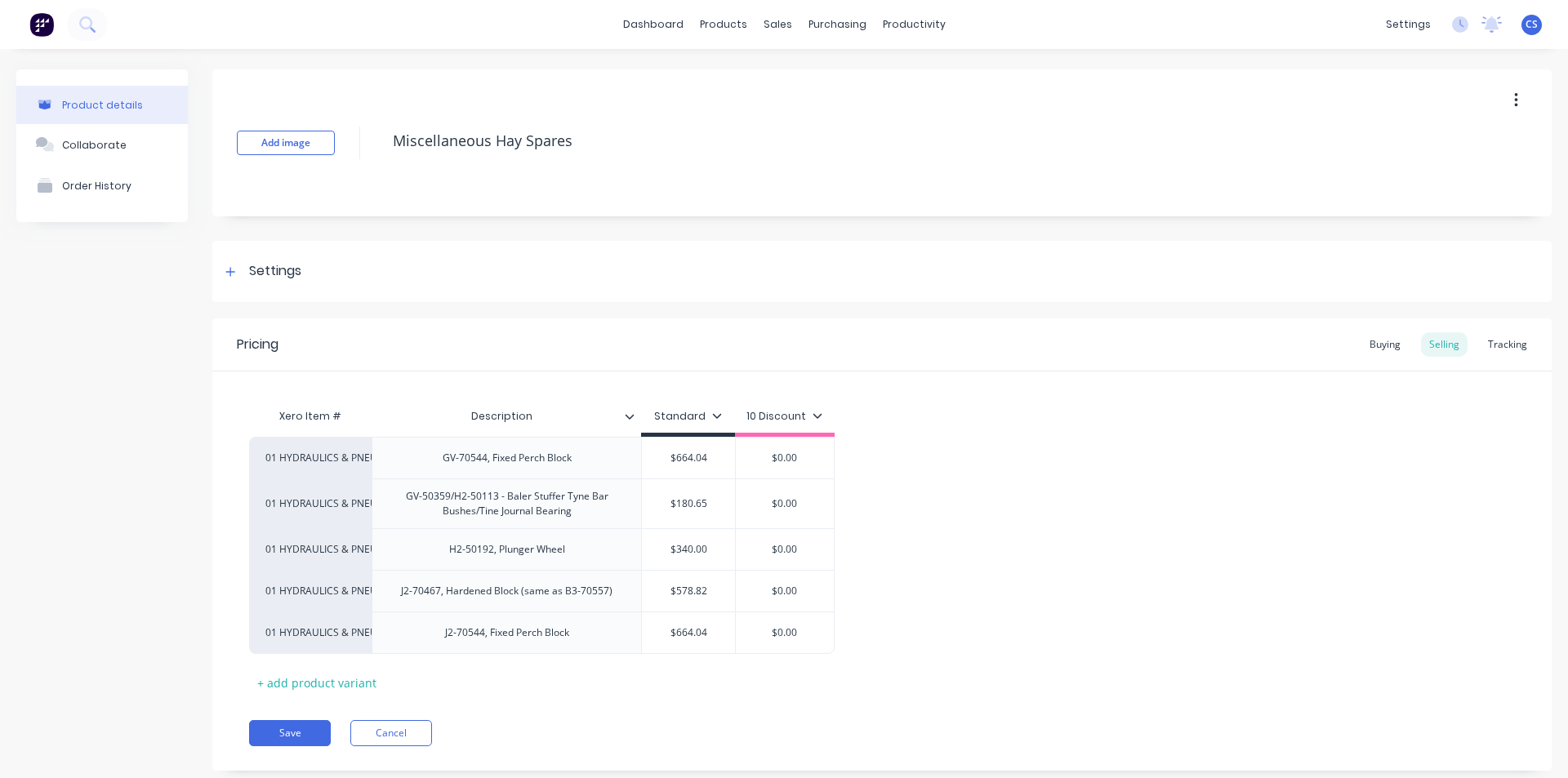
type textarea "x"
type input "$578.82"
drag, startPoint x: 712, startPoint y: 594, endPoint x: 666, endPoint y: 591, distance: 46.1
click at [666, 591] on input "$578.82" at bounding box center [688, 591] width 93 height 14
click at [855, 76] on div "Purchase Orders" at bounding box center [884, 78] width 87 height 14
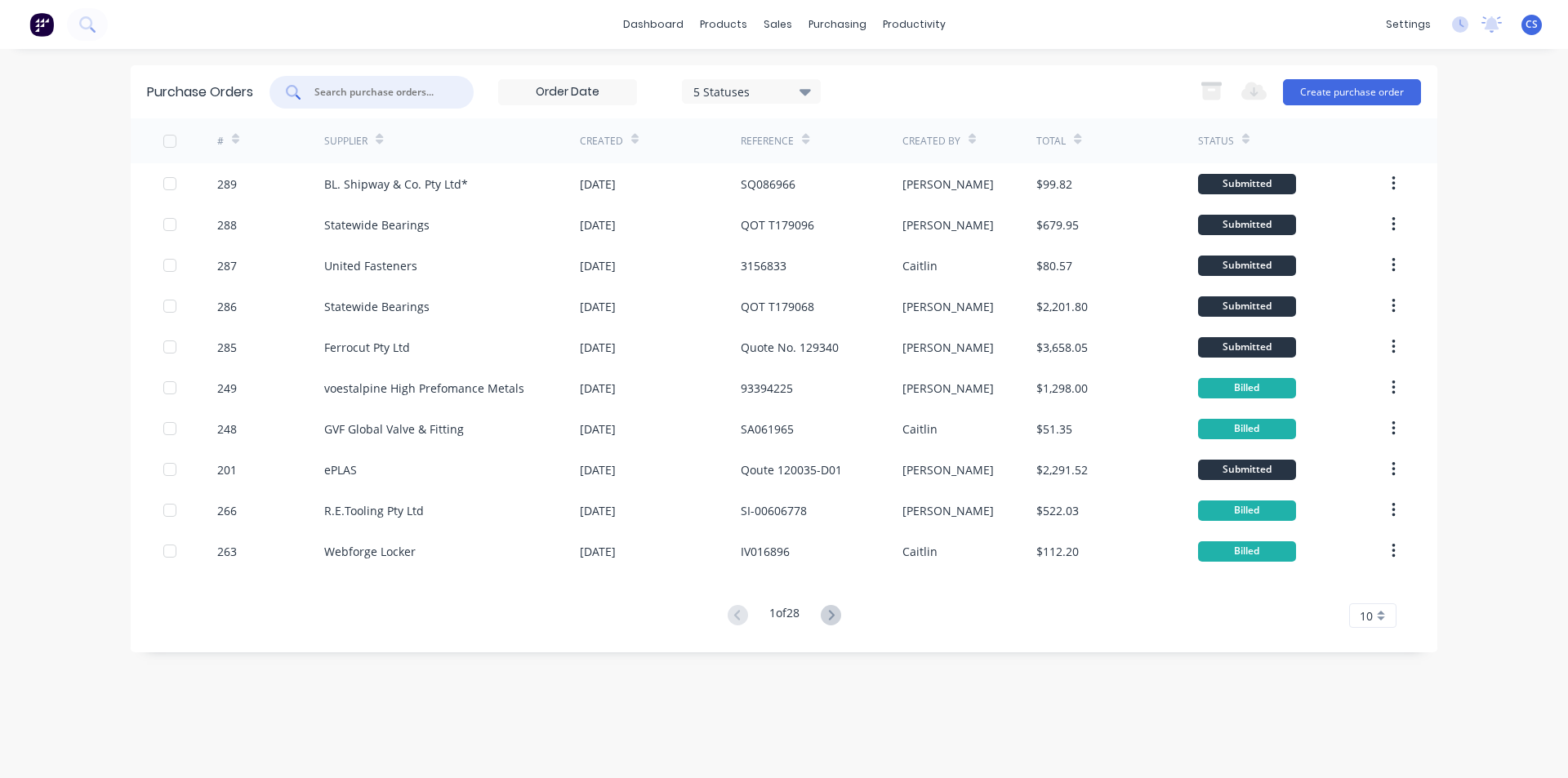
click at [342, 86] on input "text" at bounding box center [380, 92] width 135 height 16
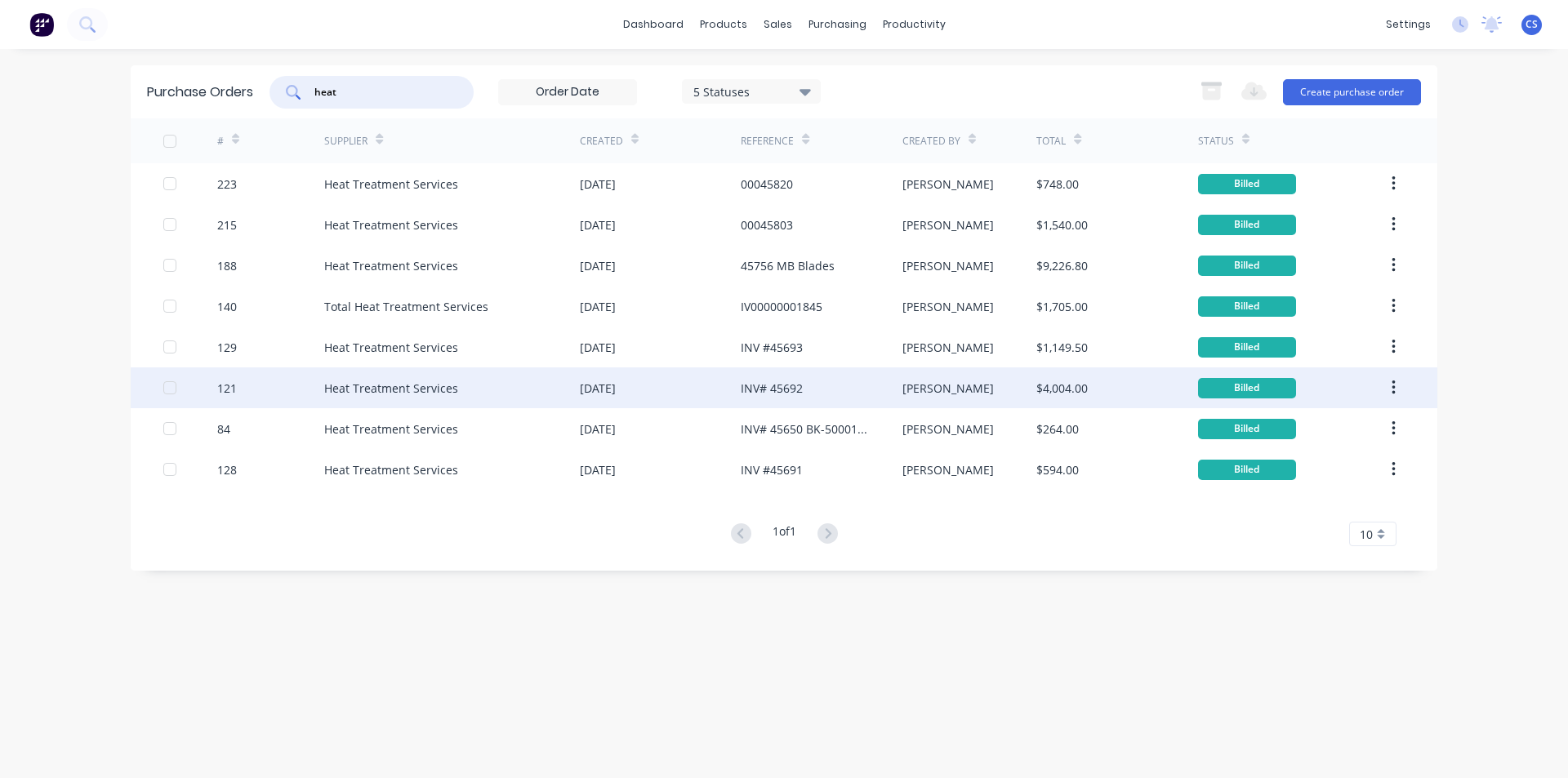
type input "heat"
click at [957, 392] on div "[PERSON_NAME]" at bounding box center [970, 388] width 135 height 41
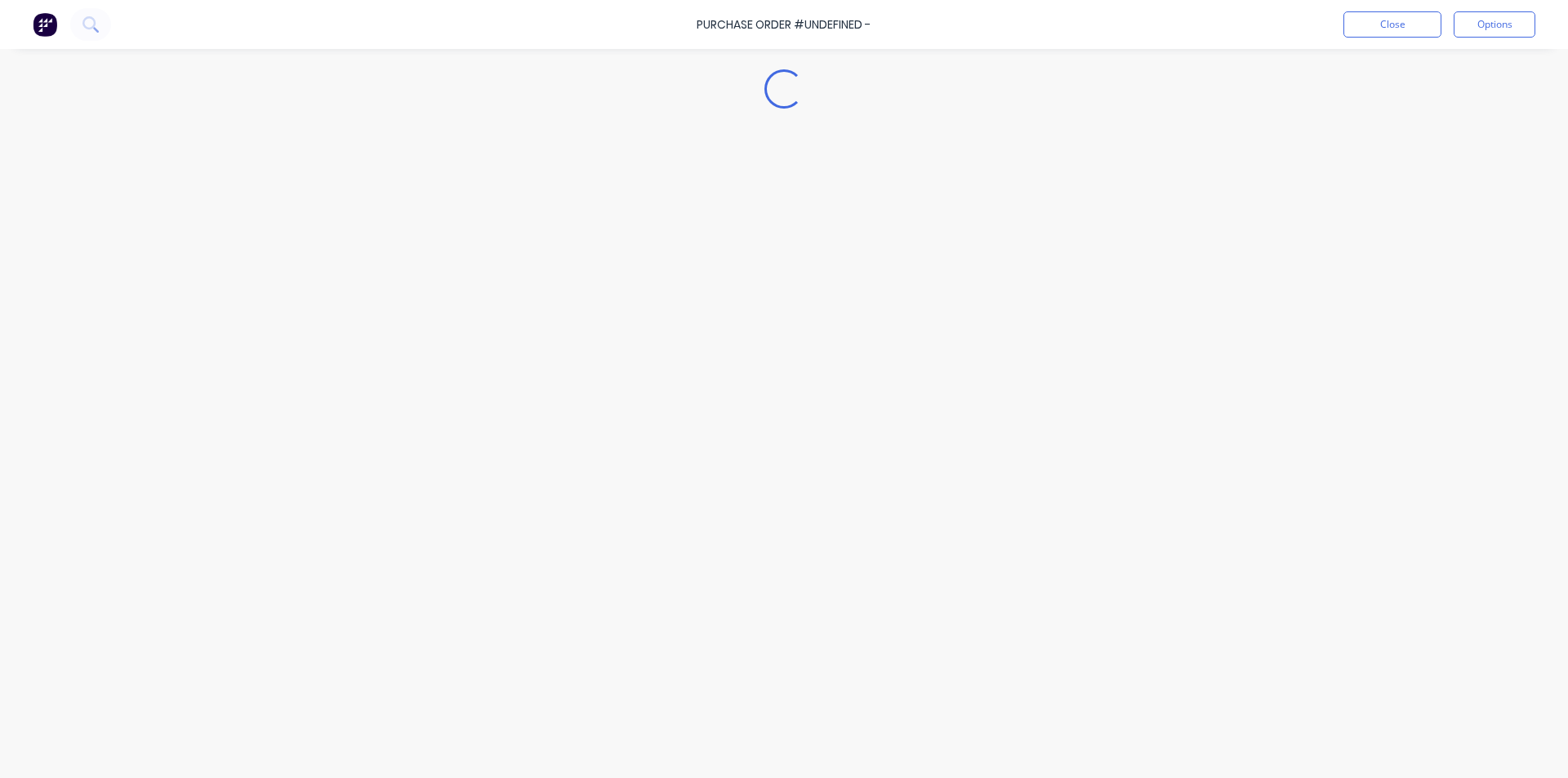
type textarea "x"
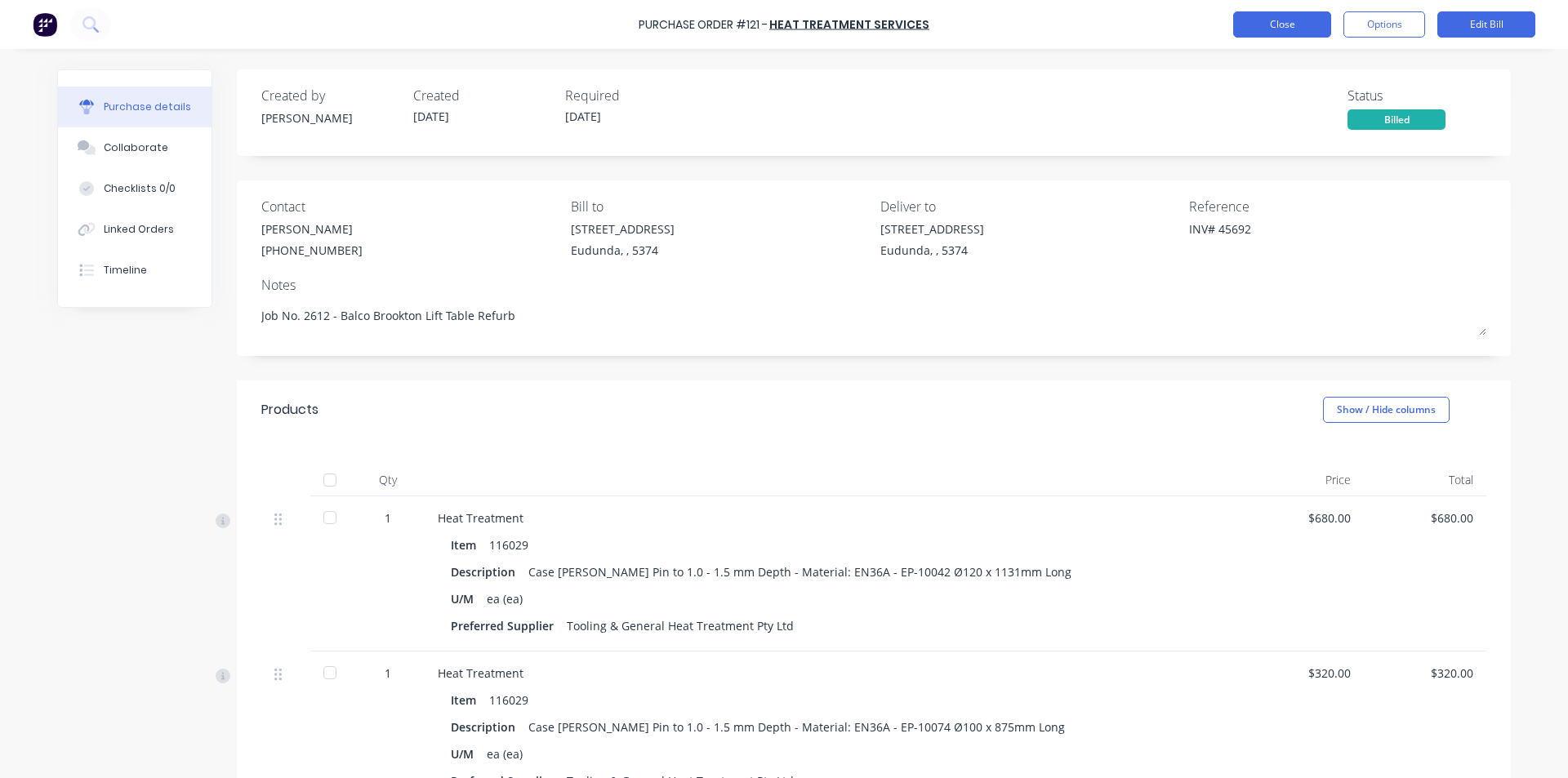
click at [1265, 24] on button "Close" at bounding box center [1282, 24] width 98 height 26
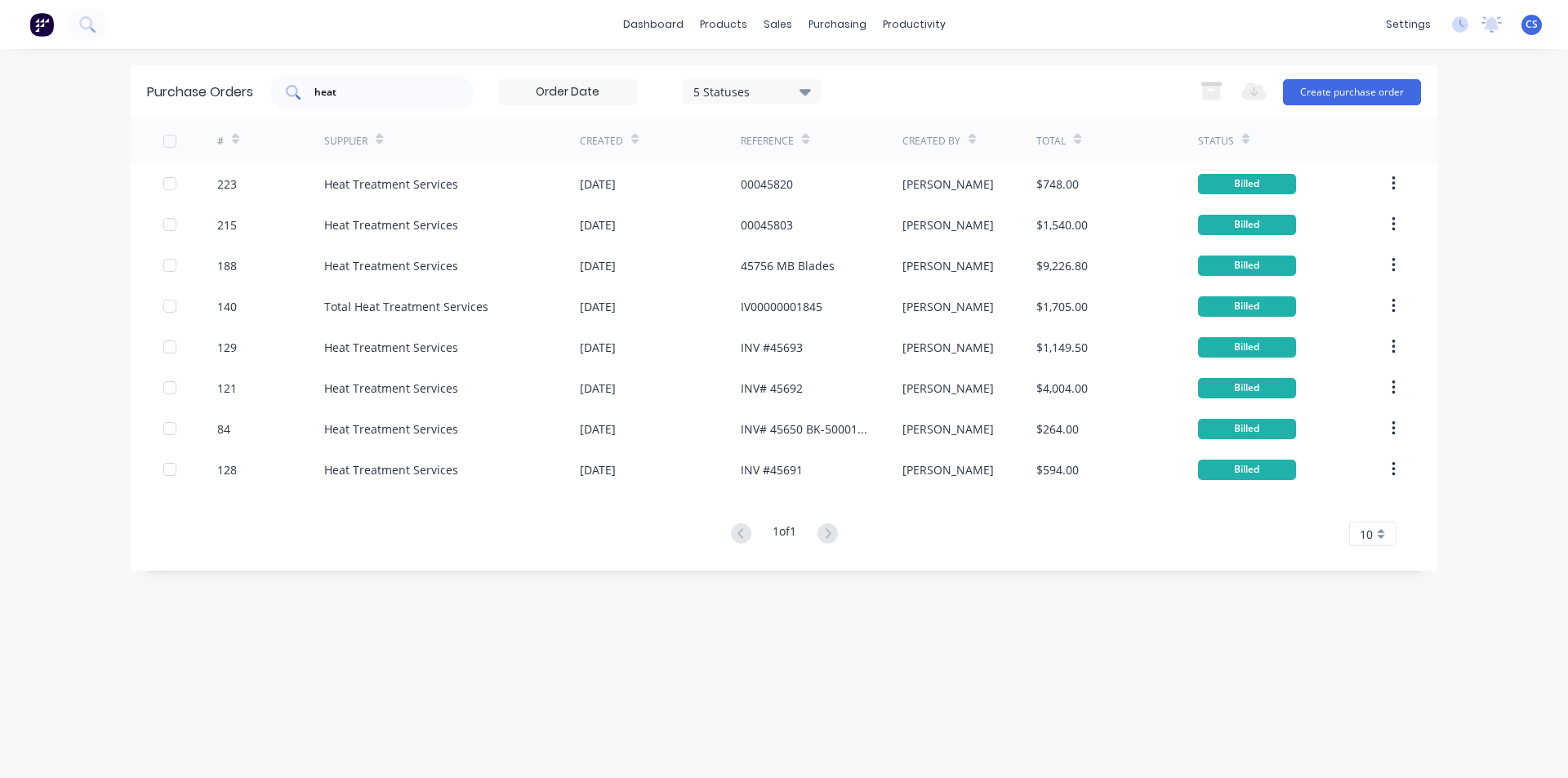
click at [342, 103] on div "heat" at bounding box center [372, 92] width 205 height 32
type input "h"
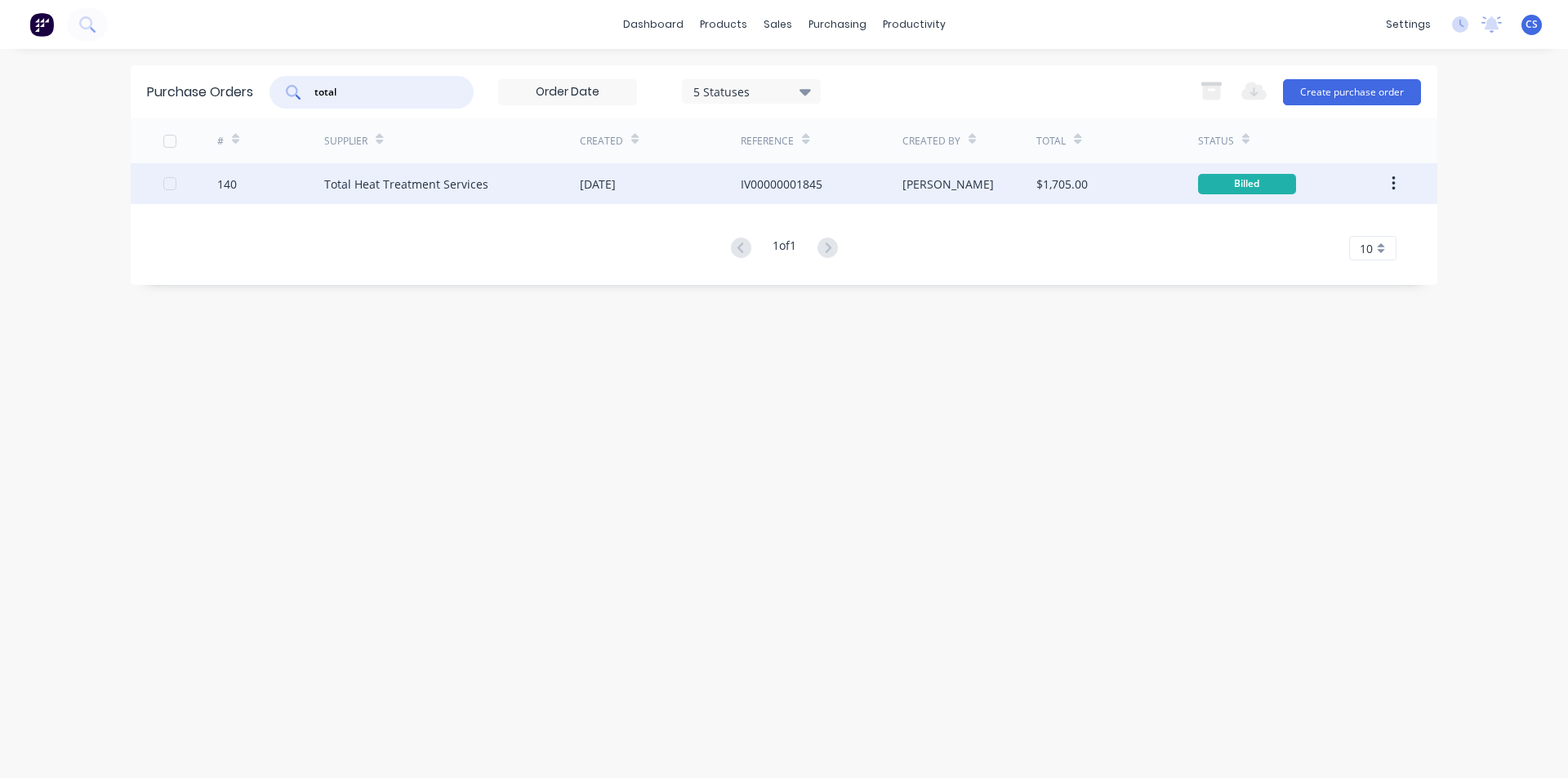
type input "total"
click at [714, 186] on div "19 Jun 2025" at bounding box center [660, 184] width 161 height 41
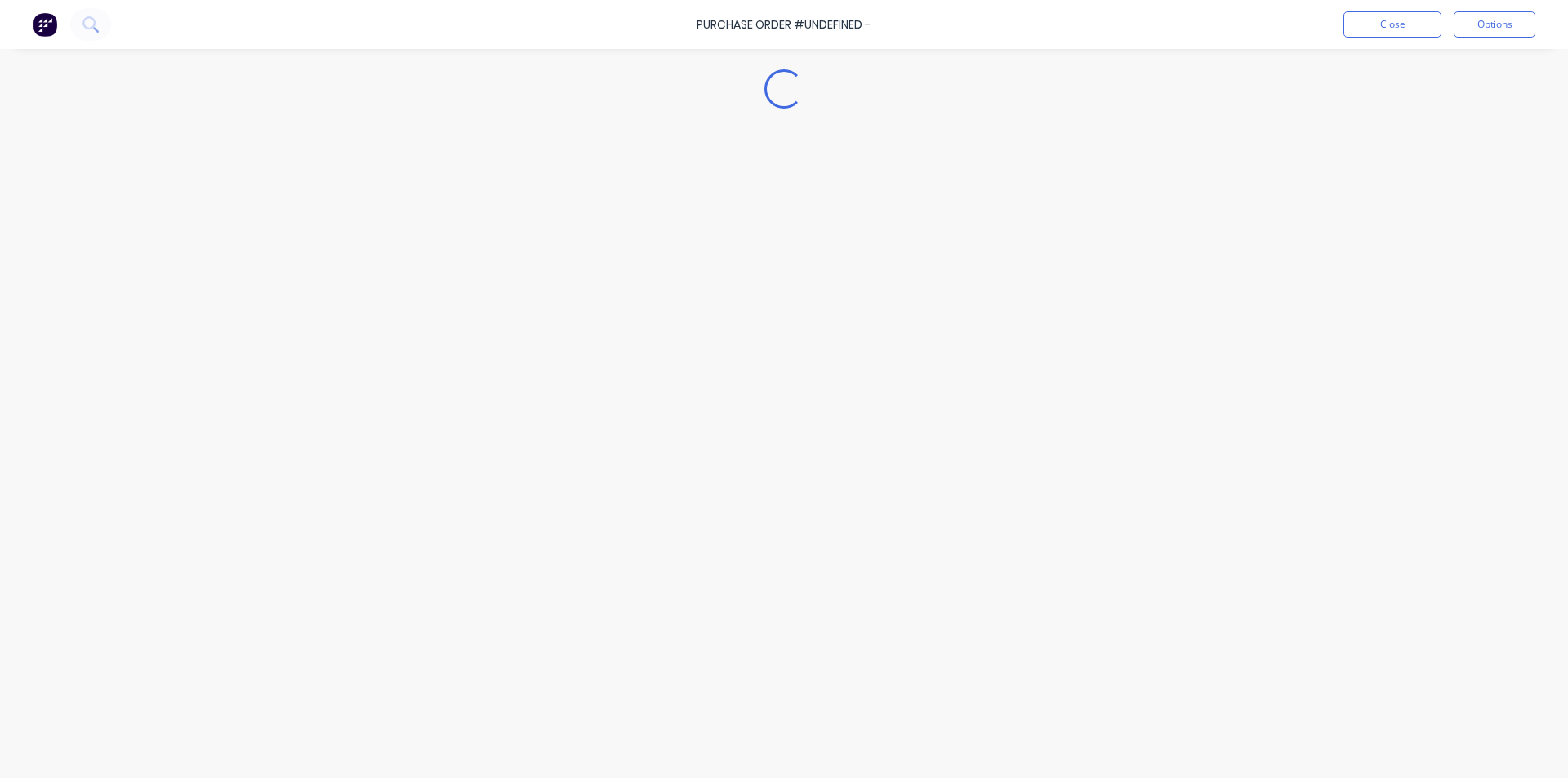
type textarea "x"
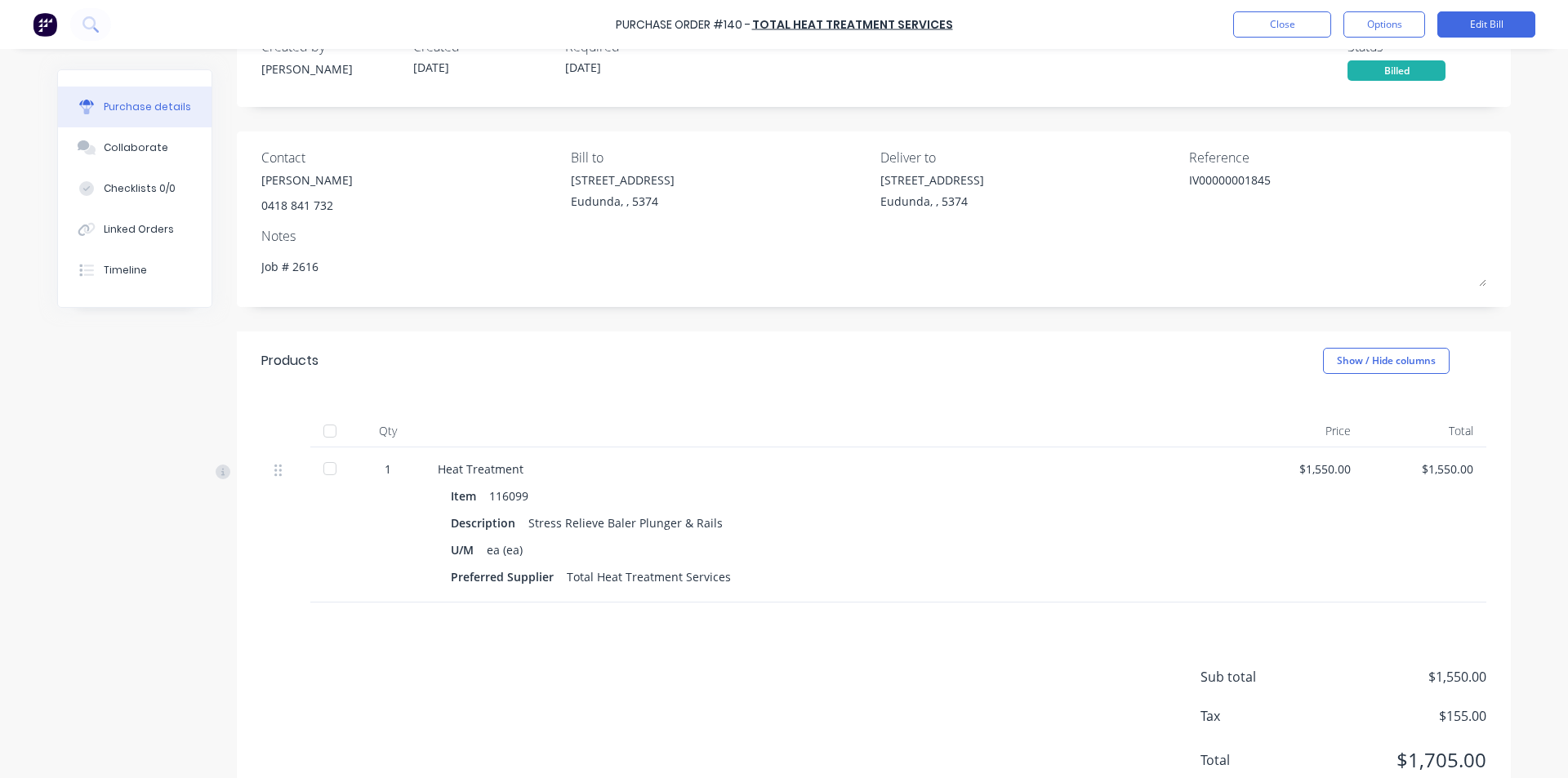
scroll to position [107, 0]
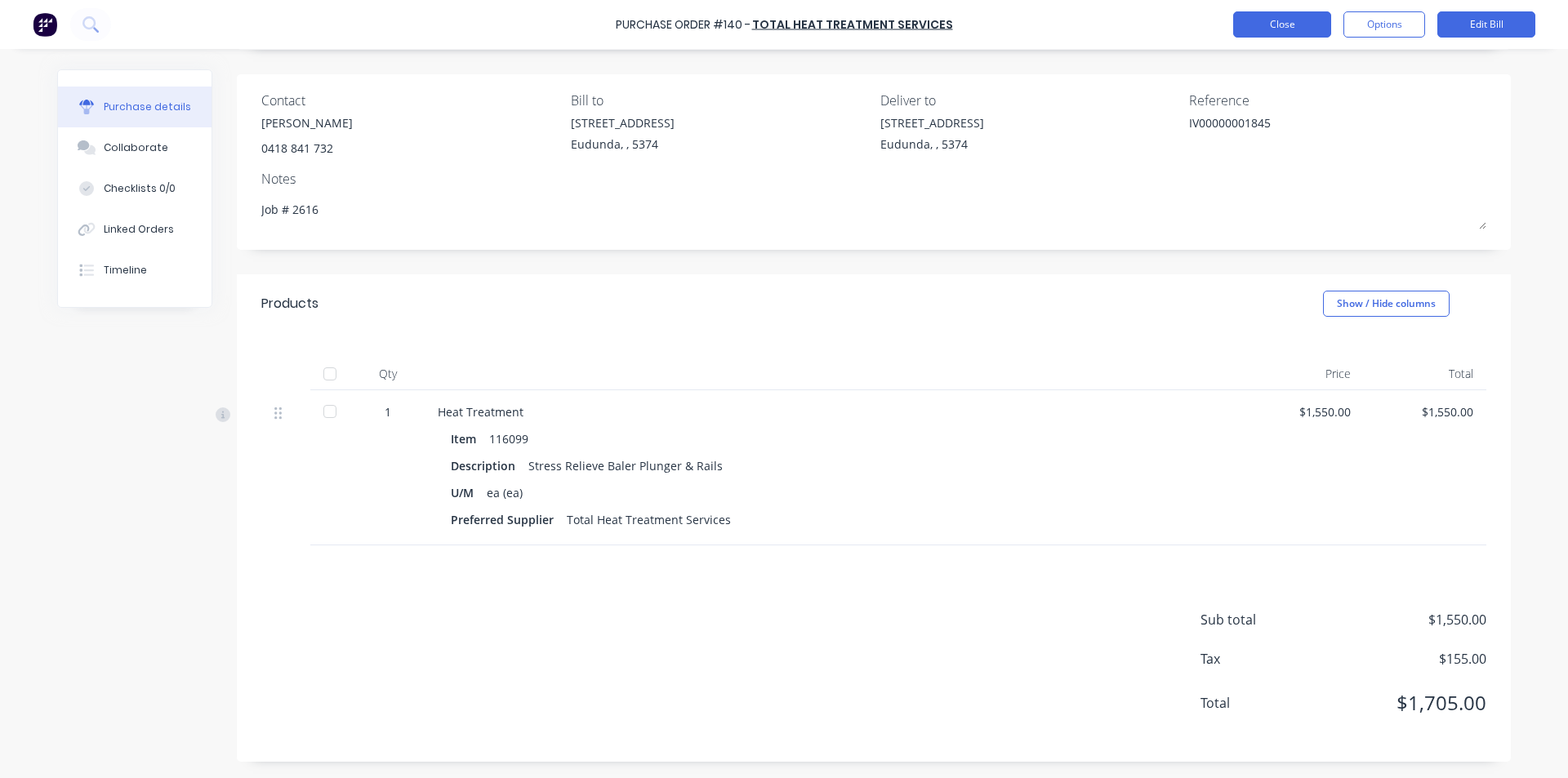
click at [1283, 26] on button "Close" at bounding box center [1282, 24] width 98 height 26
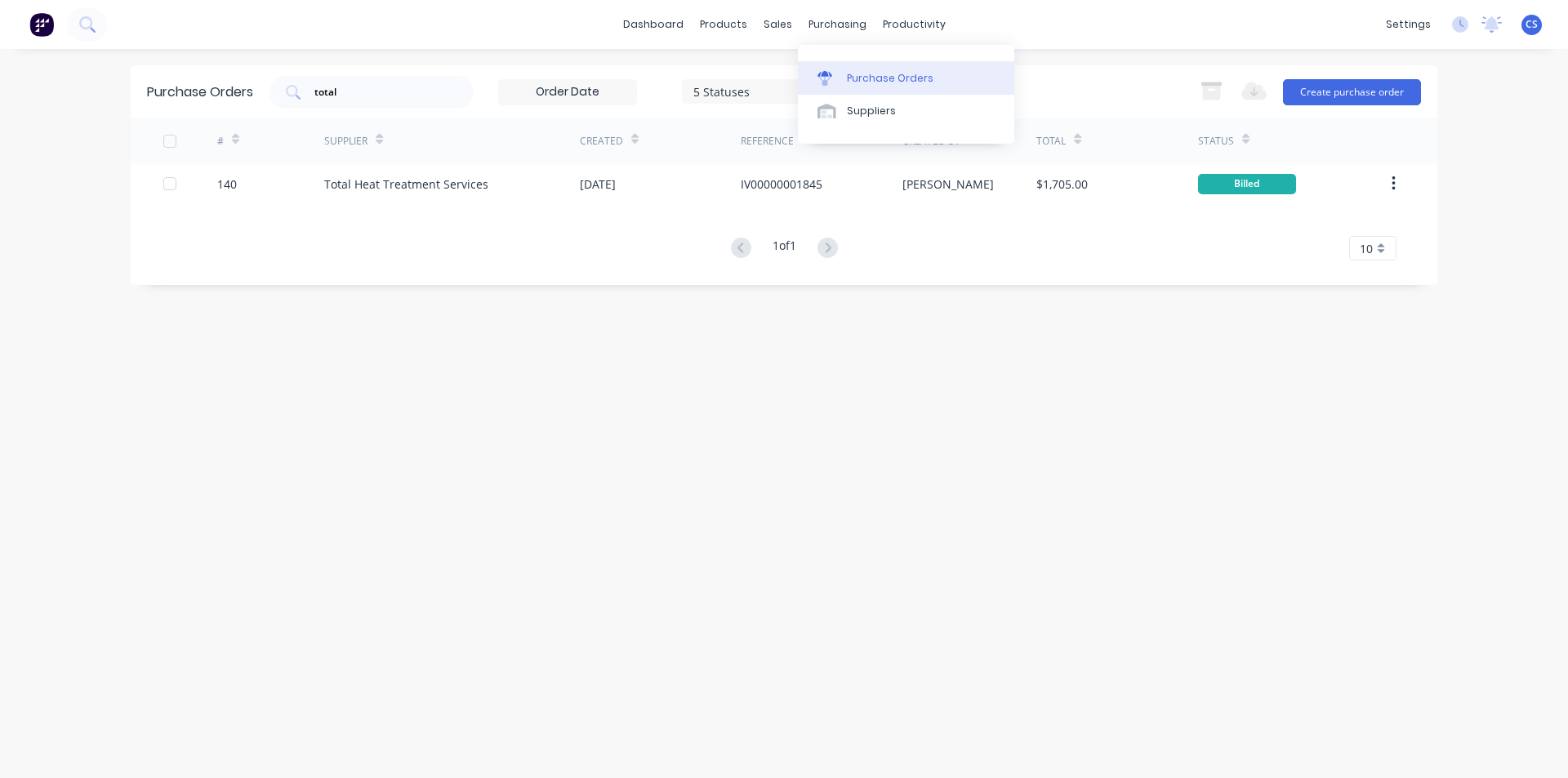
click at [876, 78] on div "Purchase Orders" at bounding box center [891, 78] width 87 height 14
click at [349, 88] on input "total" at bounding box center [380, 92] width 135 height 16
drag, startPoint x: 349, startPoint y: 88, endPoint x: 192, endPoint y: 70, distance: 158.0
click at [201, 73] on div "Purchase Orders total 5 Statuses 5 Statuses Export to Excel (XLSX) Create purch…" at bounding box center [783, 92] width 1306 height 53
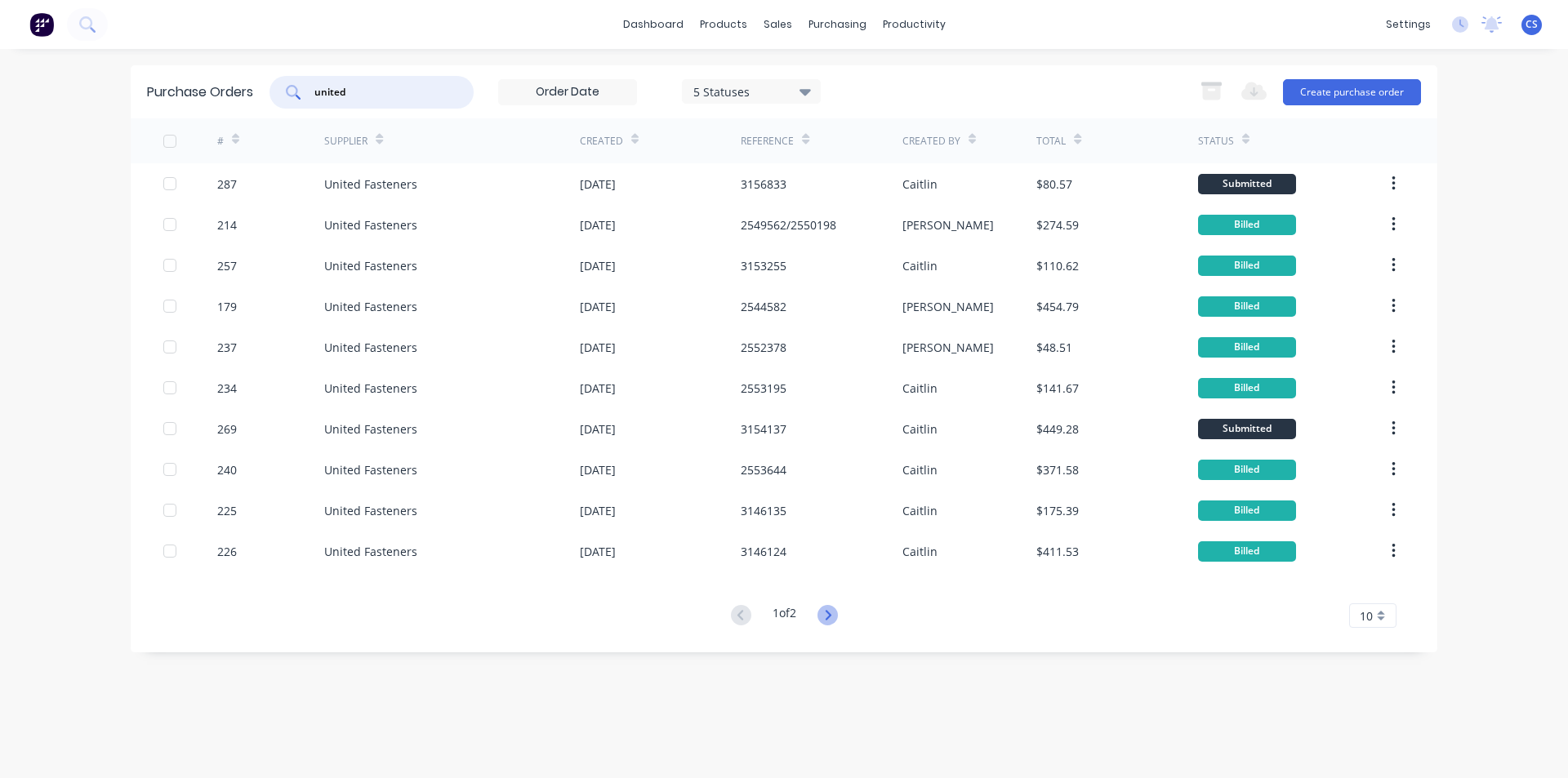
type input "united"
click at [822, 615] on icon at bounding box center [827, 615] width 20 height 20
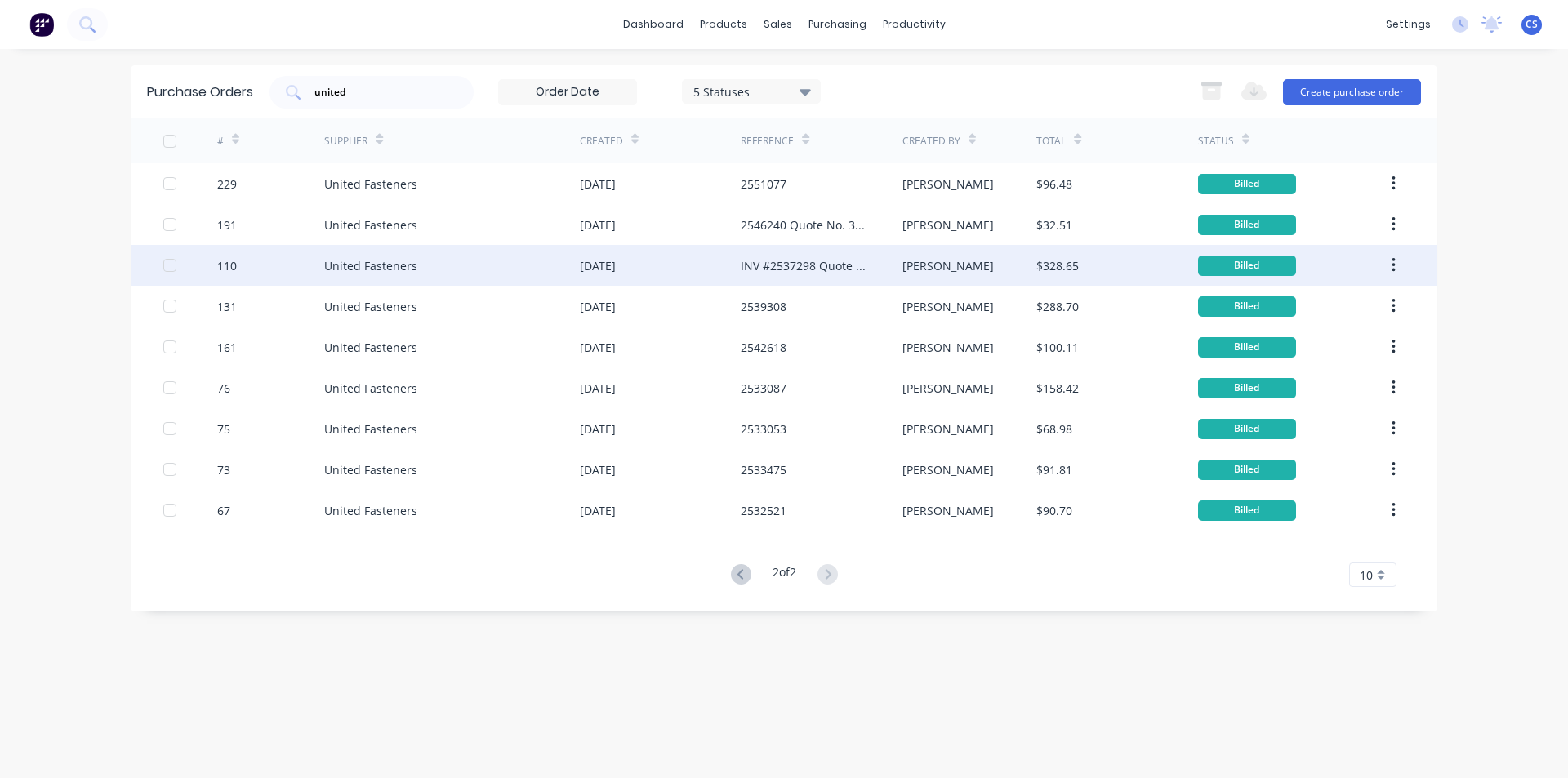
click at [929, 277] on div "[PERSON_NAME]" at bounding box center [970, 265] width 135 height 41
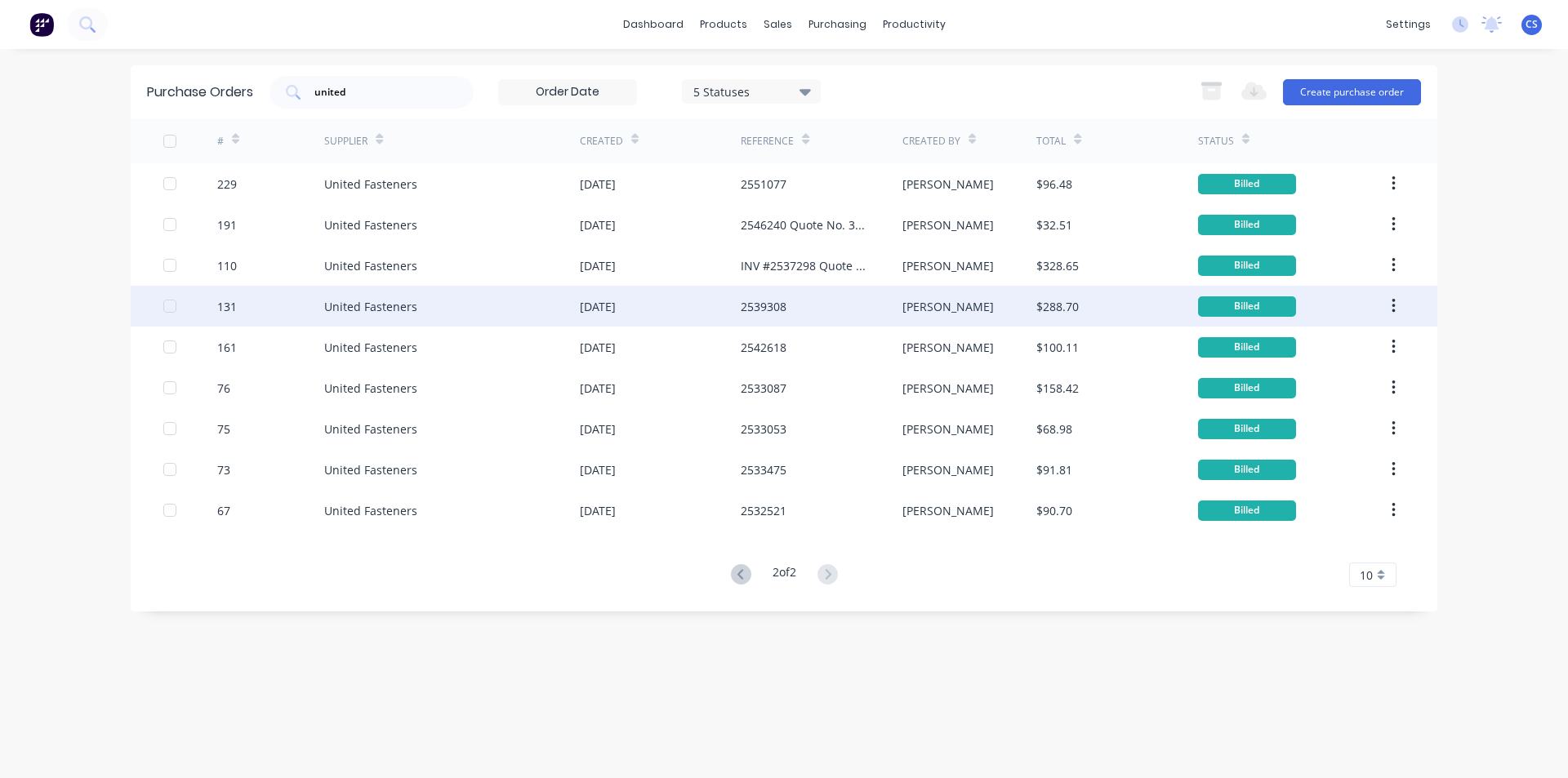
click at [868, 307] on div "2539308" at bounding box center [821, 306] width 161 height 41
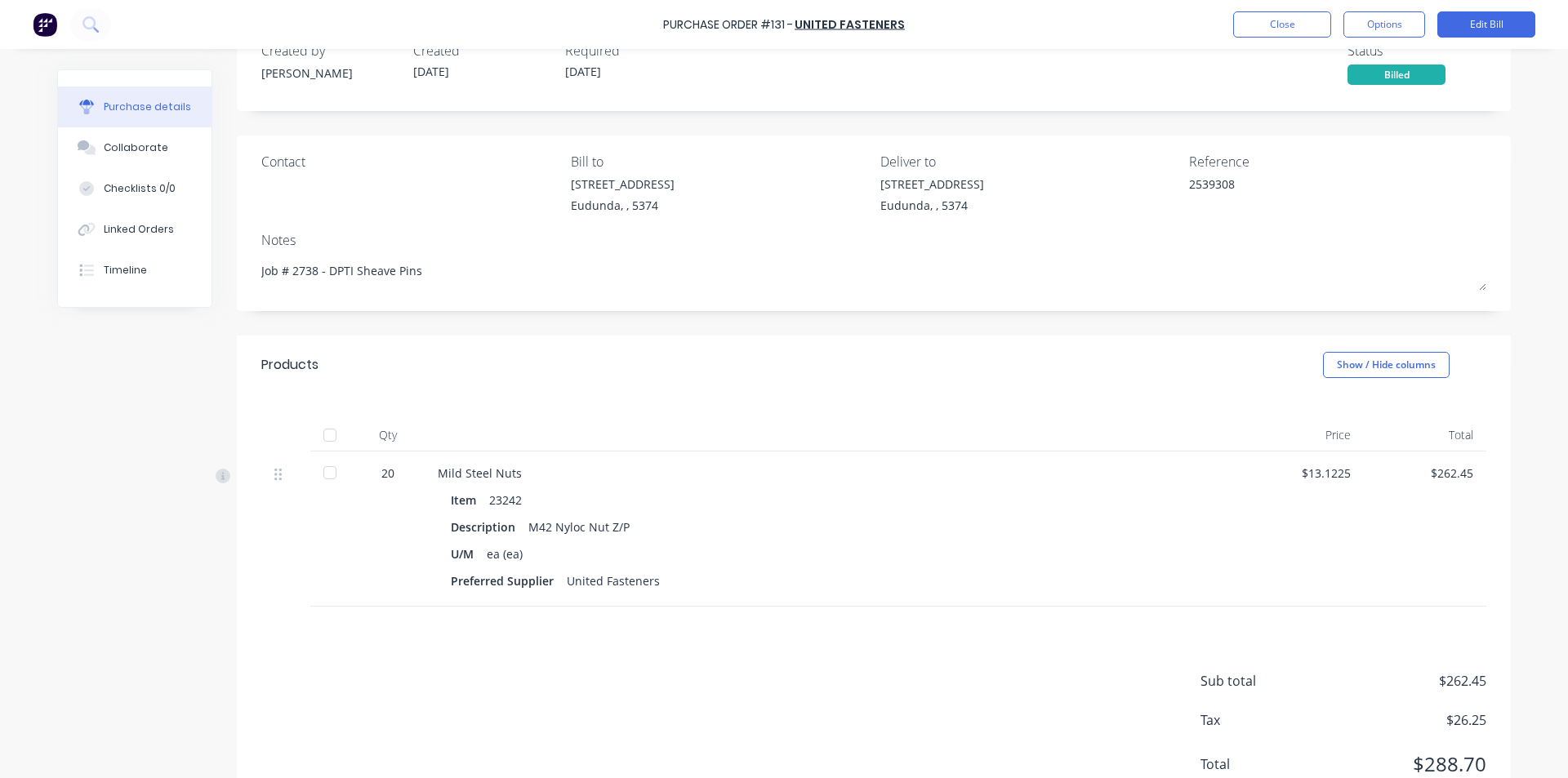
scroll to position [82, 0]
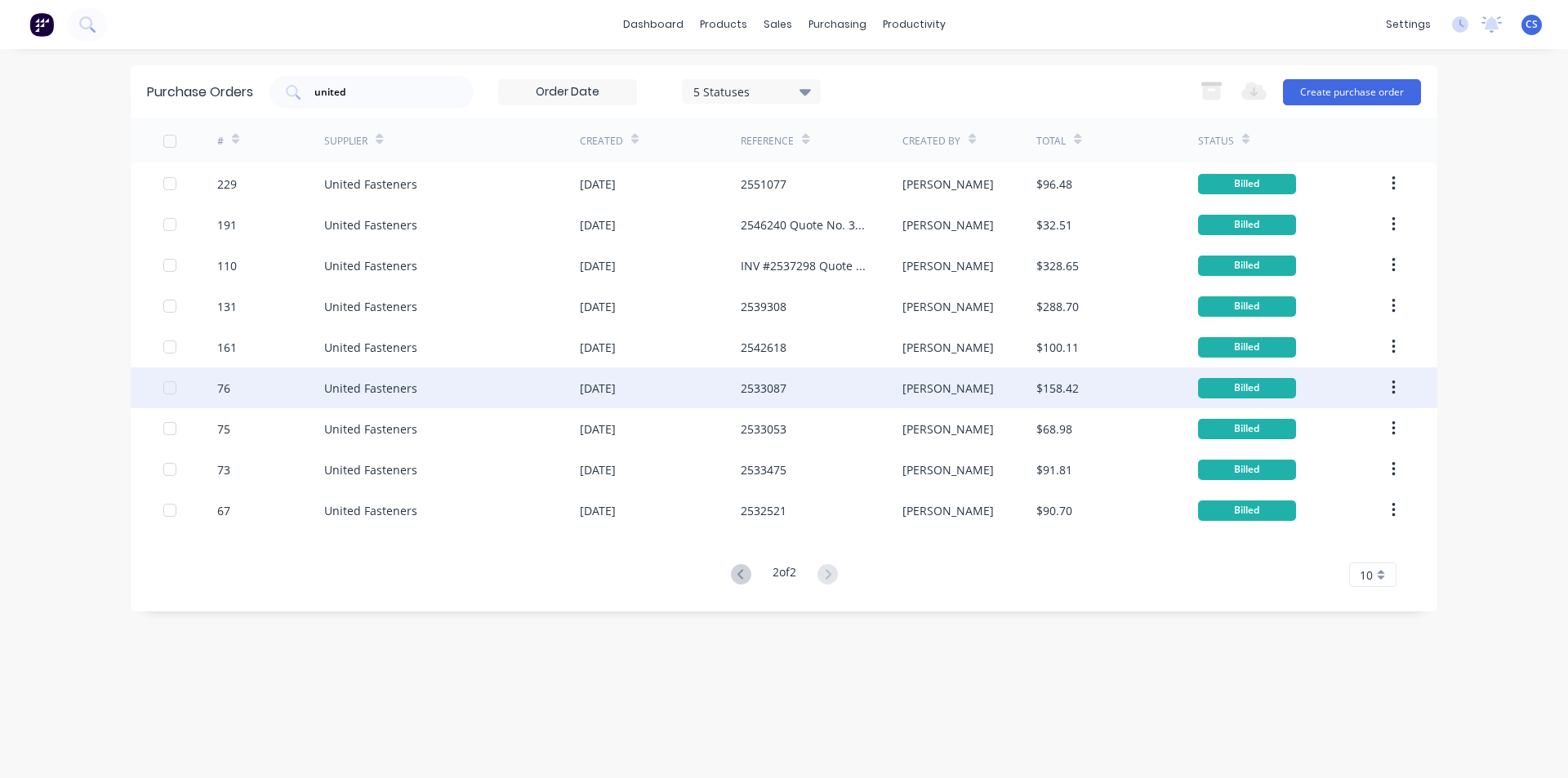
click at [770, 386] on div "2533087" at bounding box center [764, 389] width 46 height 17
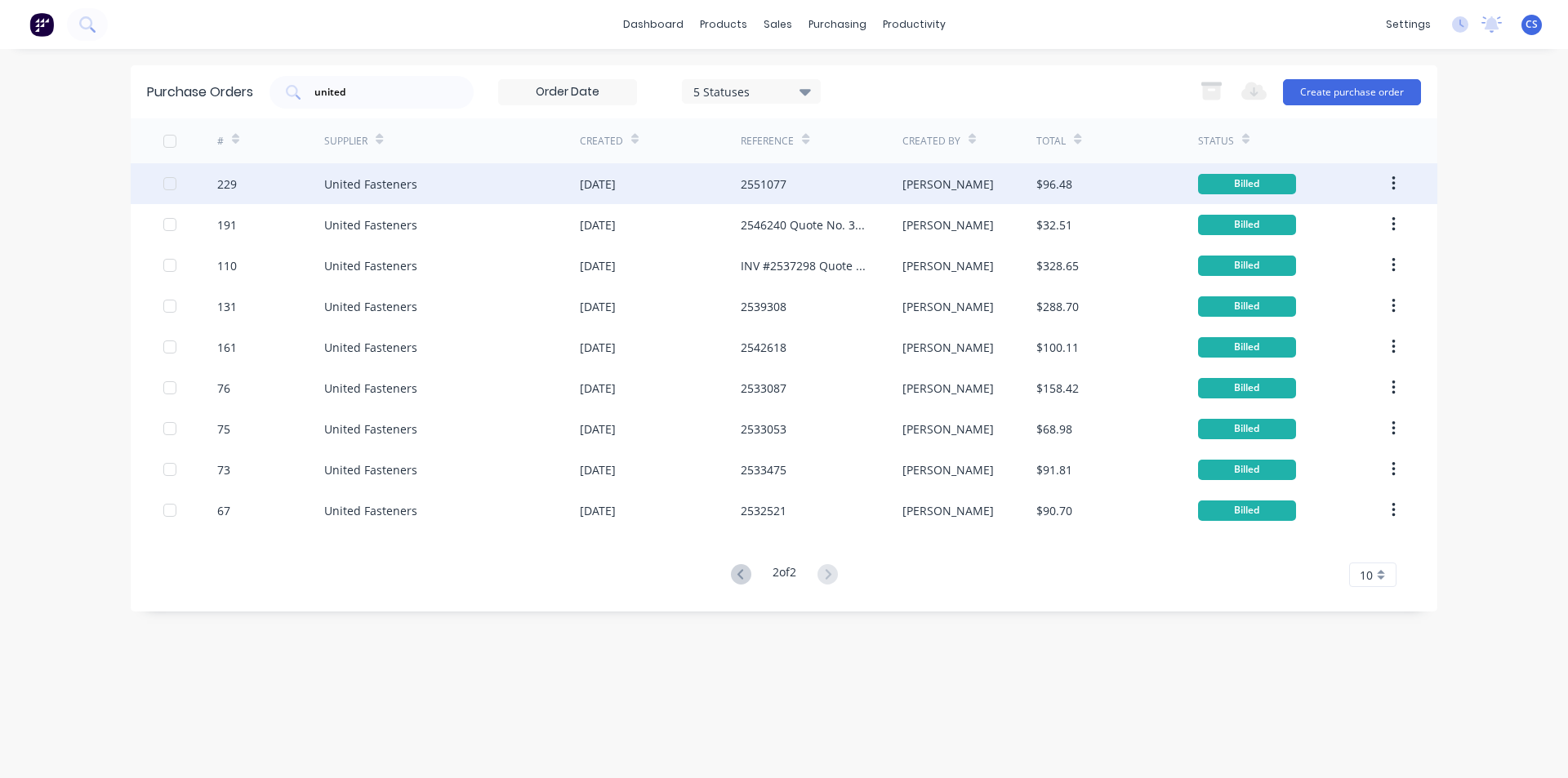
click at [1023, 178] on div "[PERSON_NAME]" at bounding box center [970, 184] width 135 height 41
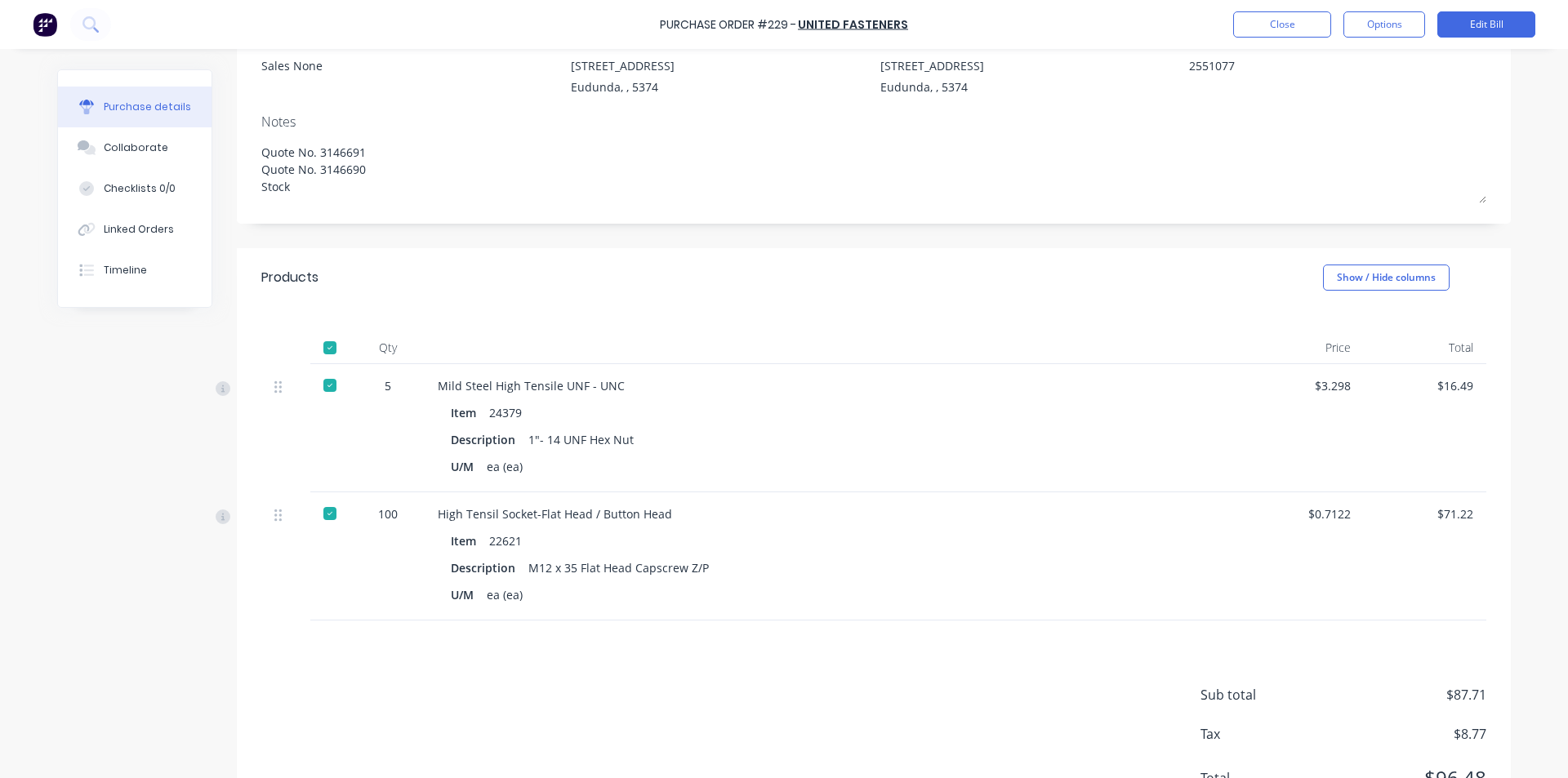
scroll to position [82, 0]
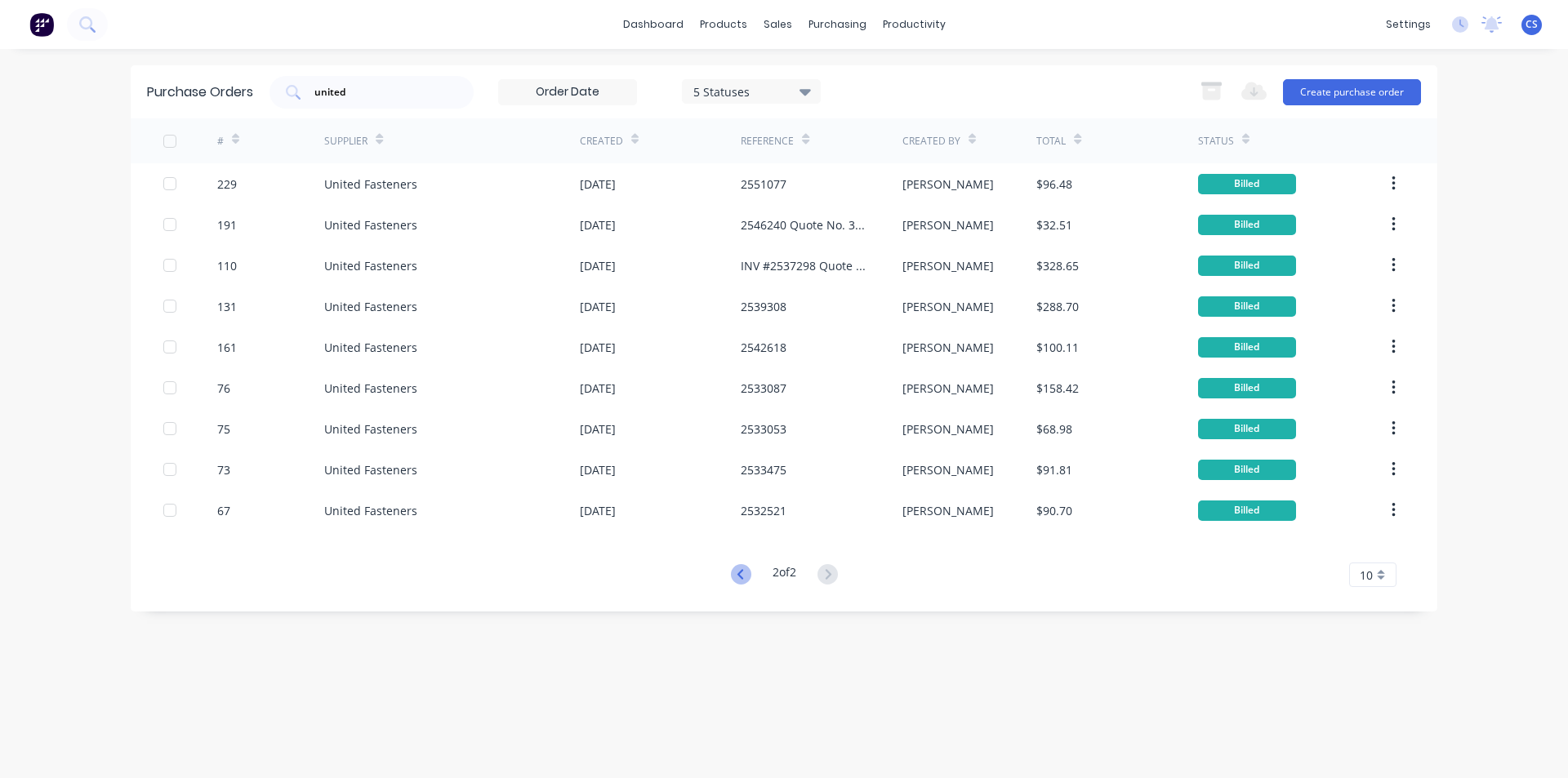
click at [731, 577] on icon at bounding box center [741, 574] width 20 height 20
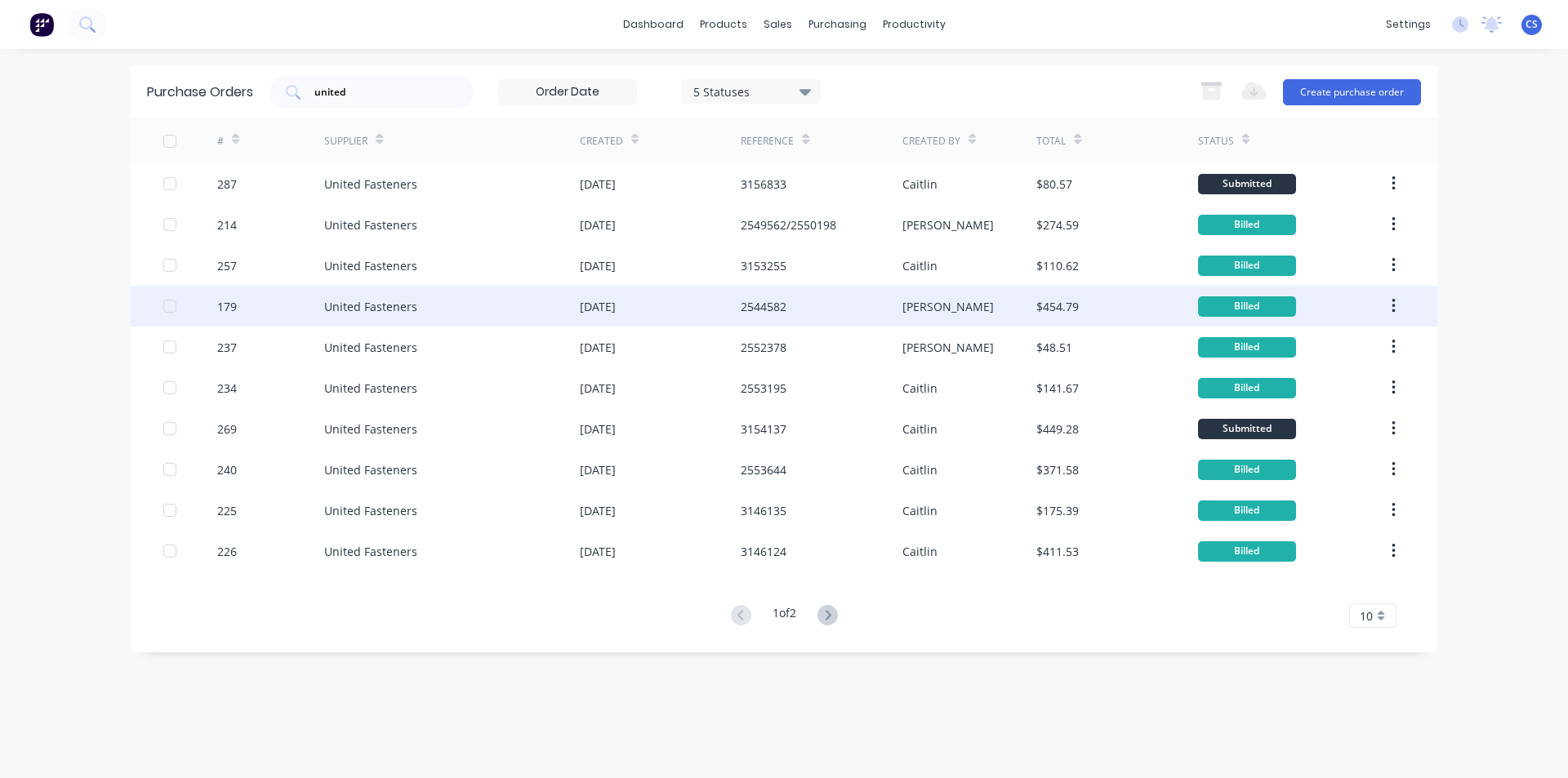
click at [878, 300] on div "2544582" at bounding box center [821, 306] width 161 height 41
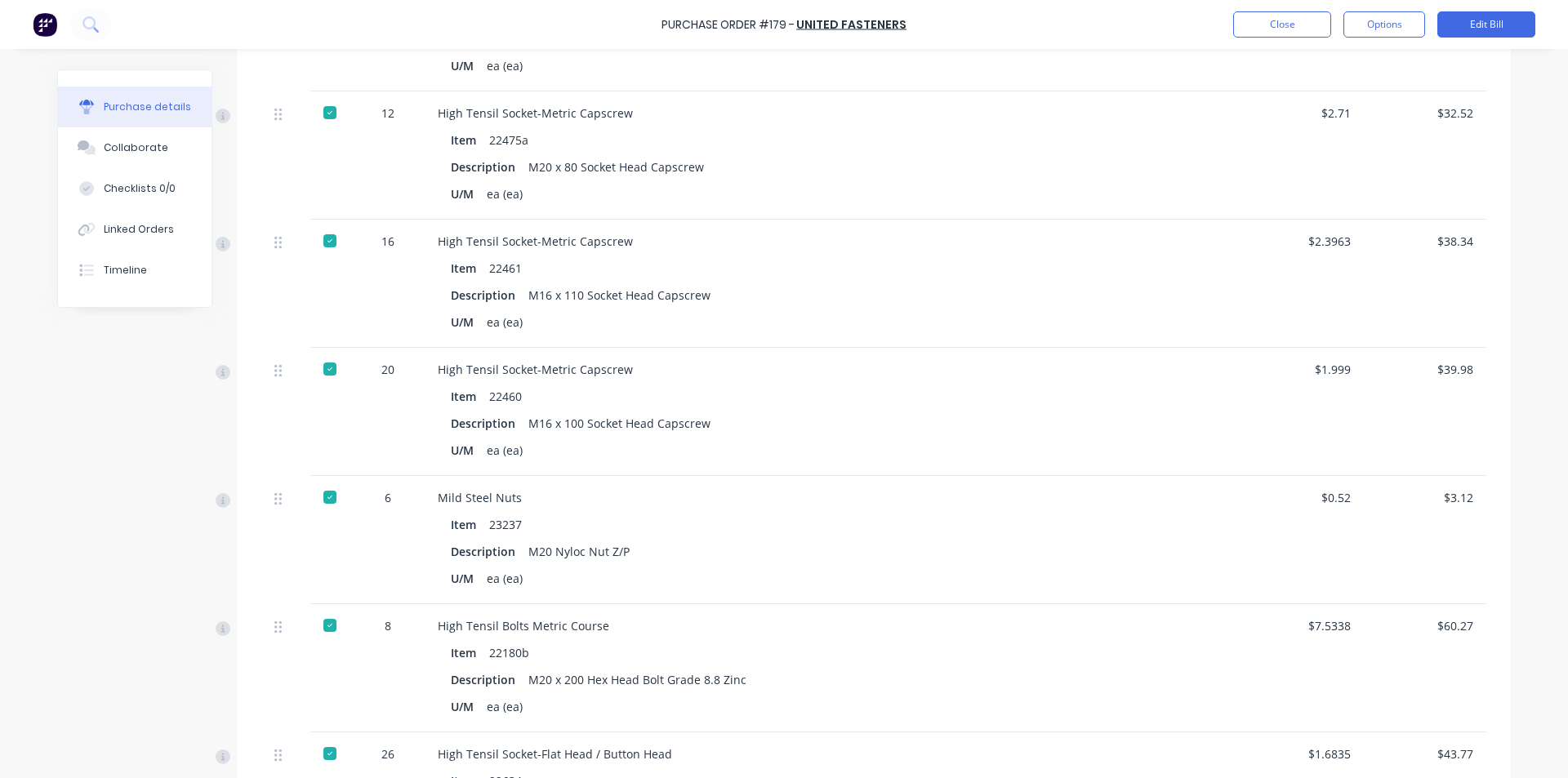
scroll to position [757, 0]
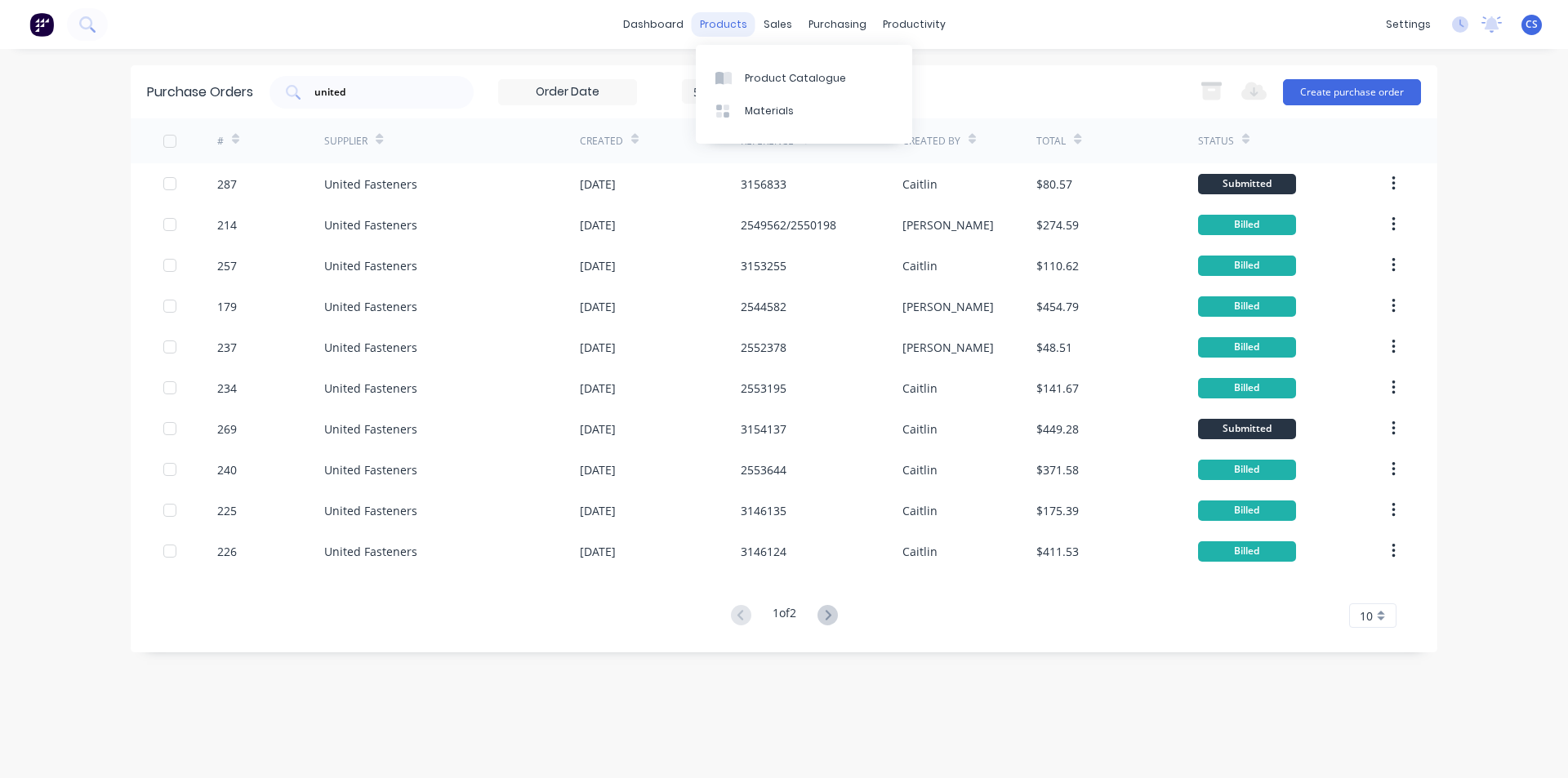
click at [712, 10] on div "dashboard products sales purchasing productivity dashboard products Product Cat…" at bounding box center [784, 24] width 1568 height 49
click at [717, 25] on div "products" at bounding box center [723, 24] width 64 height 25
click at [756, 77] on div "Product Catalogue" at bounding box center [795, 78] width 101 height 14
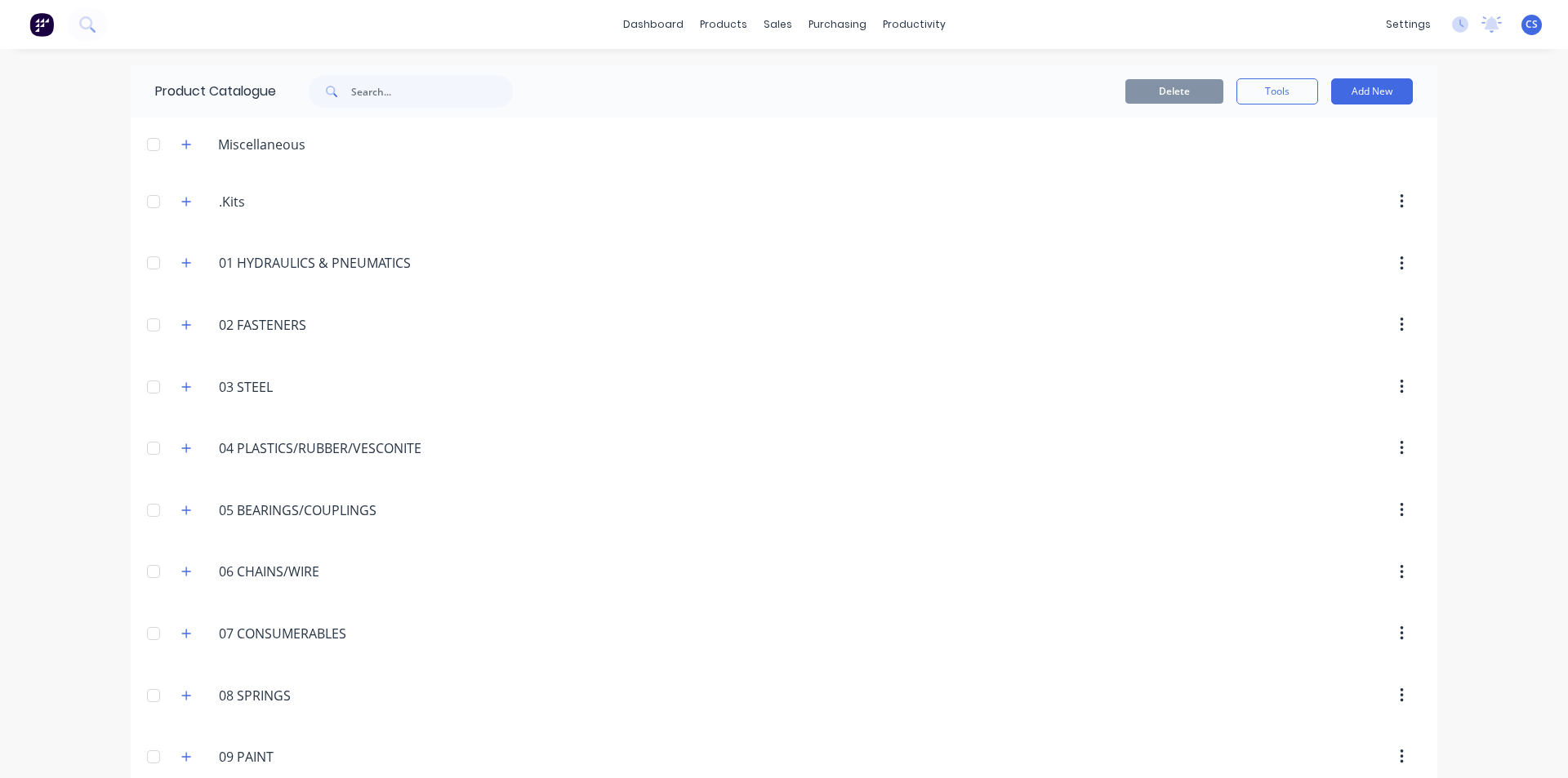
drag, startPoint x: 185, startPoint y: 326, endPoint x: 466, endPoint y: 412, distance: 293.9
click at [185, 326] on icon "button" at bounding box center [186, 325] width 9 height 11
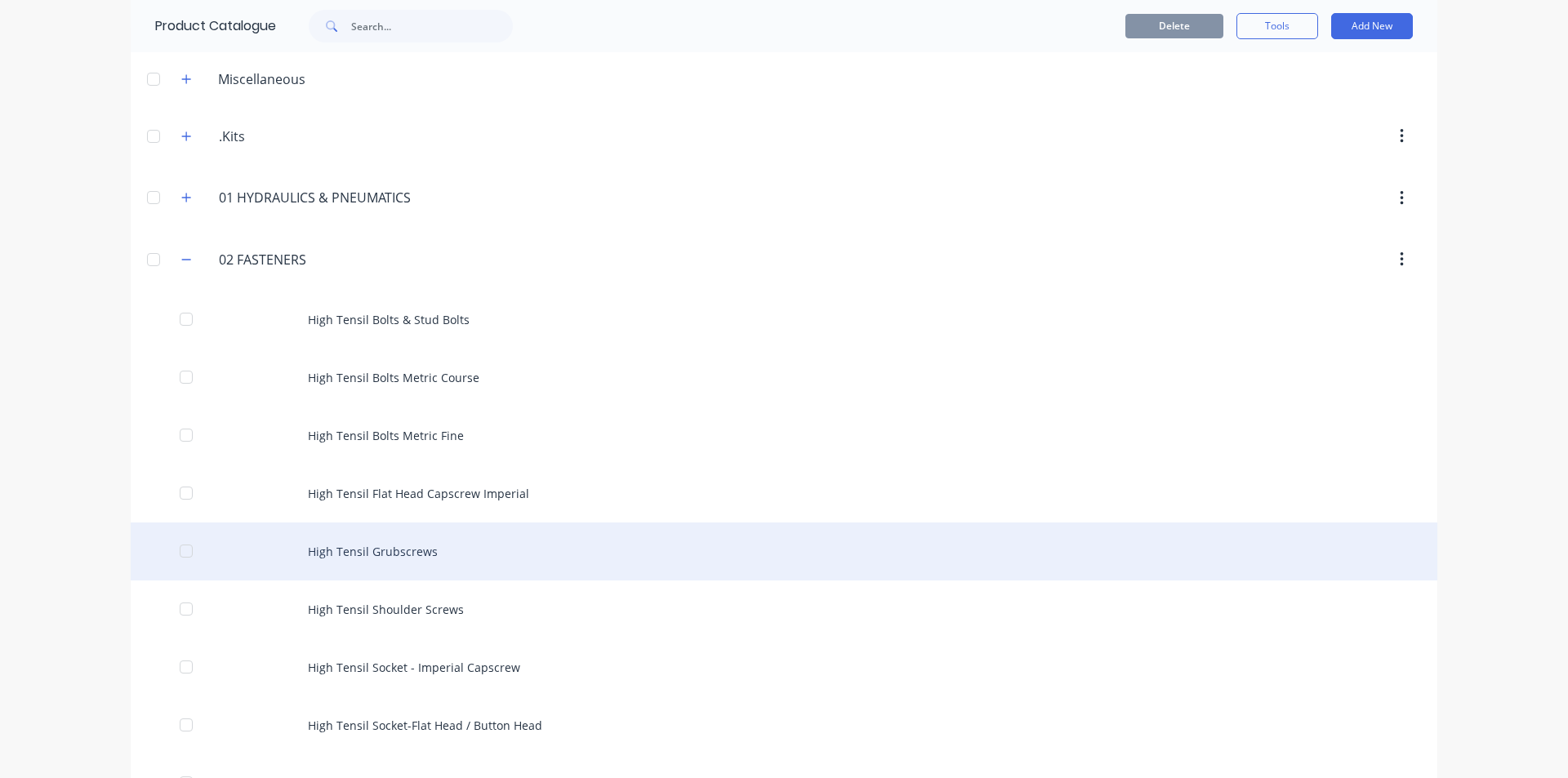
scroll to position [164, 0]
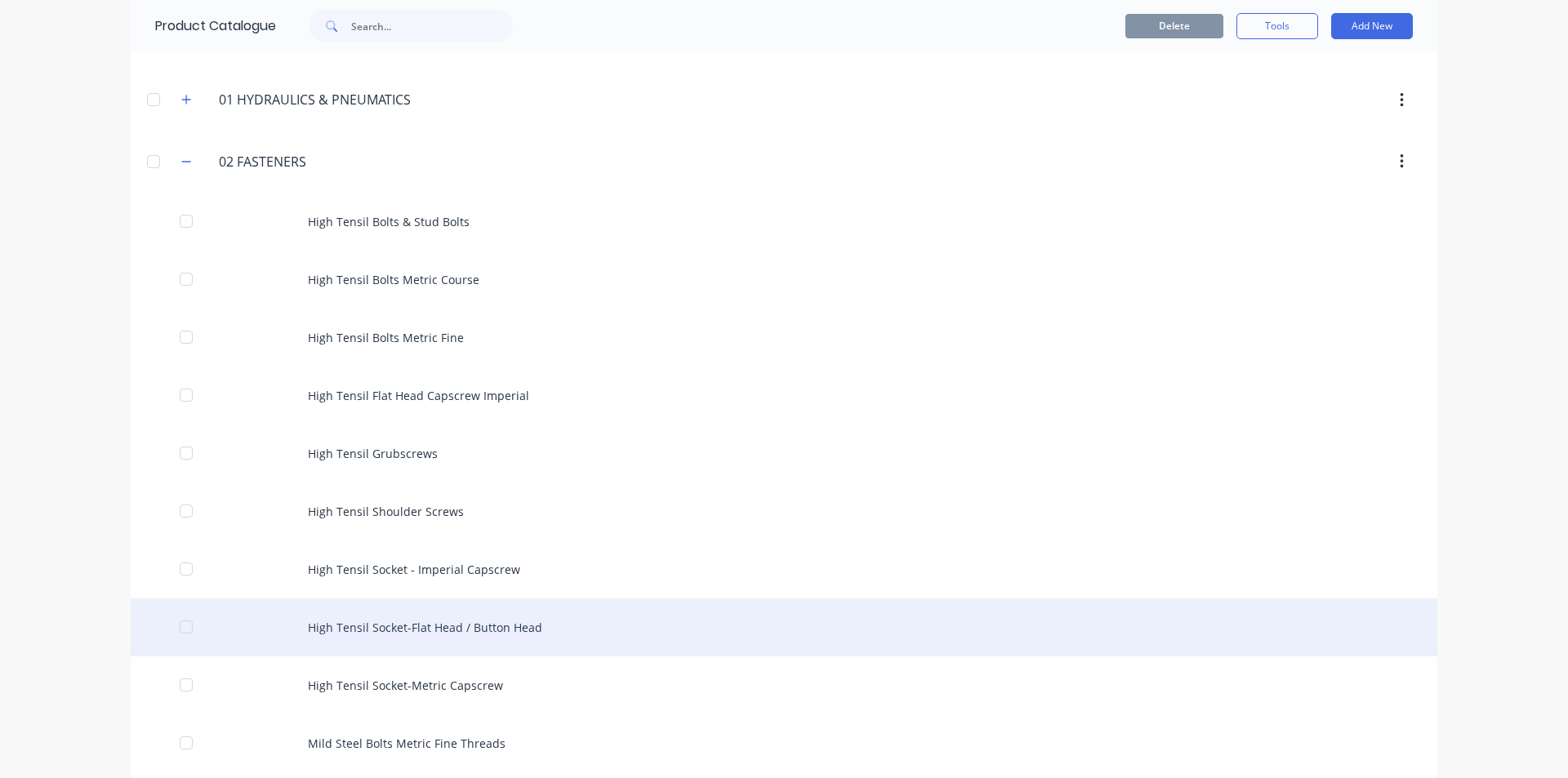
click at [515, 632] on div "High Tensil Socket-Flat Head / Button Head" at bounding box center [783, 627] width 1306 height 58
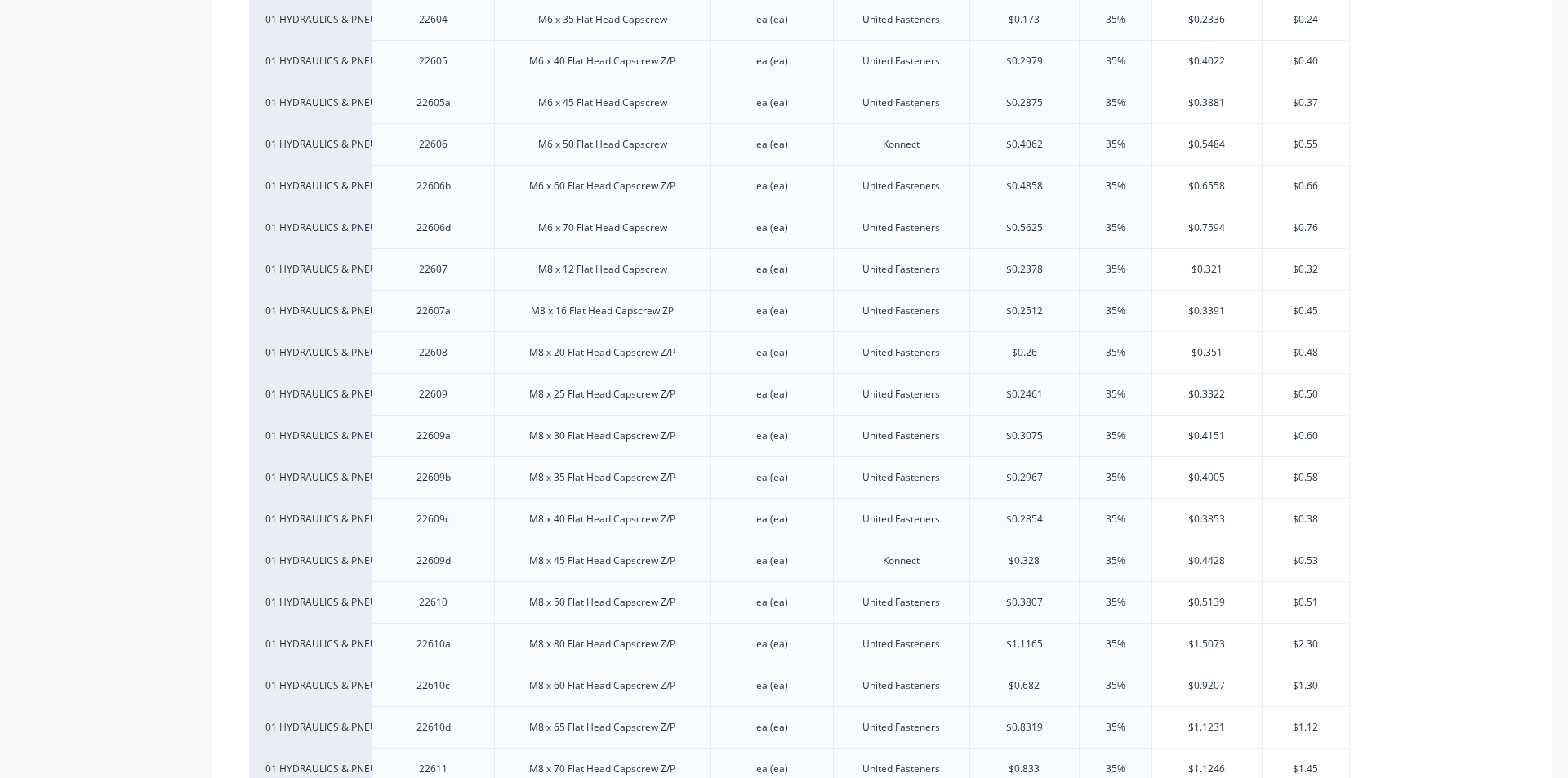
scroll to position [2204, 0]
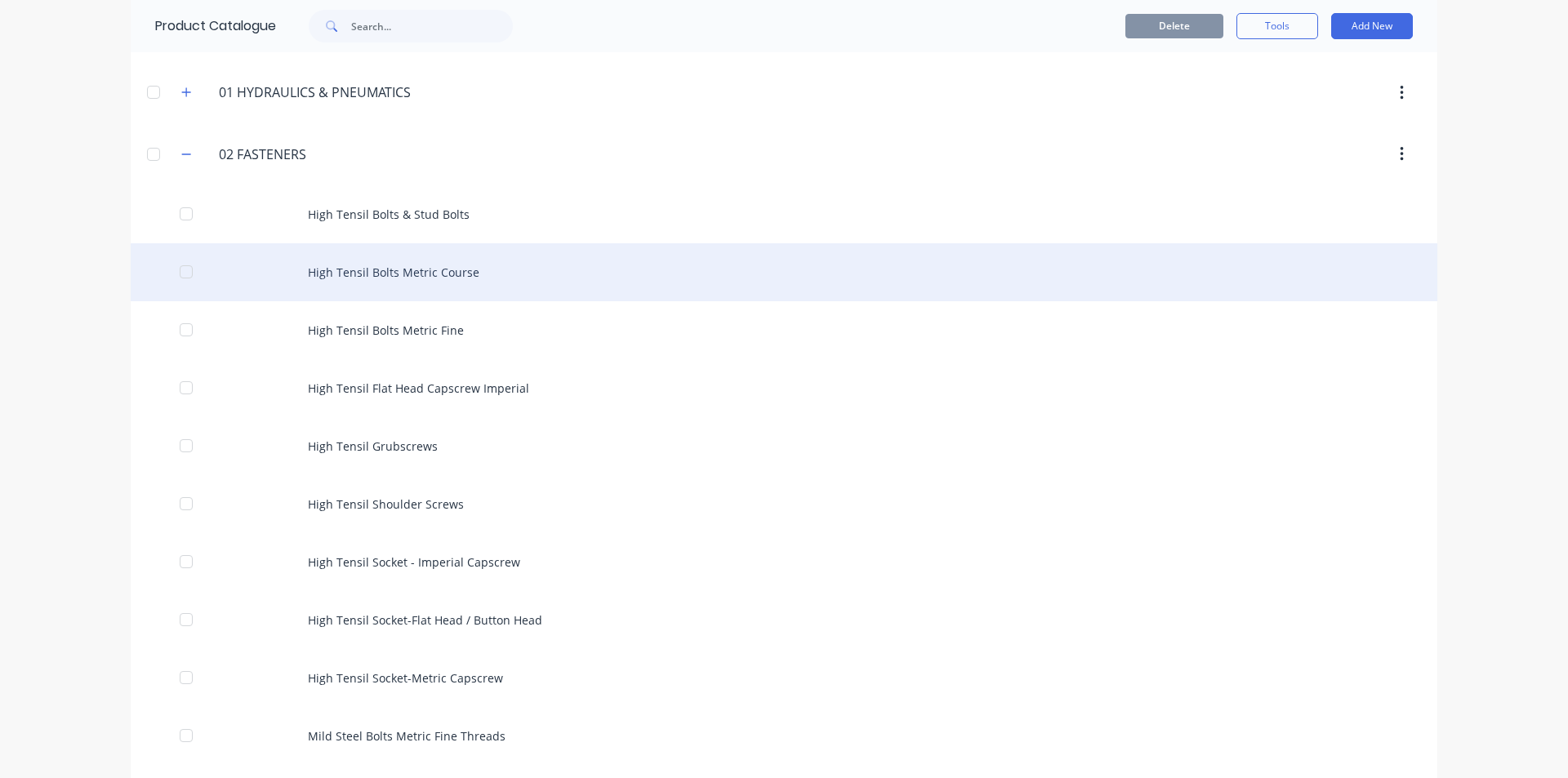
scroll to position [164, 0]
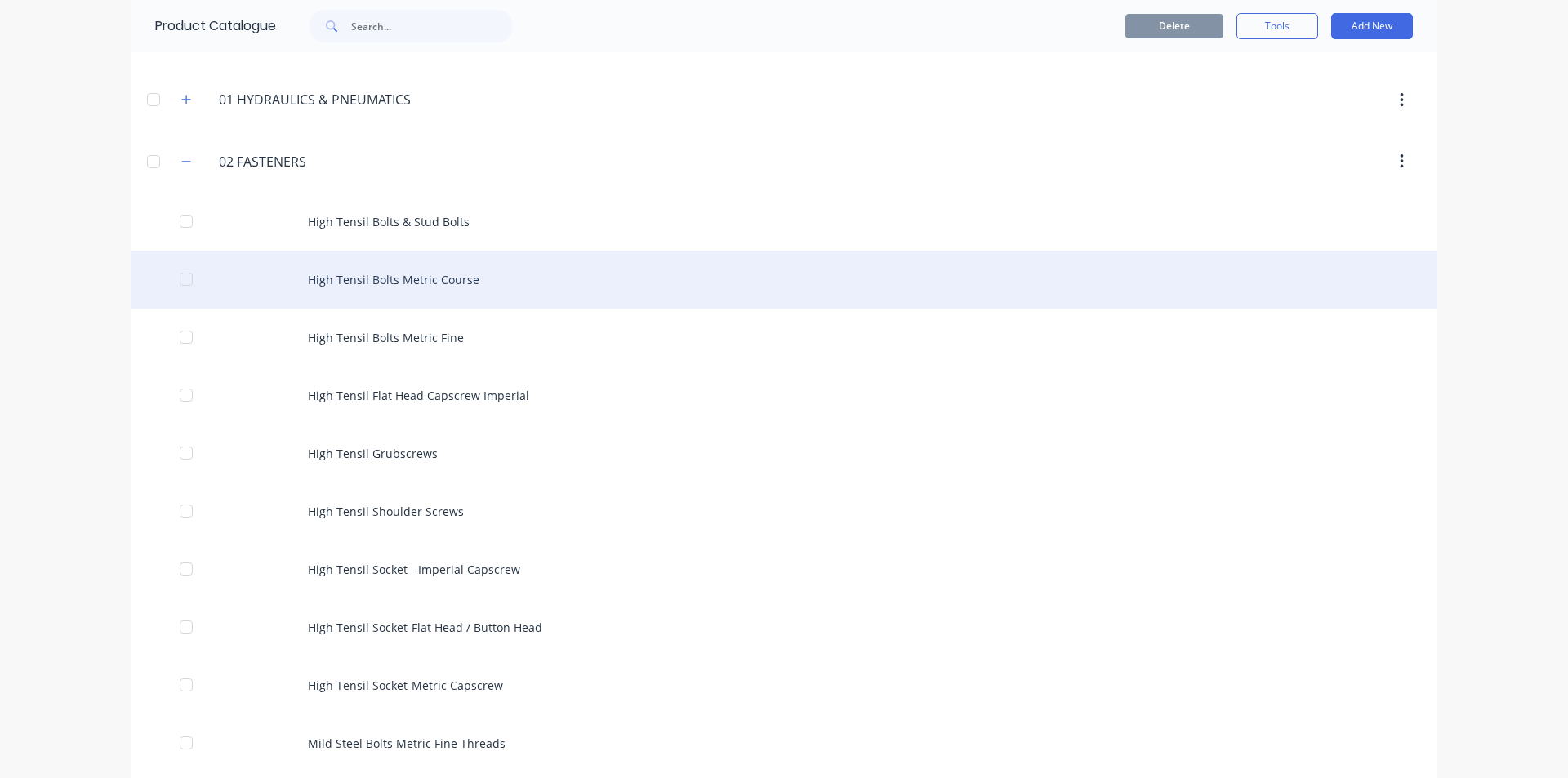
click at [394, 276] on div "High Tensil Bolts Metric Course" at bounding box center [783, 280] width 1306 height 58
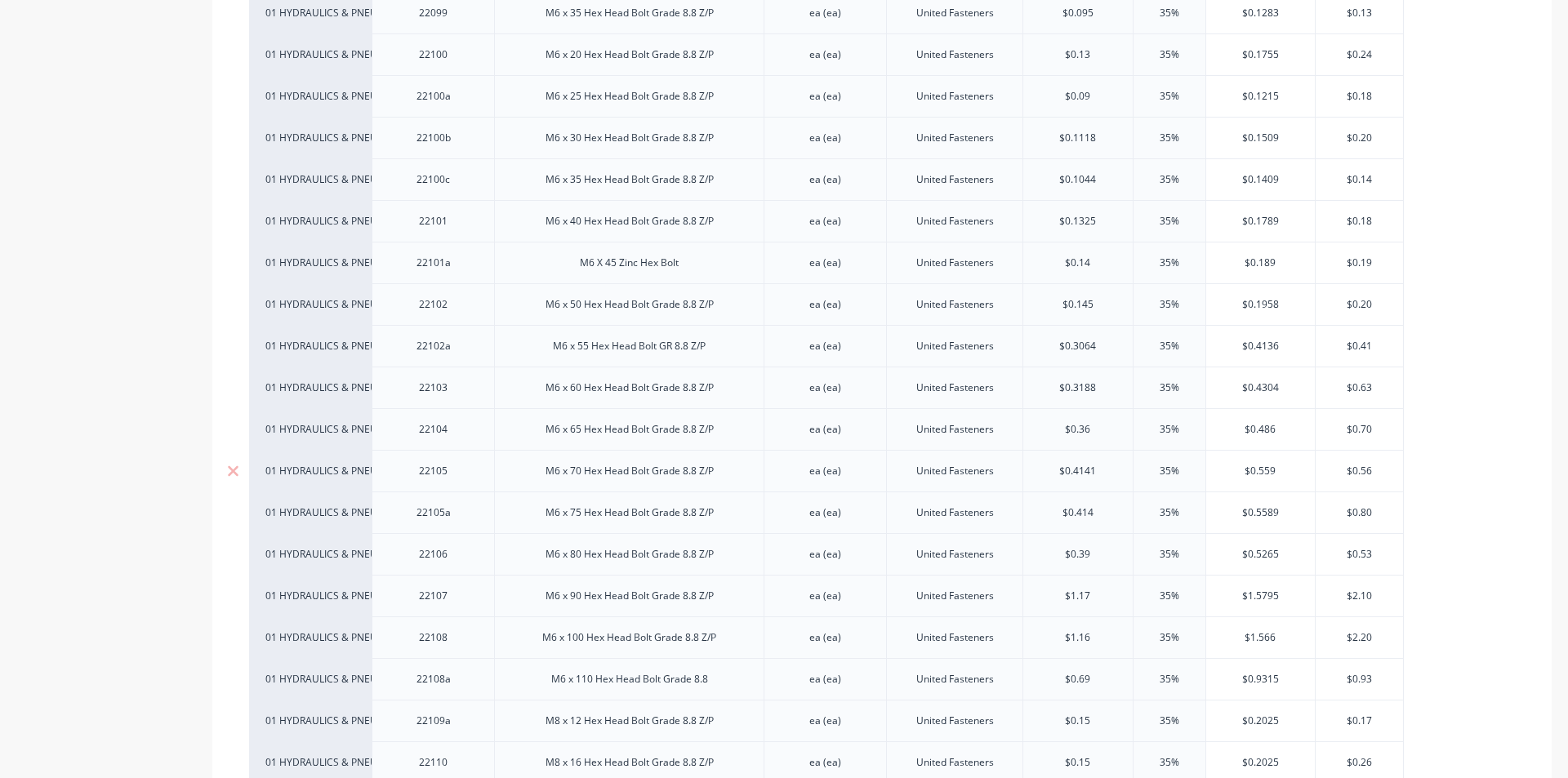
scroll to position [735, 0]
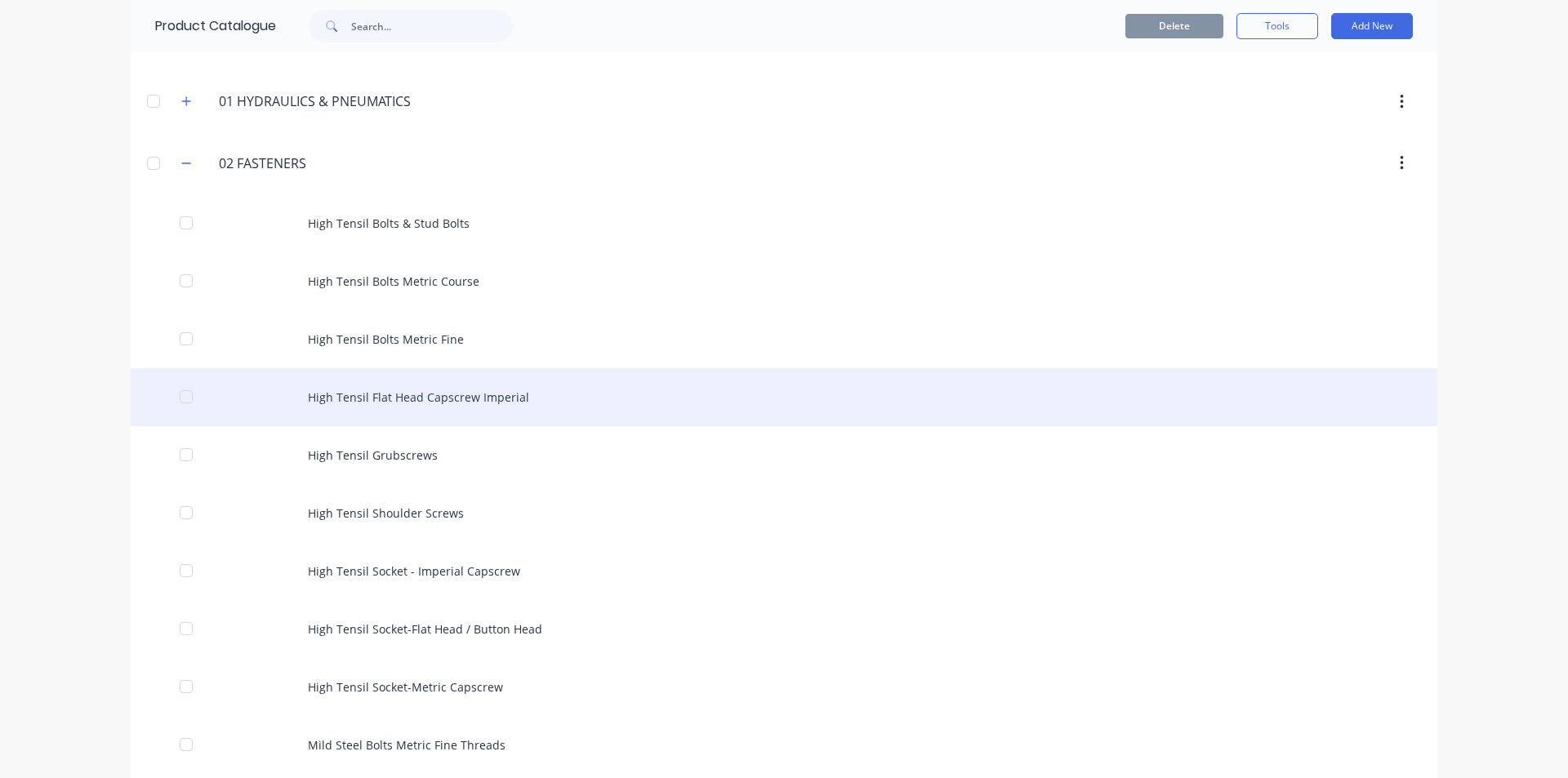
scroll to position [245, 0]
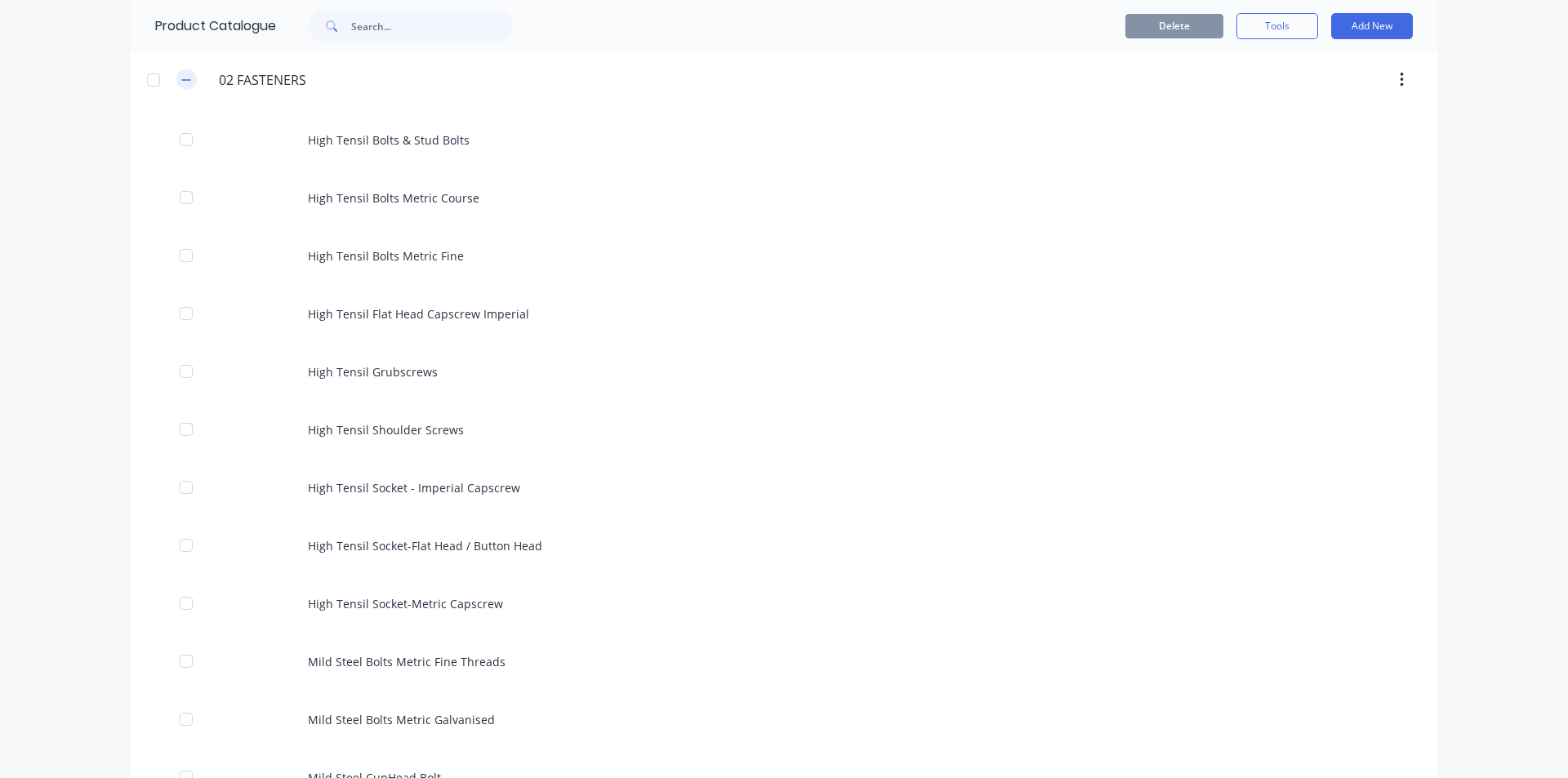
click at [182, 84] on icon "button" at bounding box center [186, 79] width 9 height 11
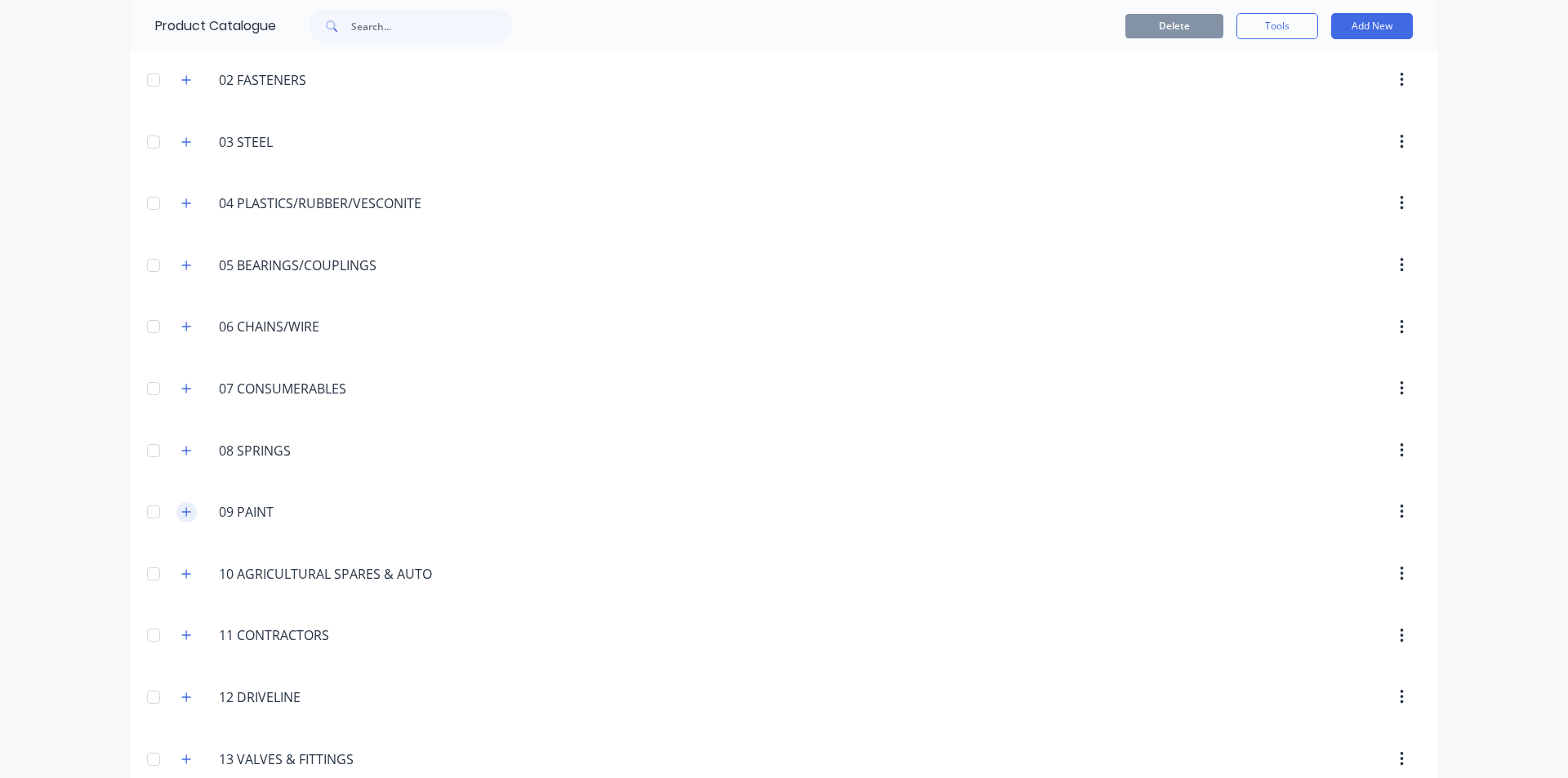
click at [183, 505] on button "button" at bounding box center [187, 512] width 20 height 20
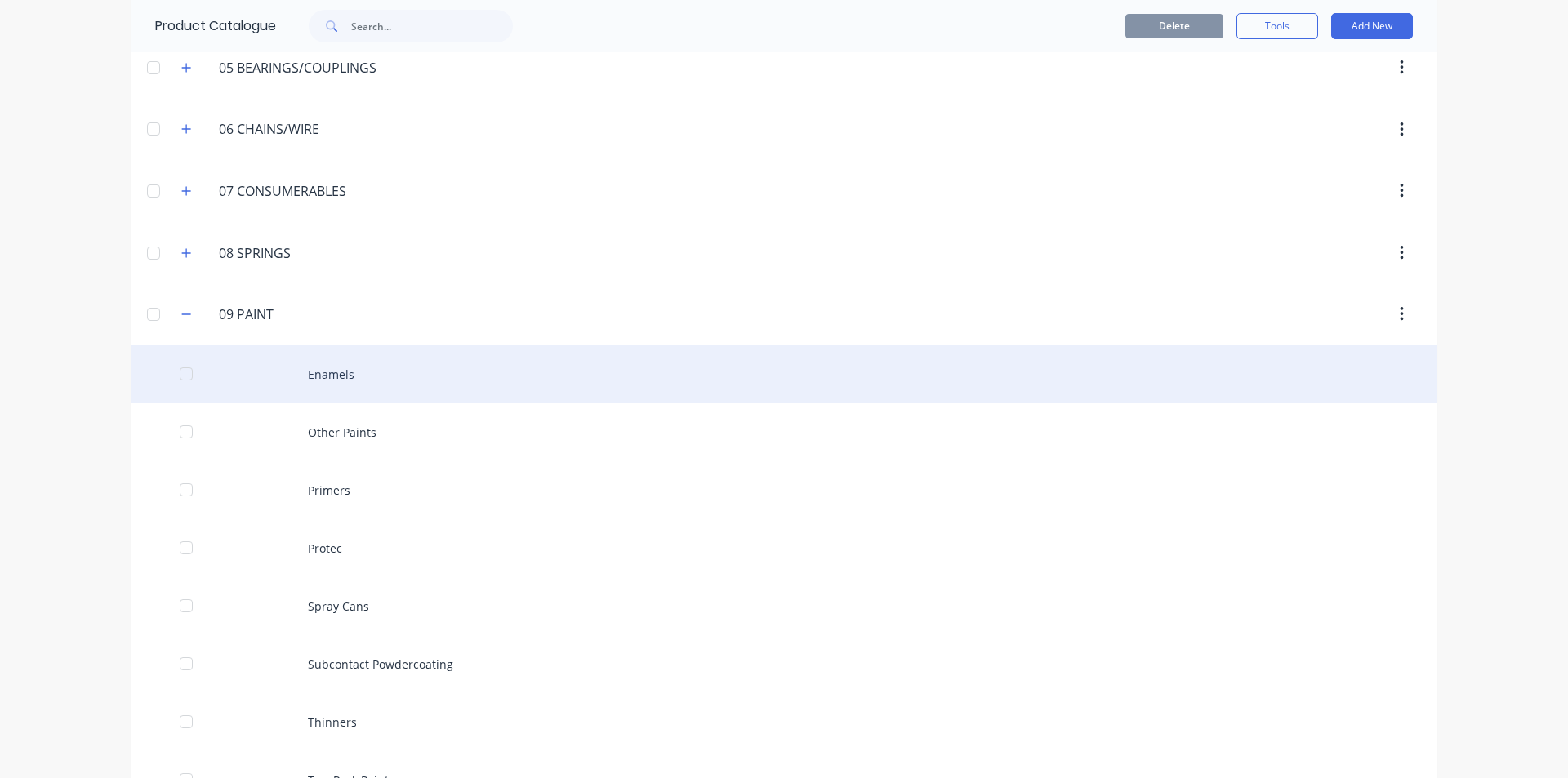
scroll to position [490, 0]
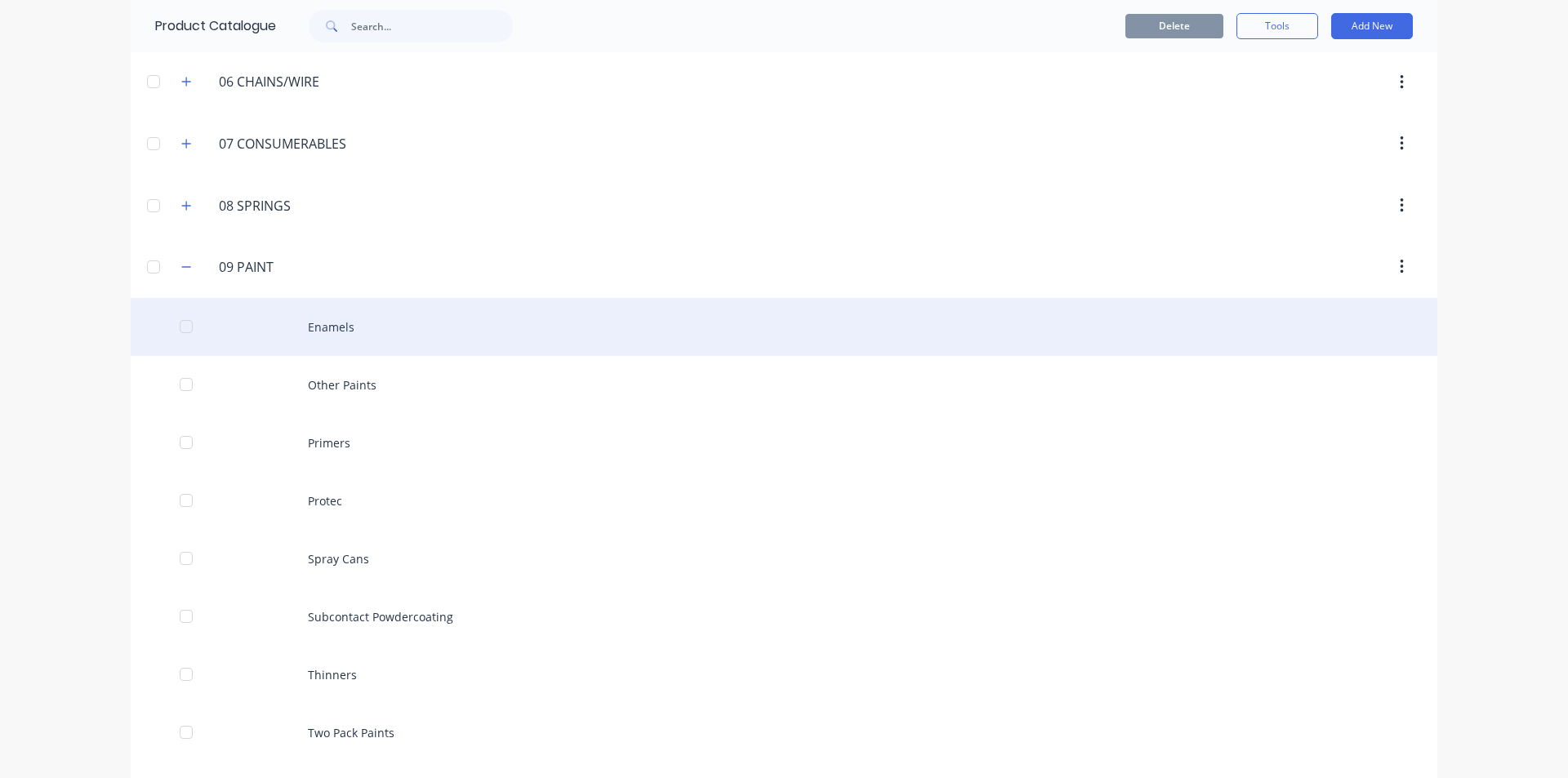
click at [359, 335] on div "Enamels" at bounding box center [783, 327] width 1306 height 58
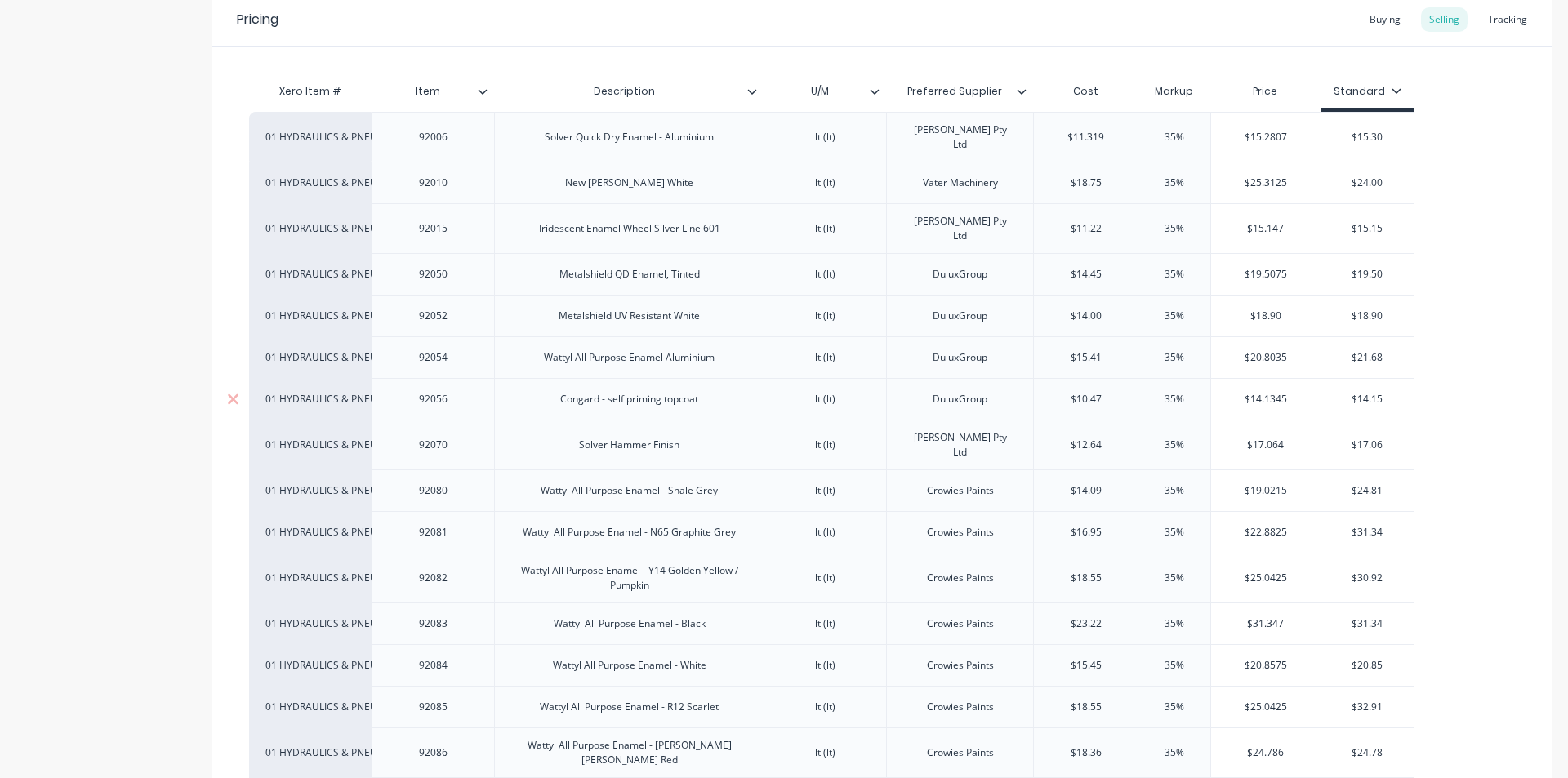
scroll to position [326, 0]
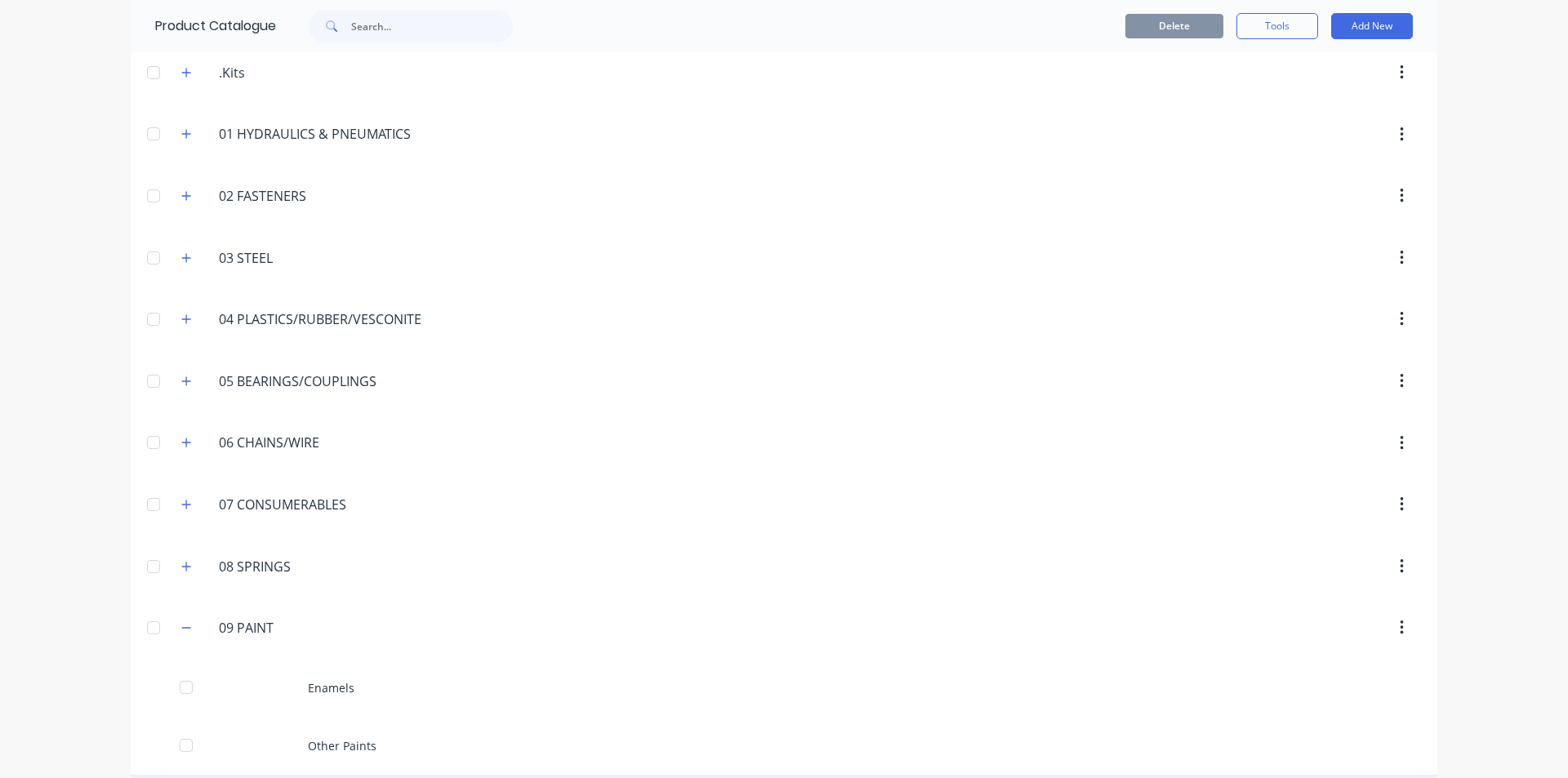
scroll to position [408, 0]
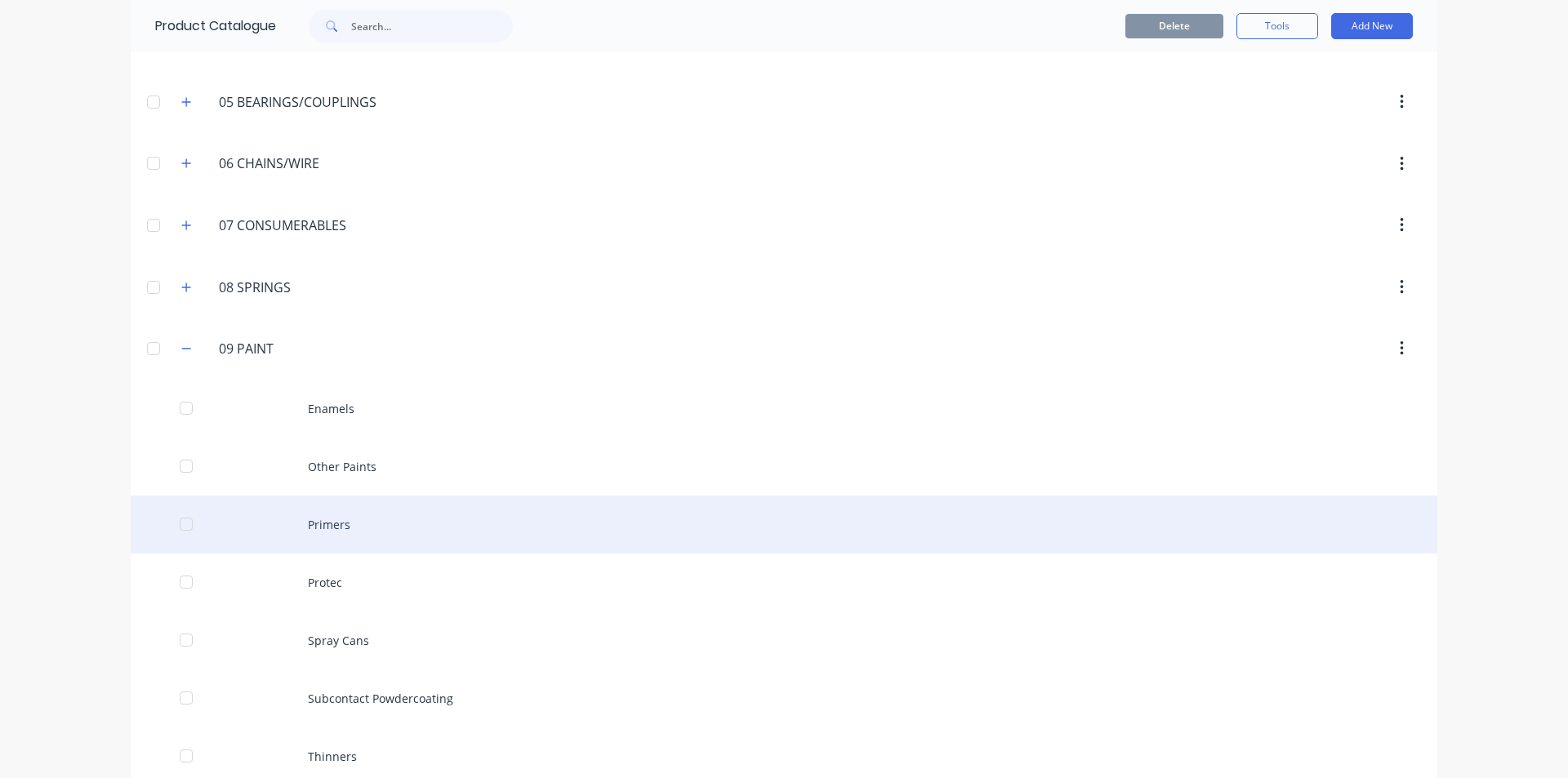
click at [345, 525] on div "Primers" at bounding box center [783, 525] width 1306 height 58
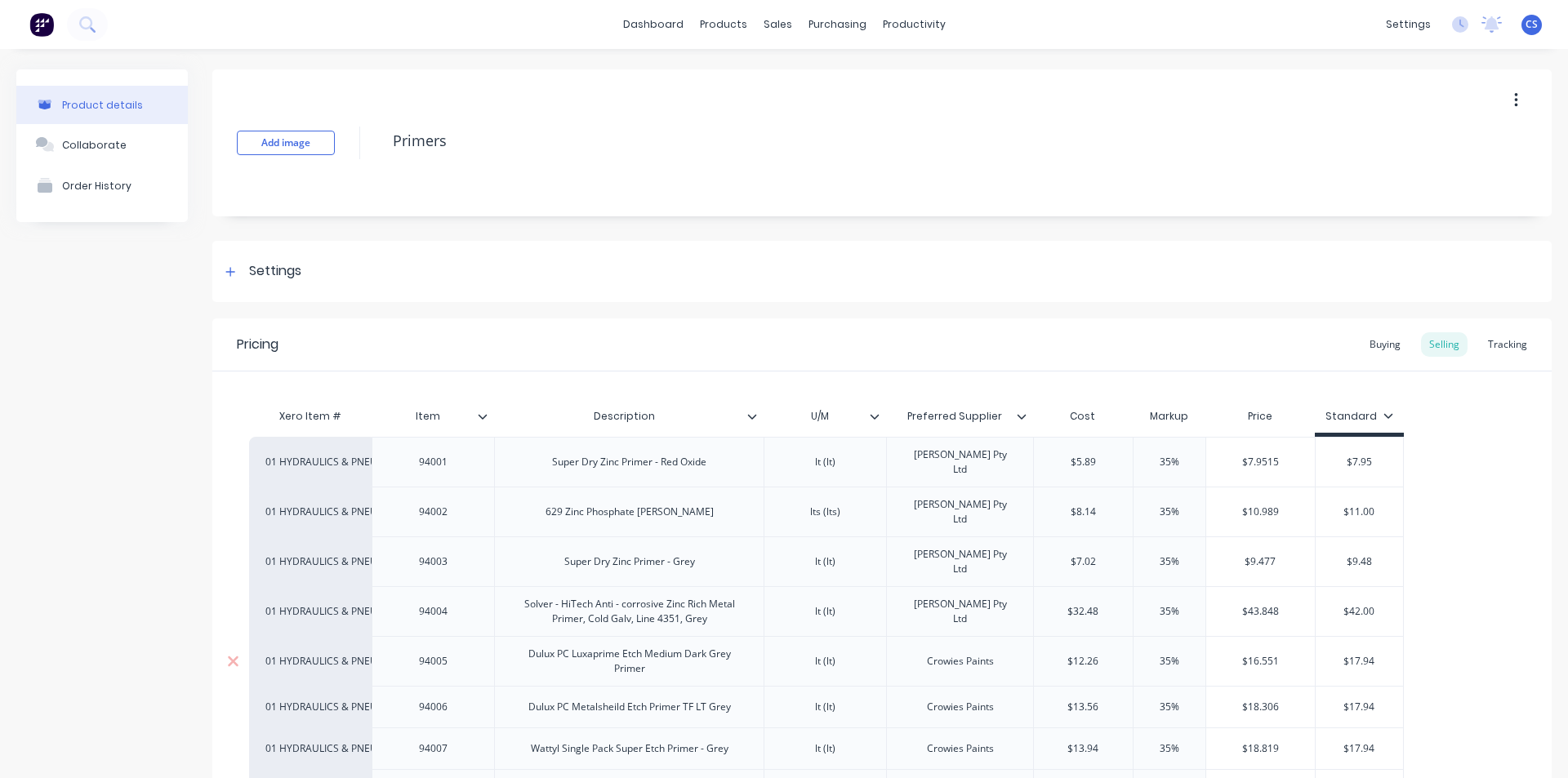
type textarea "x"
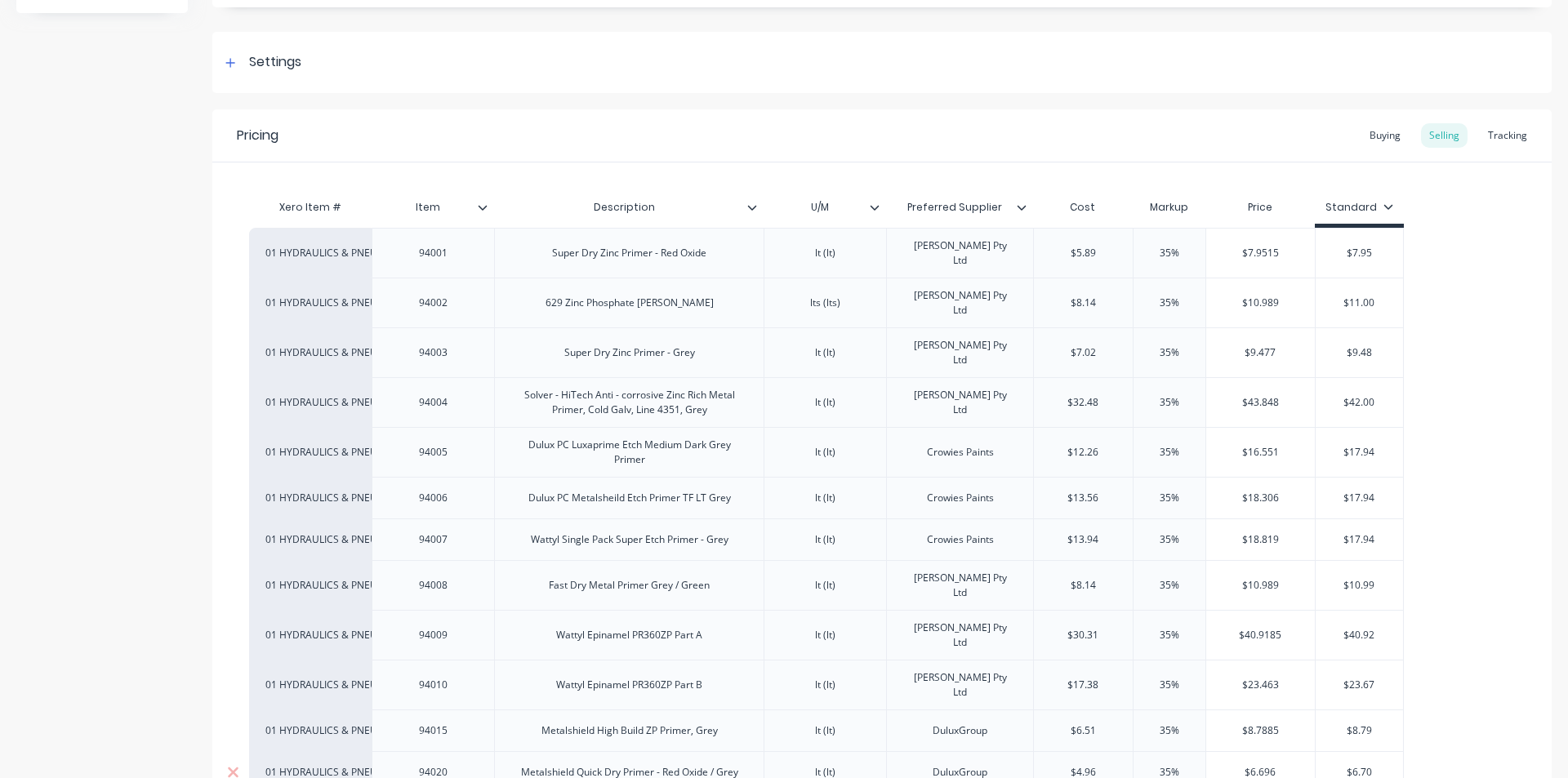
scroll to position [164, 0]
